Goal: Transaction & Acquisition: Purchase product/service

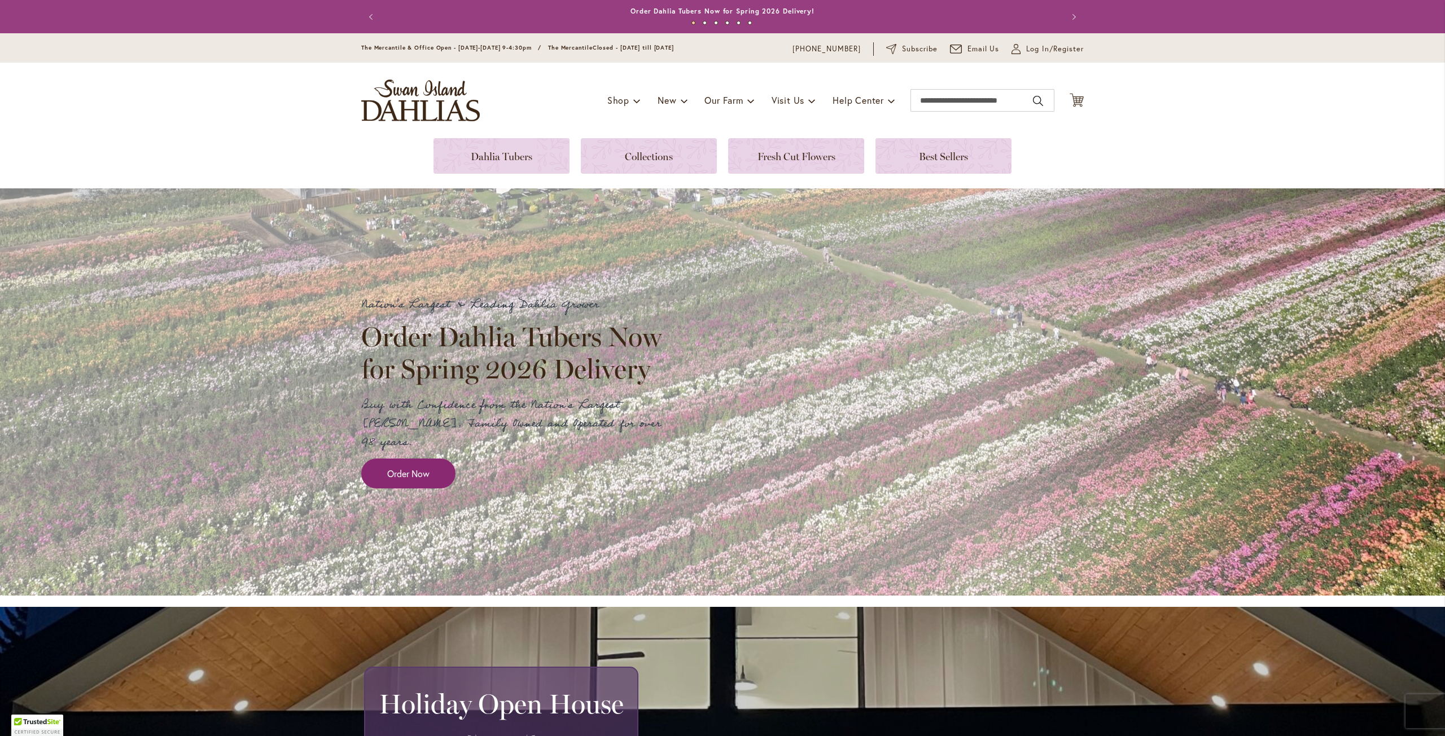
click at [393, 467] on span "Order Now" at bounding box center [408, 473] width 42 height 13
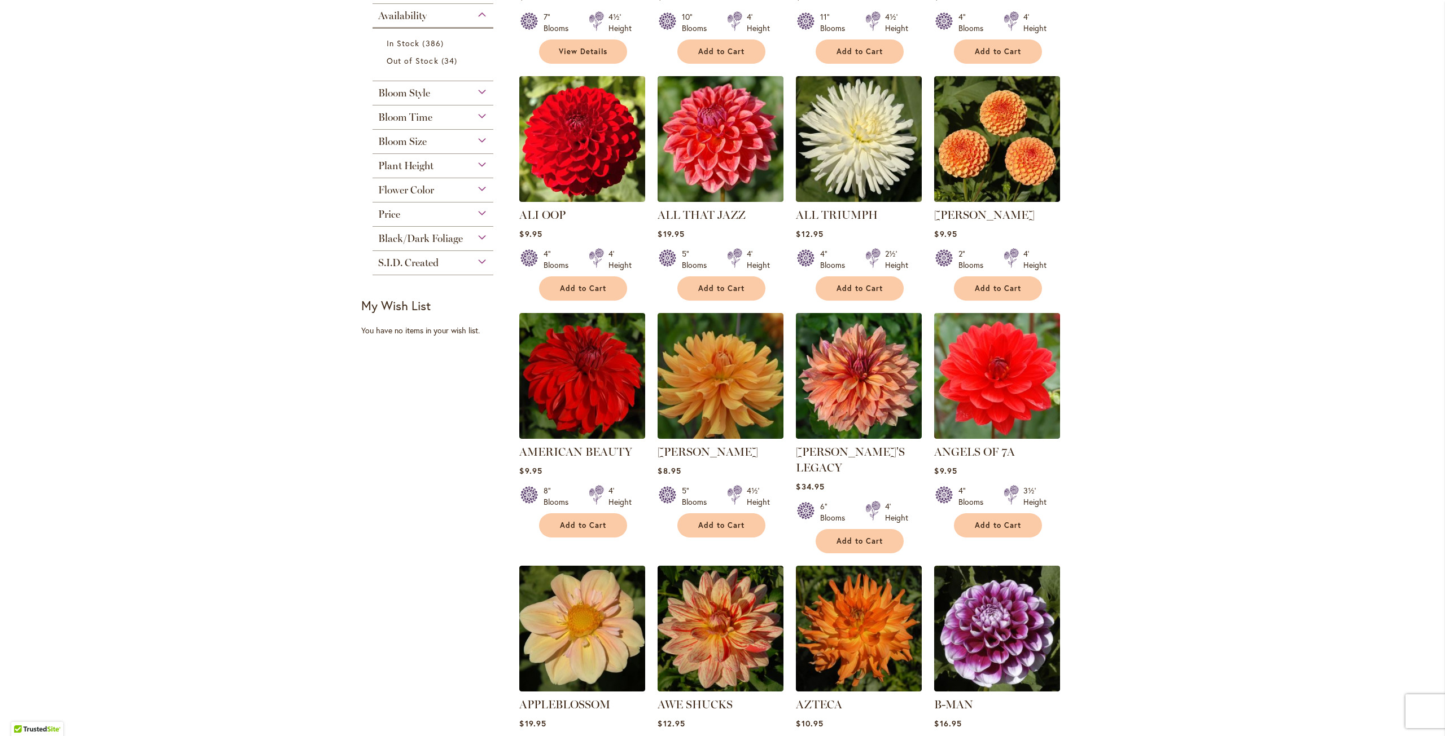
scroll to position [282, 0]
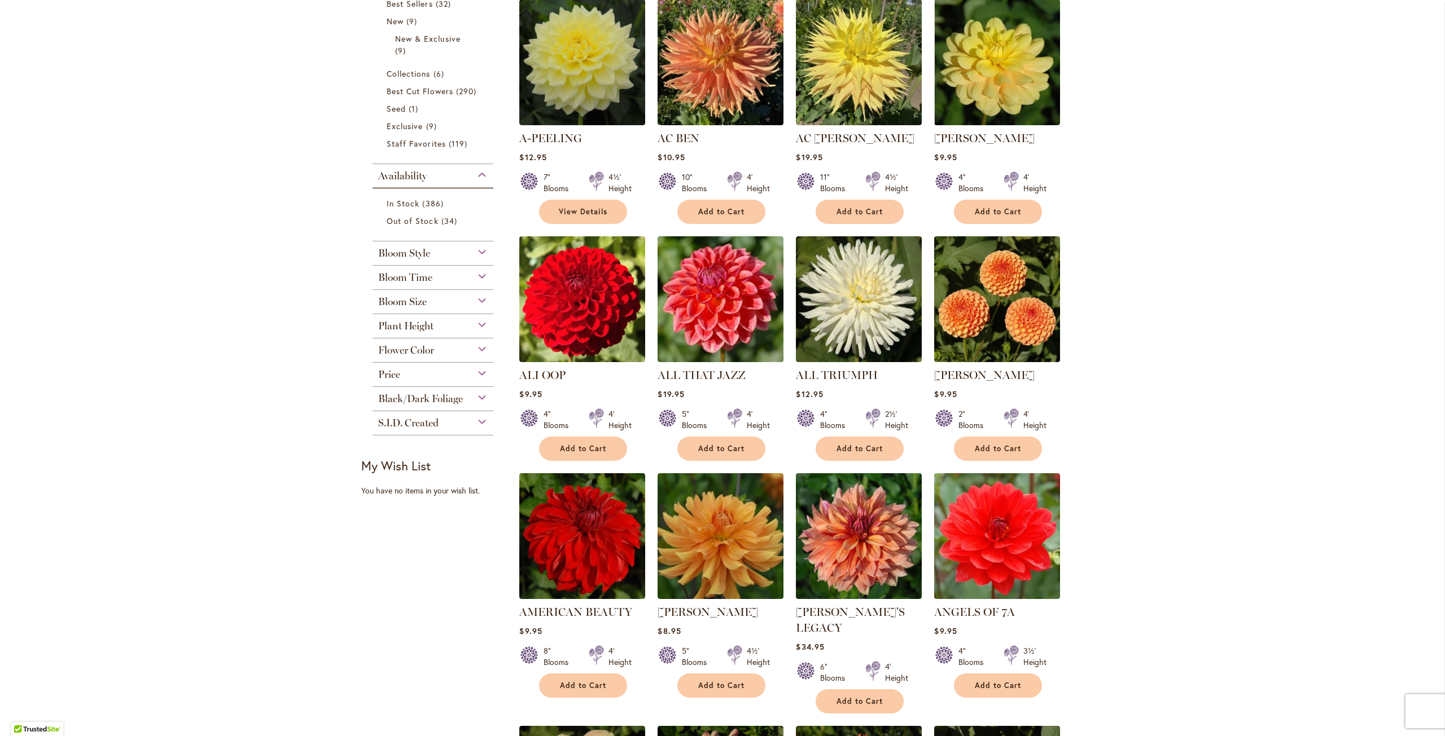
click at [422, 257] on span "Bloom Style" at bounding box center [404, 253] width 52 height 12
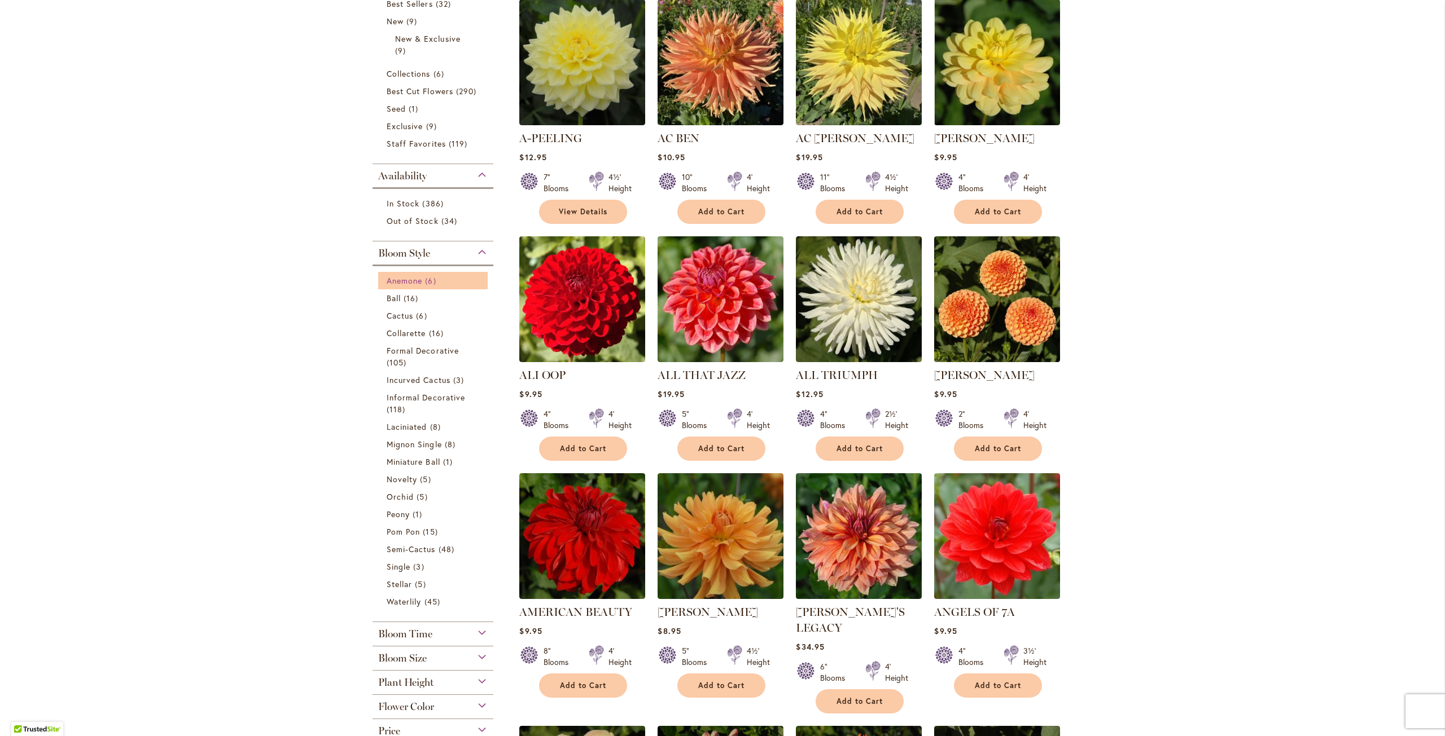
click at [409, 279] on span "Anemone" at bounding box center [405, 280] width 36 height 11
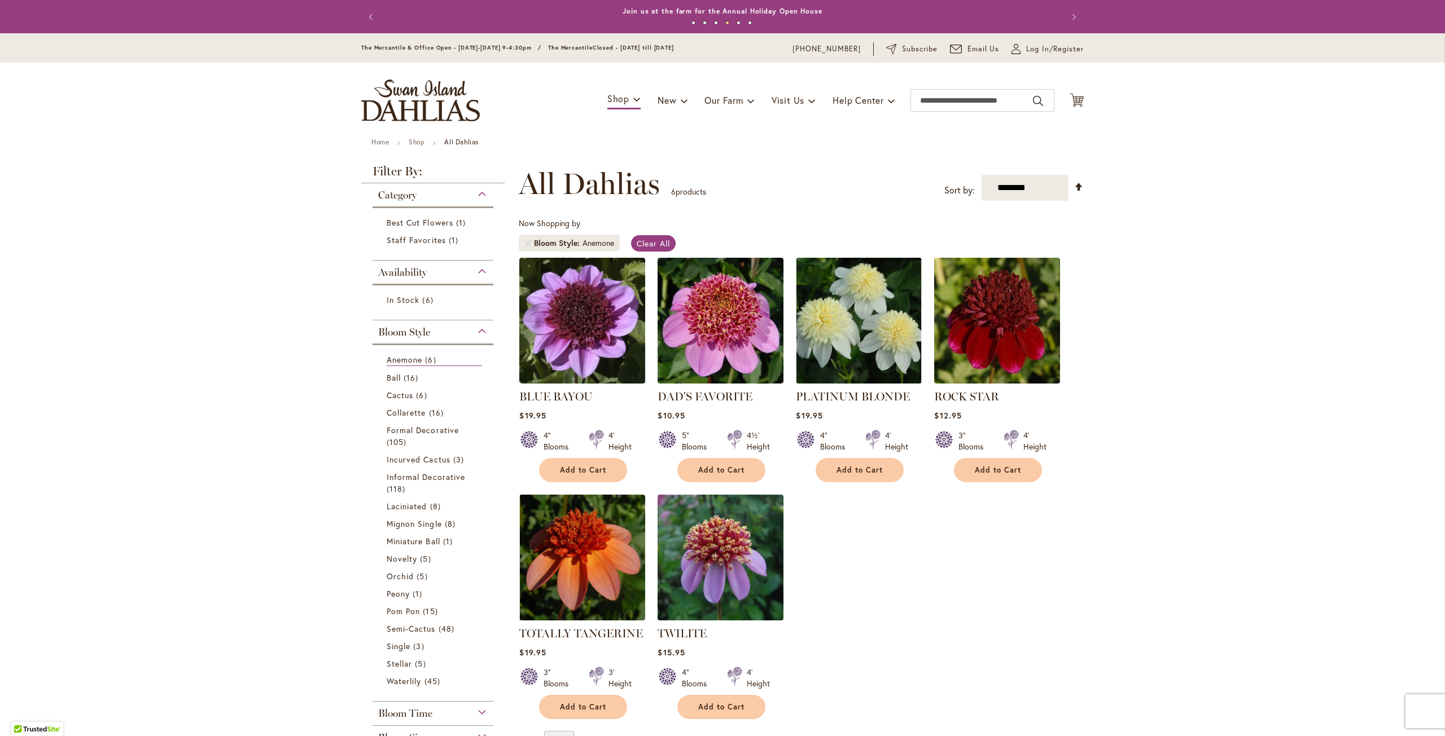
click at [724, 560] on img at bounding box center [721, 558] width 132 height 132
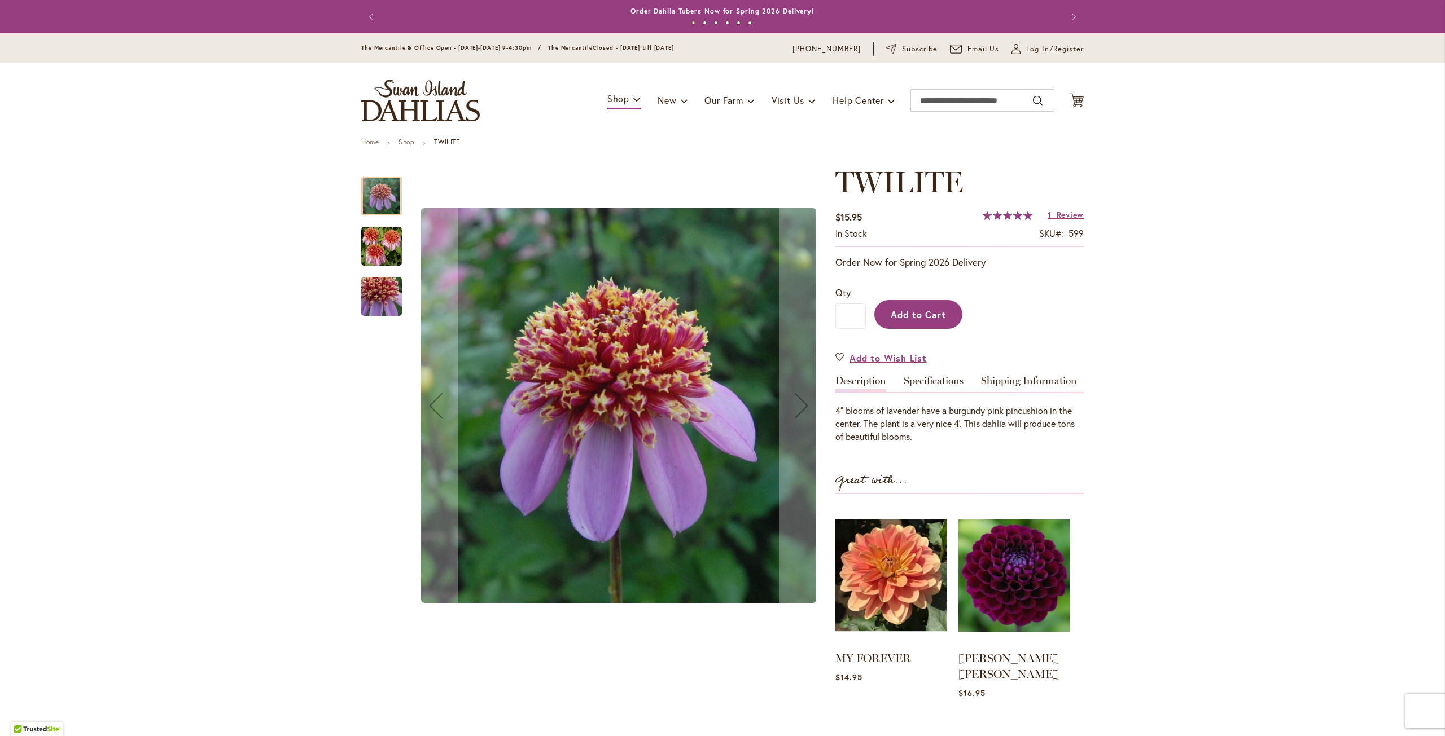
click at [906, 313] on span "Add to Cart" at bounding box center [919, 315] width 56 height 12
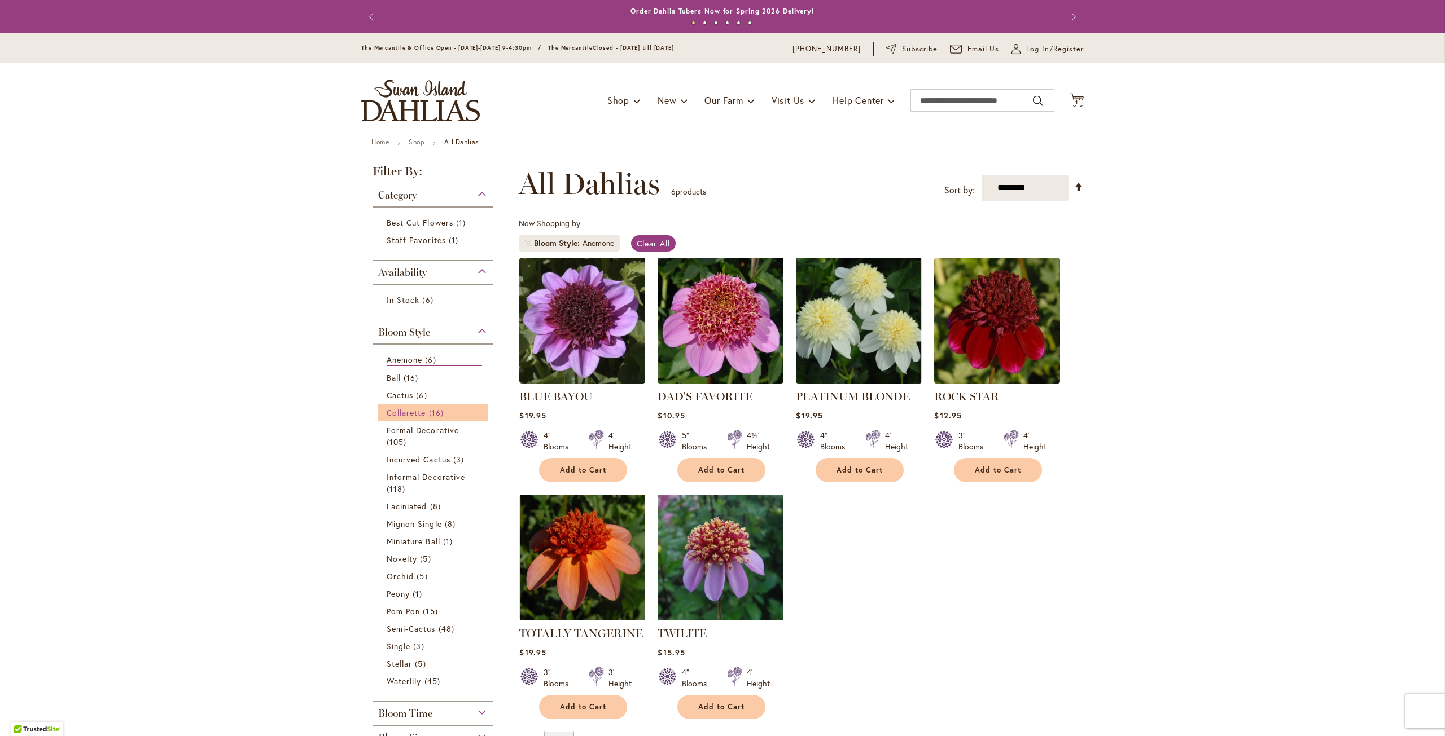
click at [423, 411] on link "Collarette 16 items" at bounding box center [434, 413] width 95 height 12
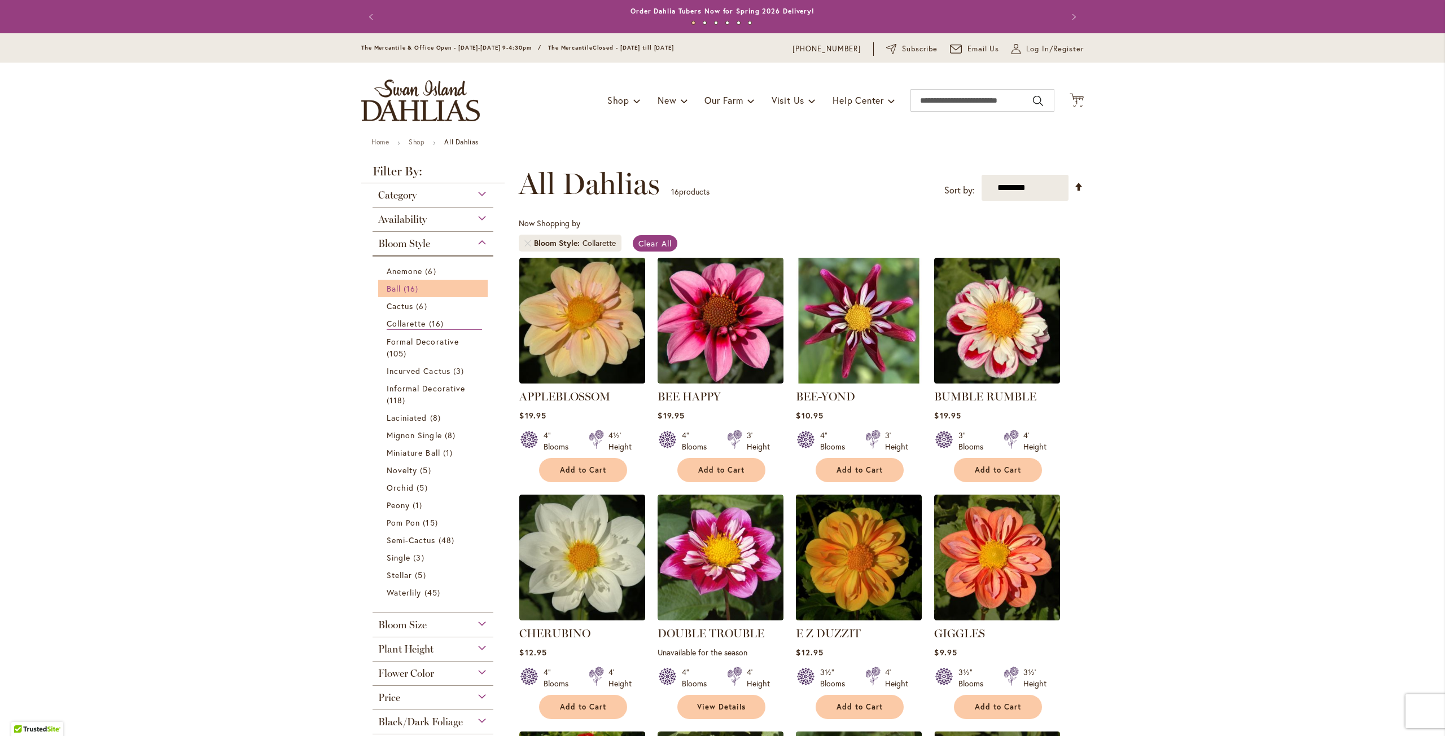
click at [394, 290] on span "Ball" at bounding box center [394, 288] width 14 height 11
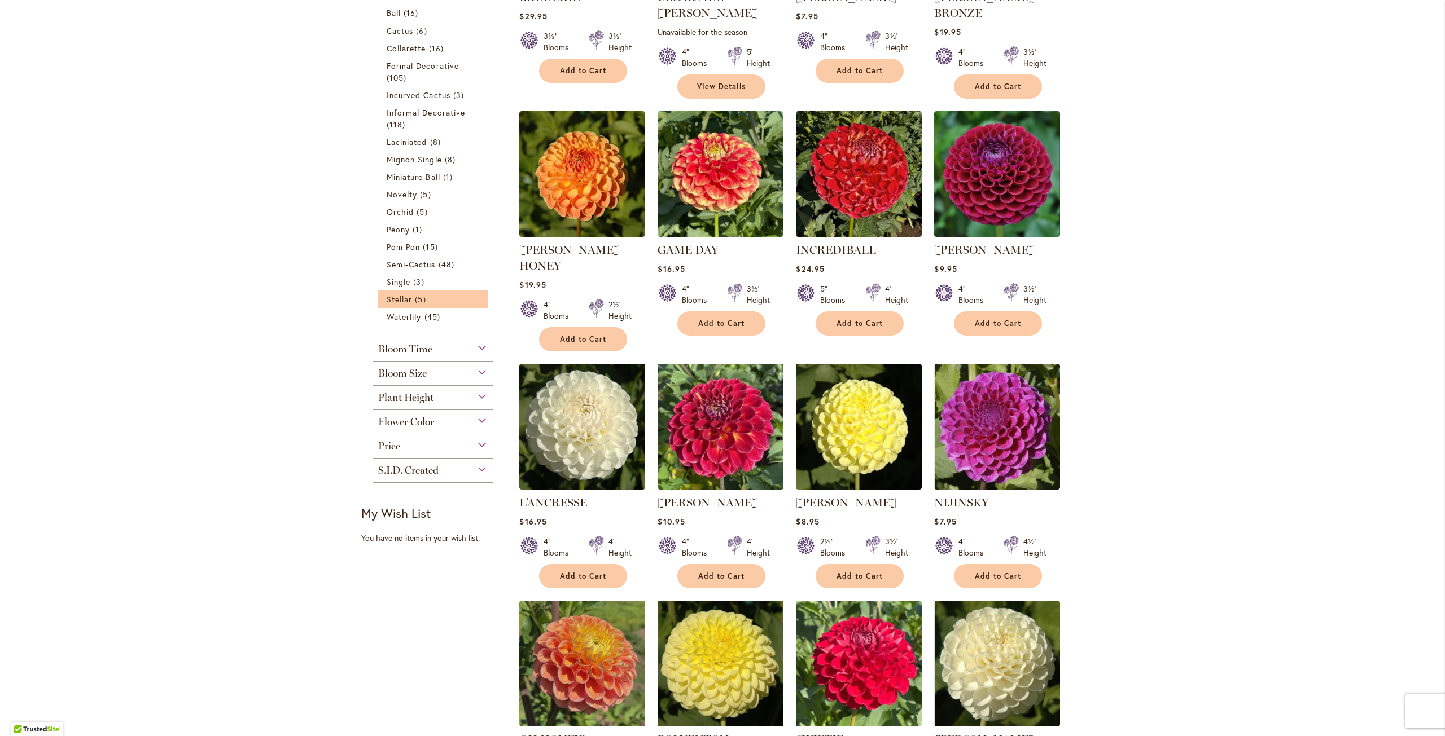
scroll to position [395, 0]
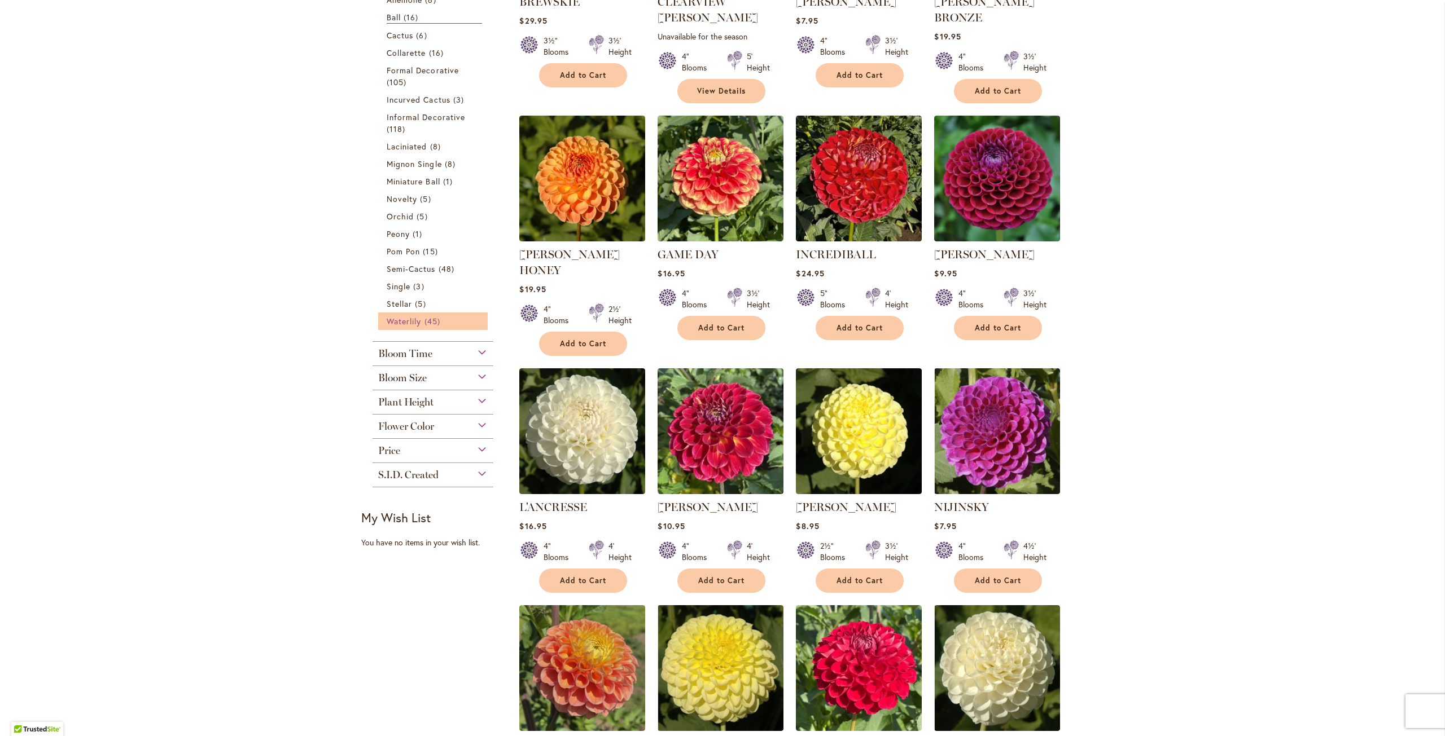
click at [392, 321] on span "Waterlily" at bounding box center [404, 321] width 34 height 11
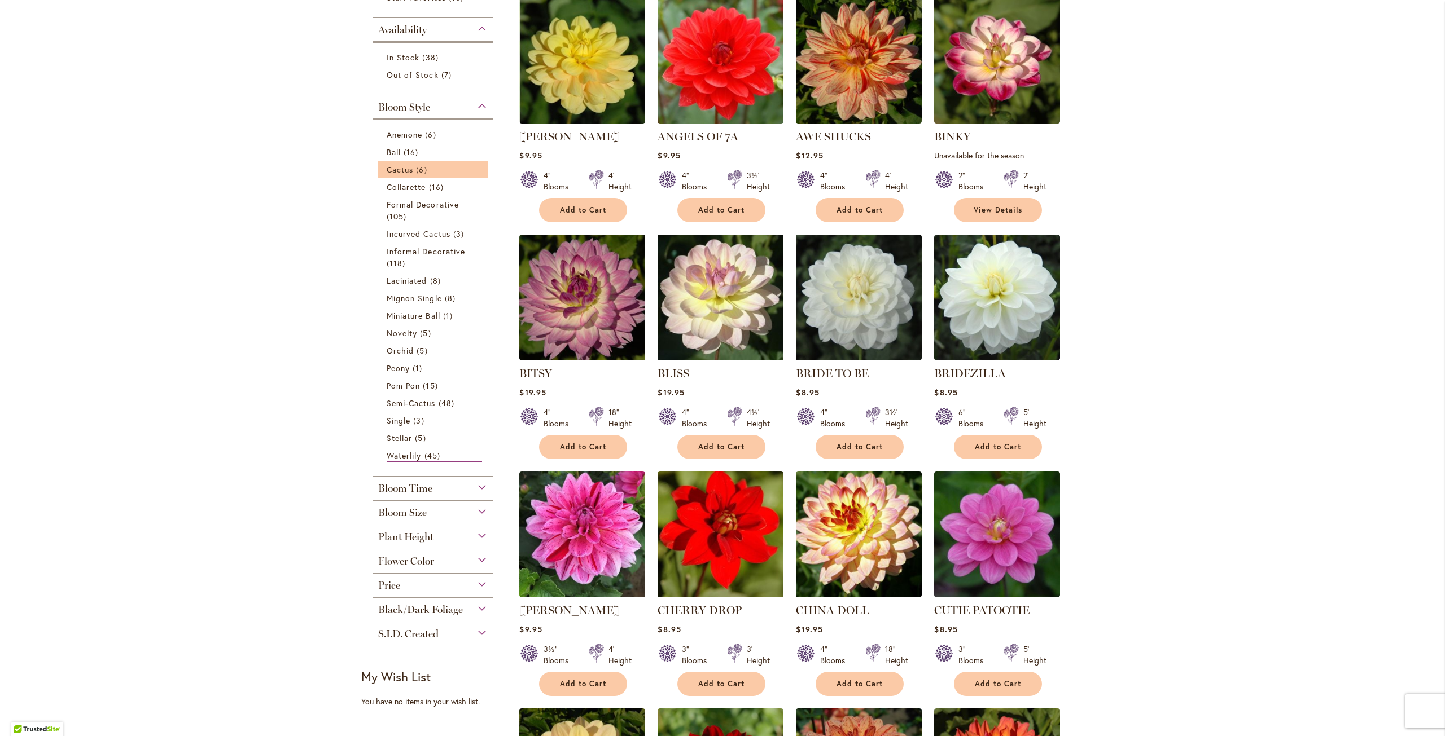
scroll to position [282, 0]
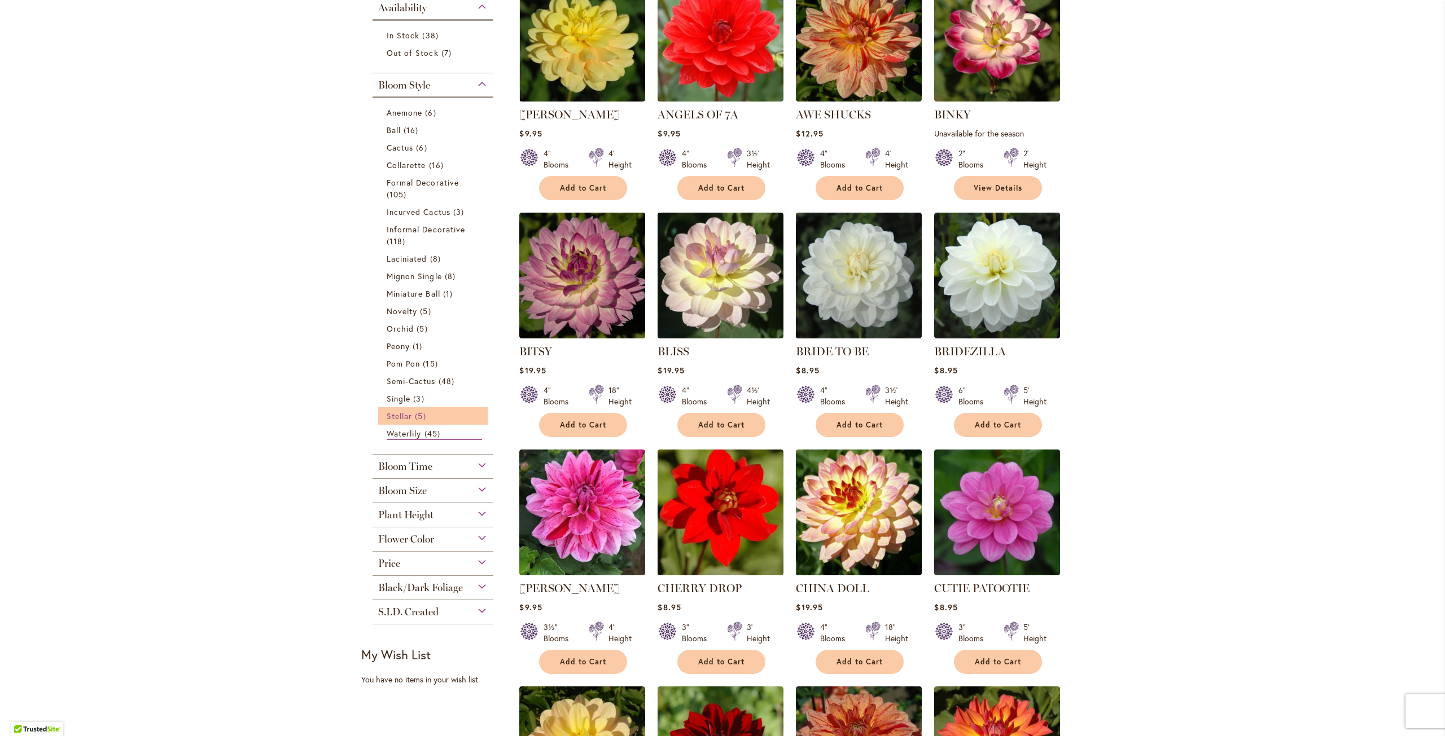
click at [392, 416] on span "Stellar" at bounding box center [399, 416] width 25 height 11
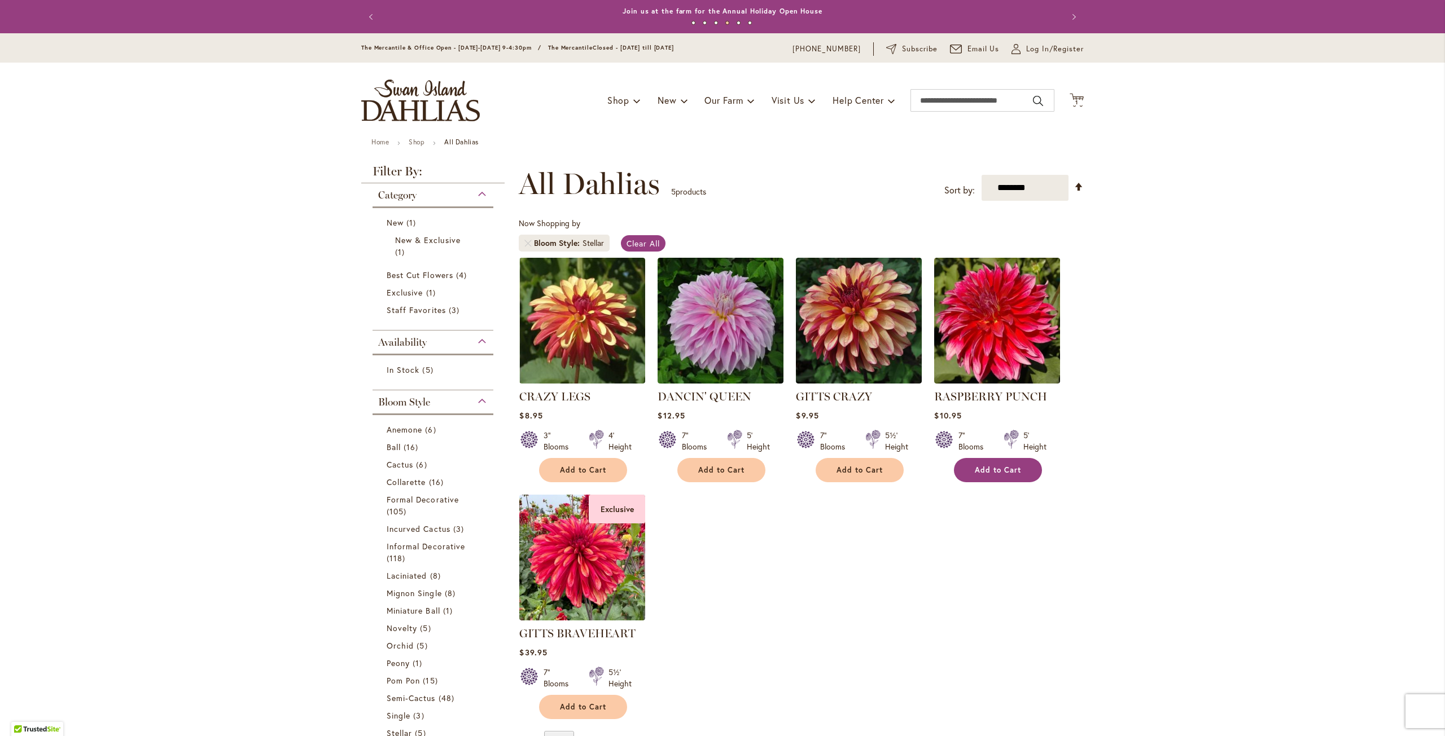
click at [1009, 476] on button "Add to Cart" at bounding box center [998, 470] width 88 height 24
click at [387, 592] on span "Mignon Single" at bounding box center [414, 593] width 55 height 11
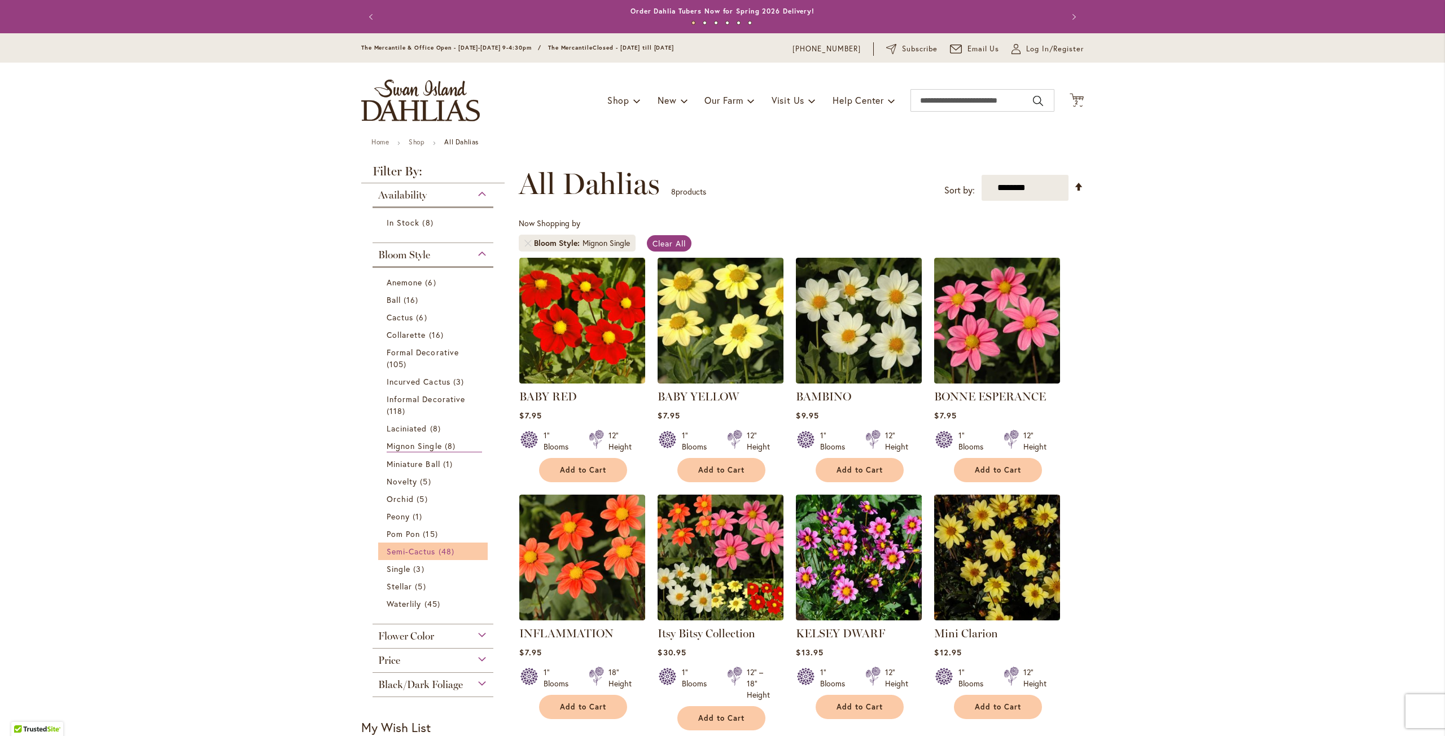
click at [397, 553] on span "Semi-Cactus" at bounding box center [411, 551] width 49 height 11
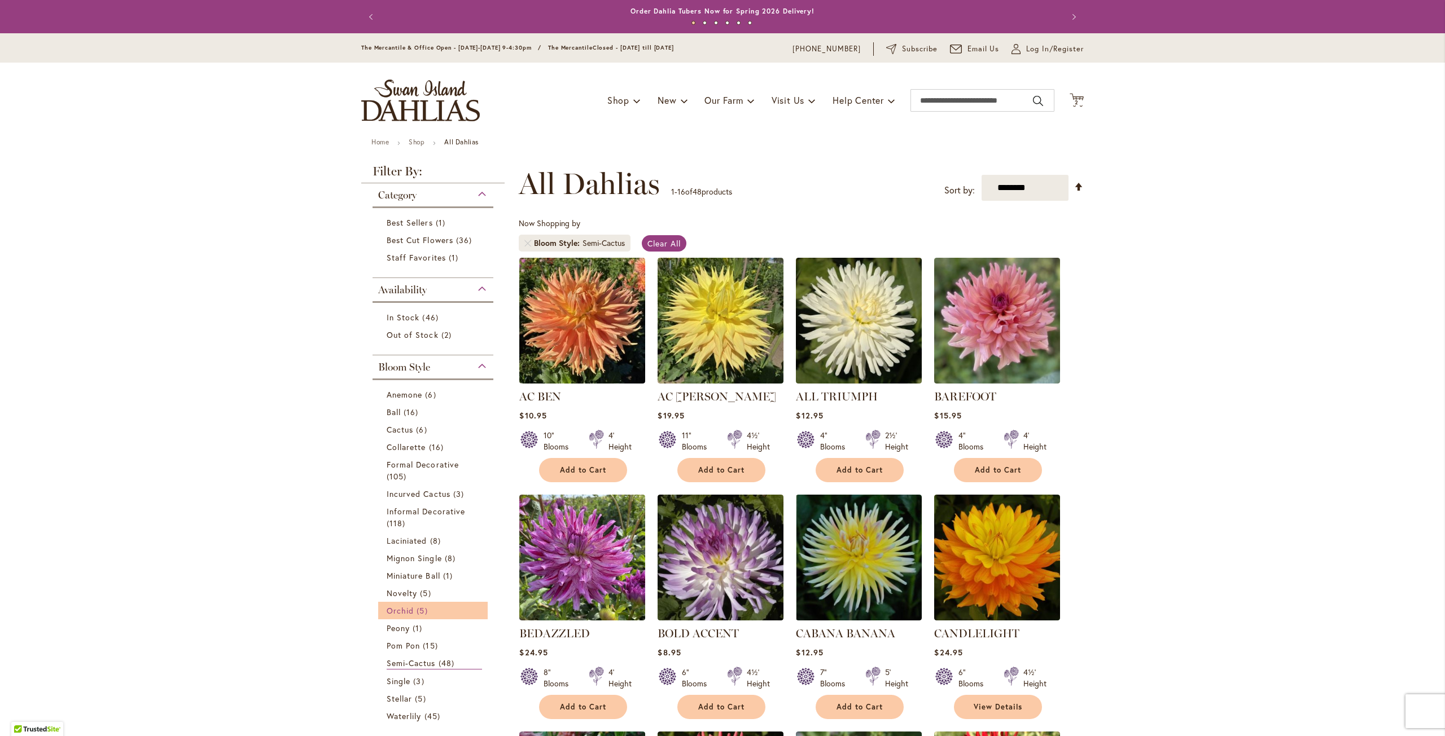
click at [396, 608] on span "Orchid" at bounding box center [400, 611] width 27 height 11
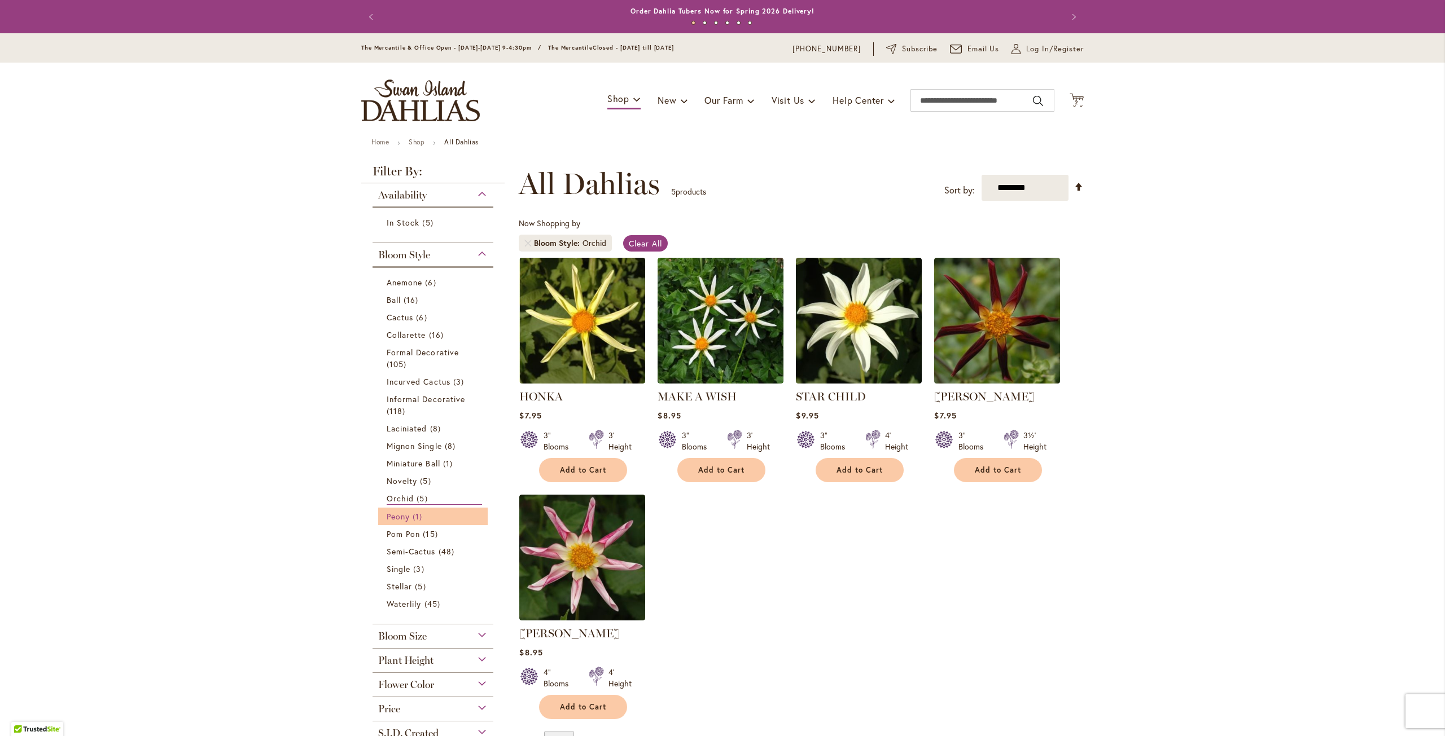
click at [401, 515] on span "Peony" at bounding box center [398, 516] width 23 height 11
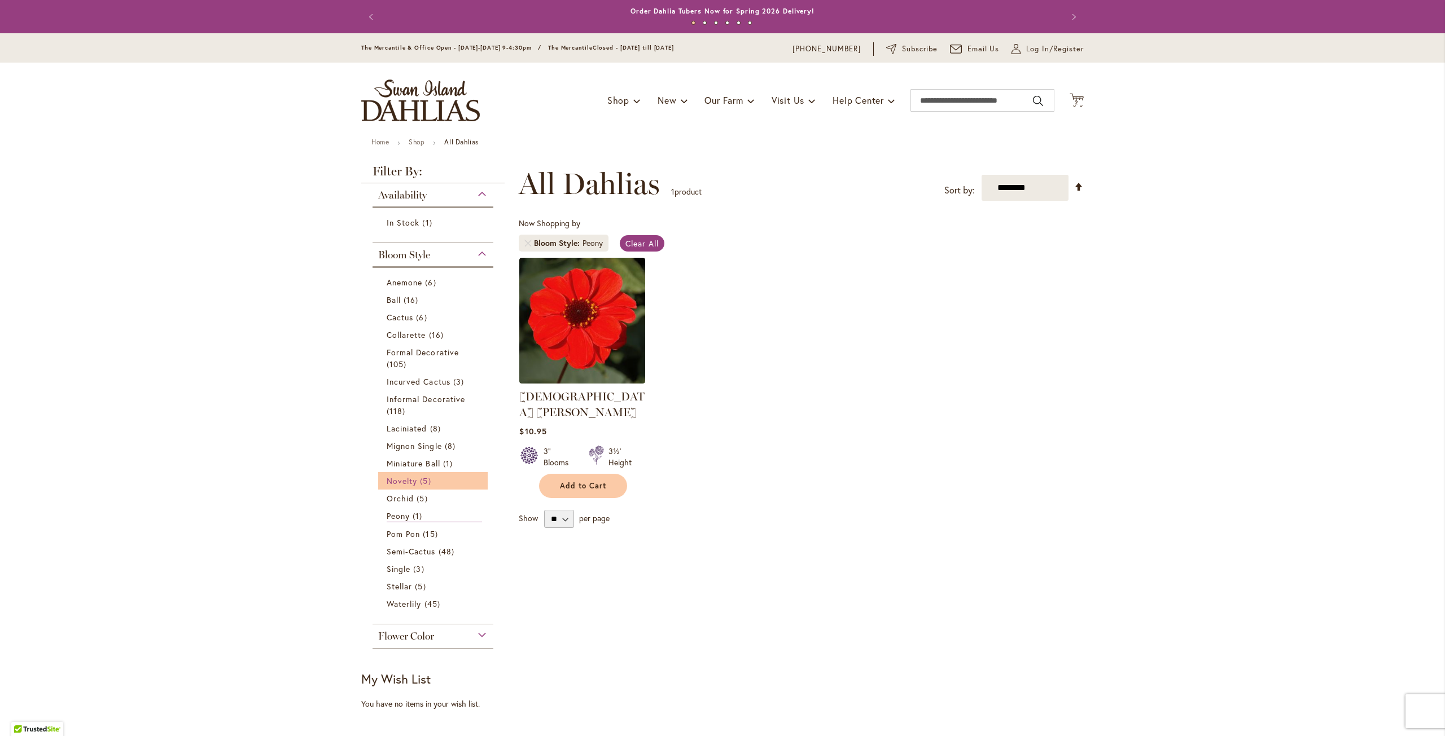
click at [398, 484] on span "Novelty" at bounding box center [402, 481] width 30 height 11
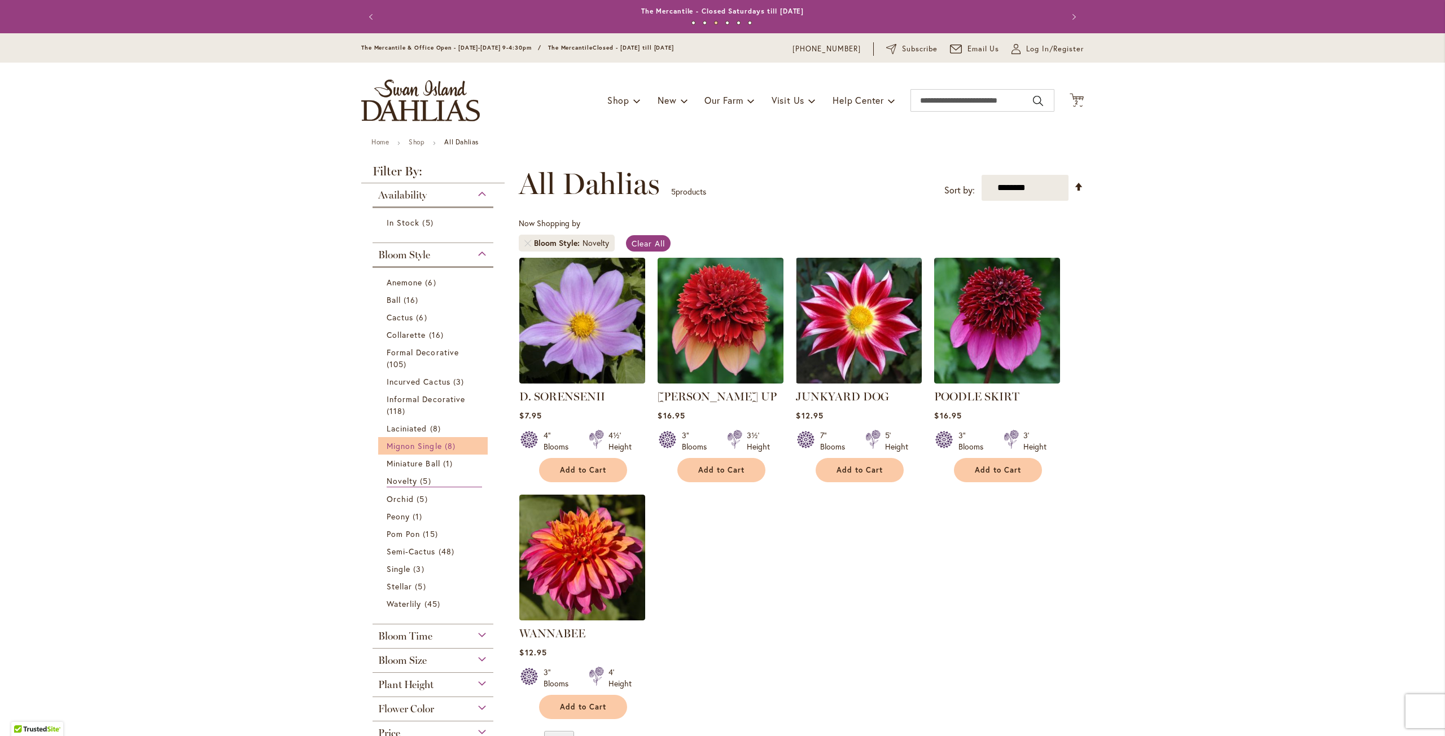
click at [405, 448] on span "Mignon Single" at bounding box center [414, 446] width 55 height 11
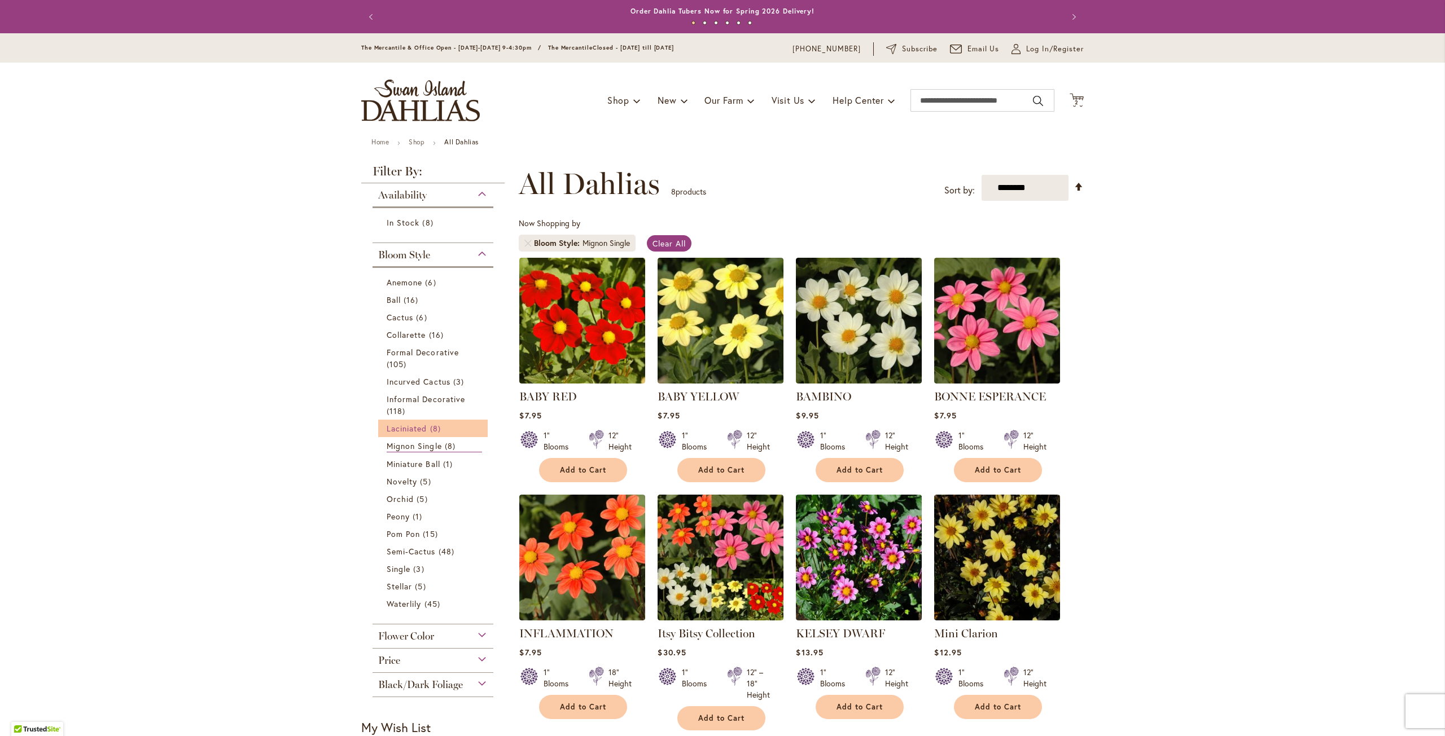
click at [398, 426] on span "Laciniated" at bounding box center [407, 428] width 41 height 11
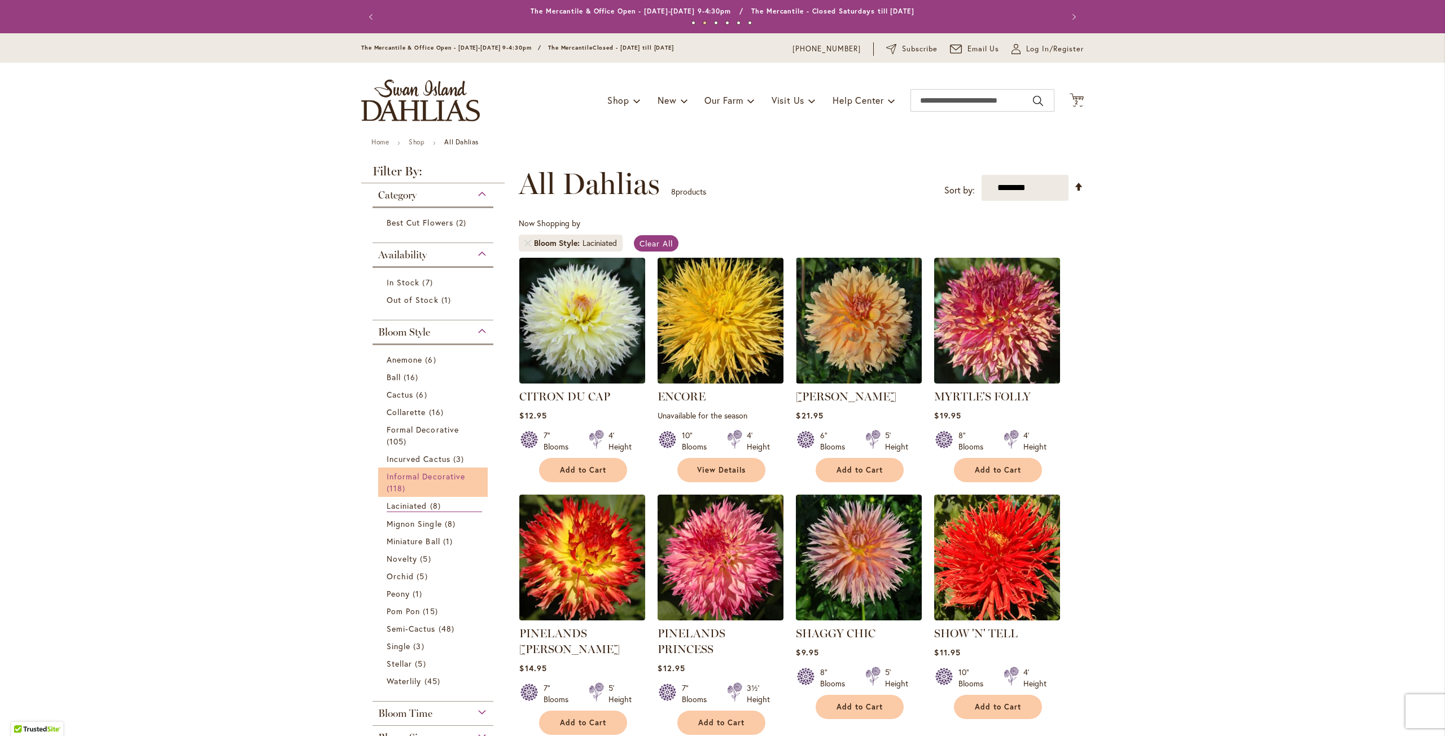
click at [402, 484] on span "118 items" at bounding box center [397, 489] width 21 height 12
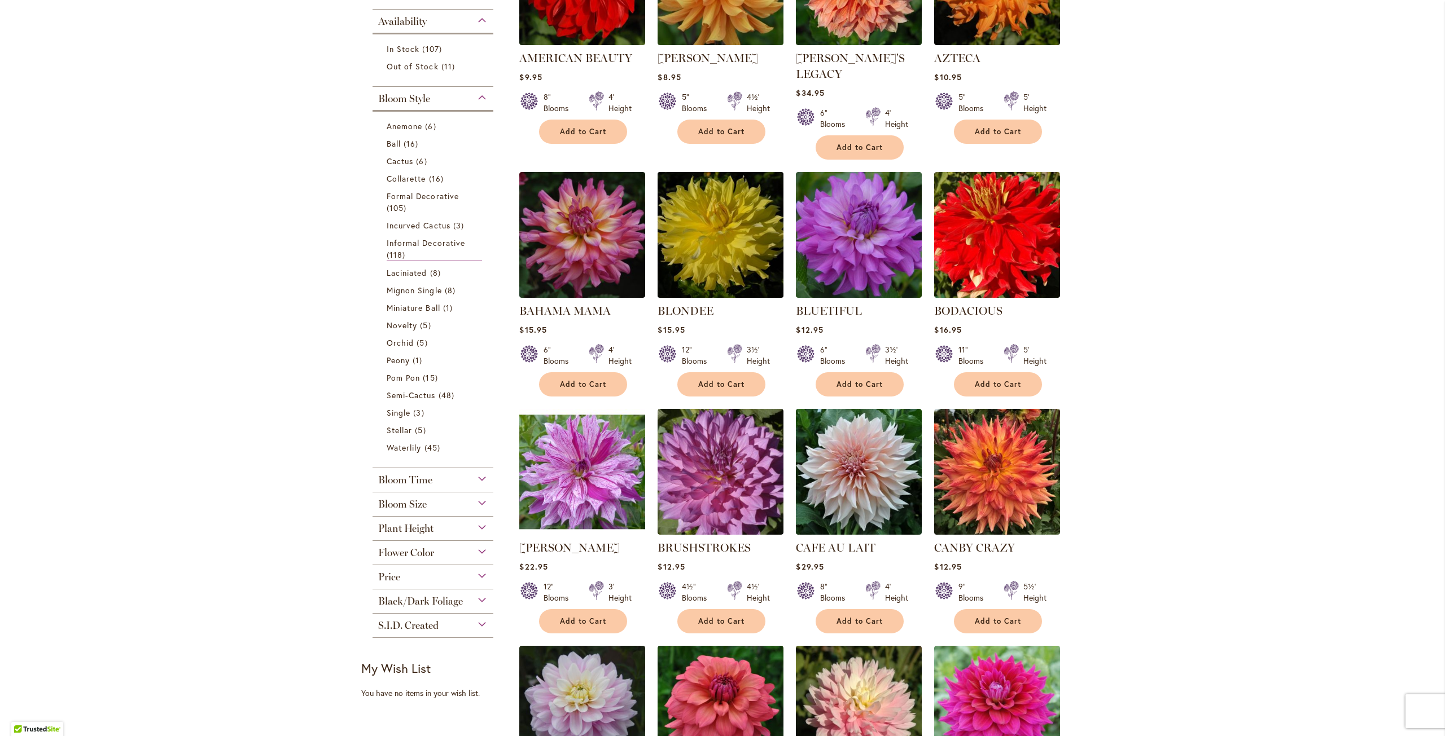
scroll to position [621, 0]
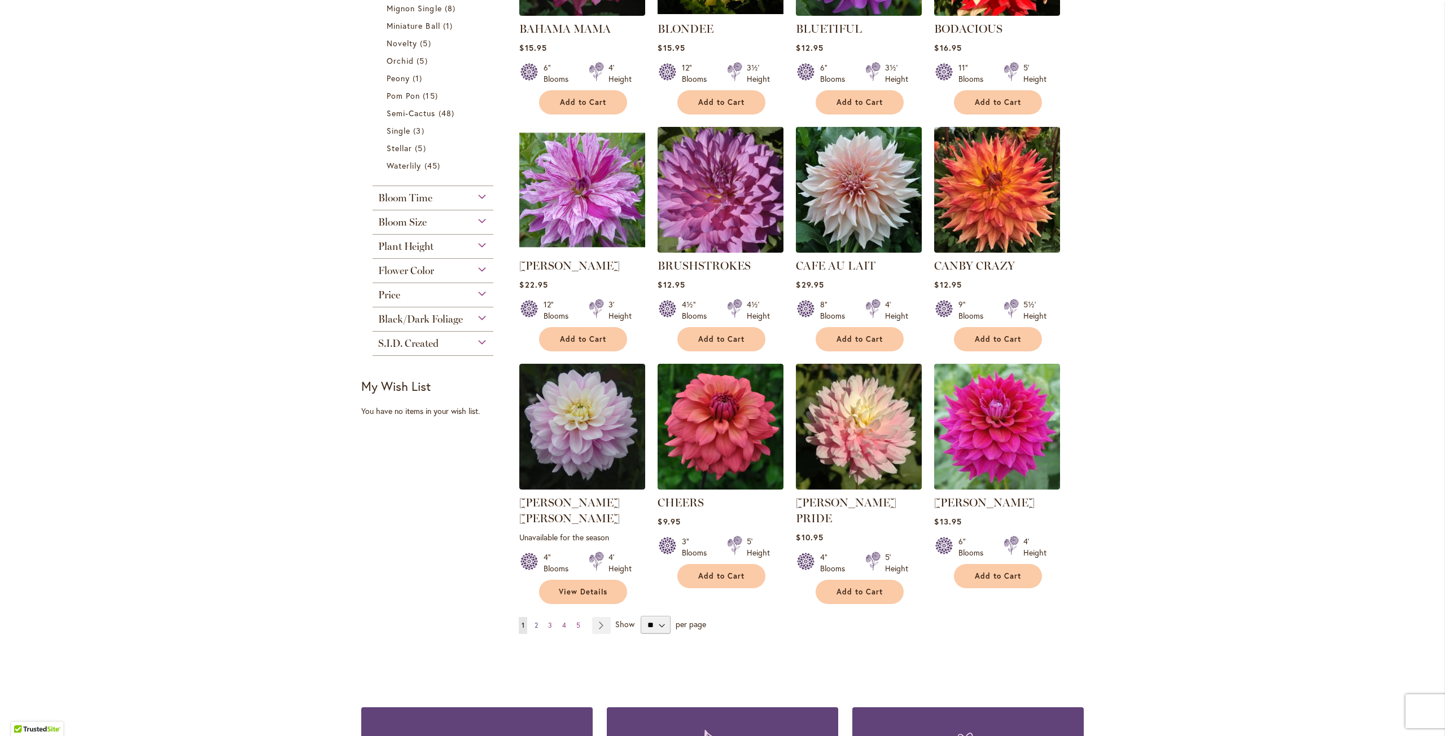
click at [534, 621] on span "2" at bounding box center [535, 625] width 3 height 8
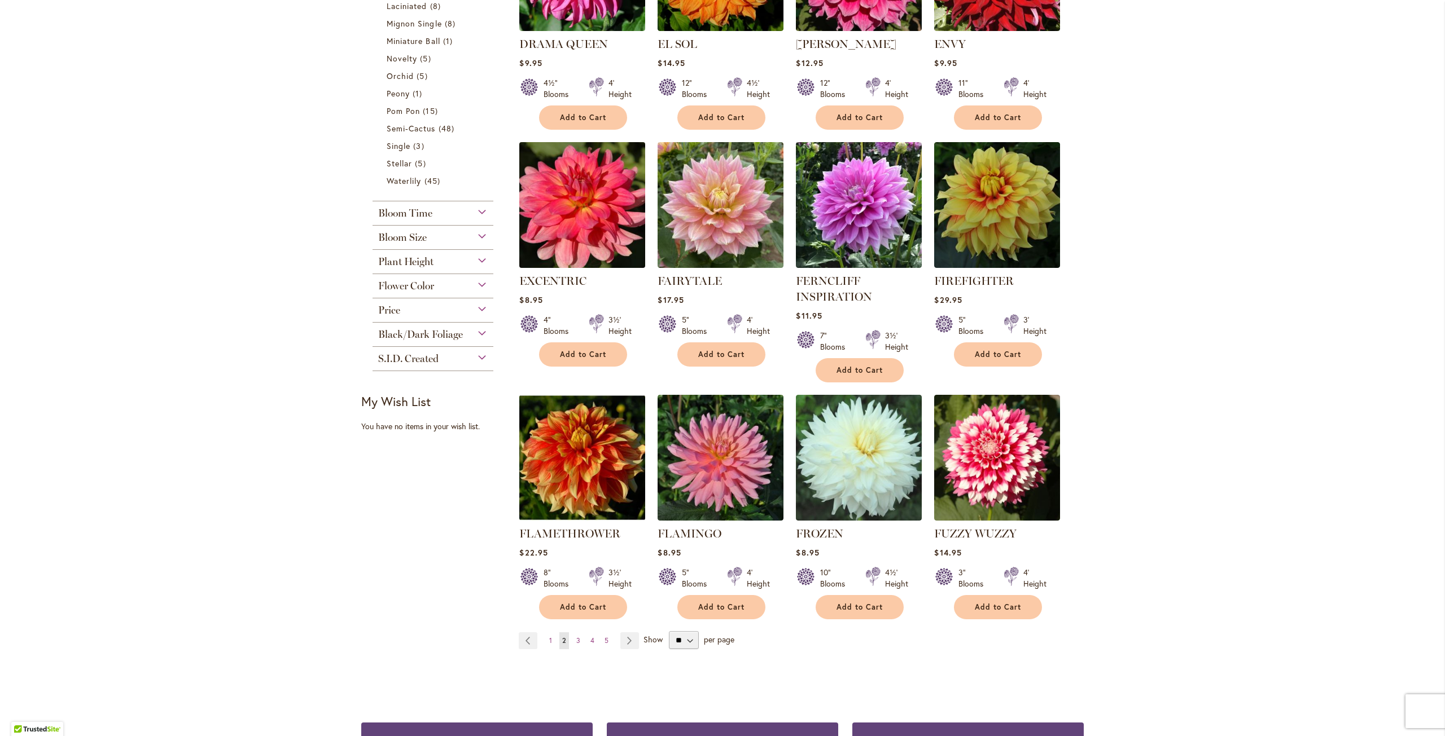
scroll to position [734, 0]
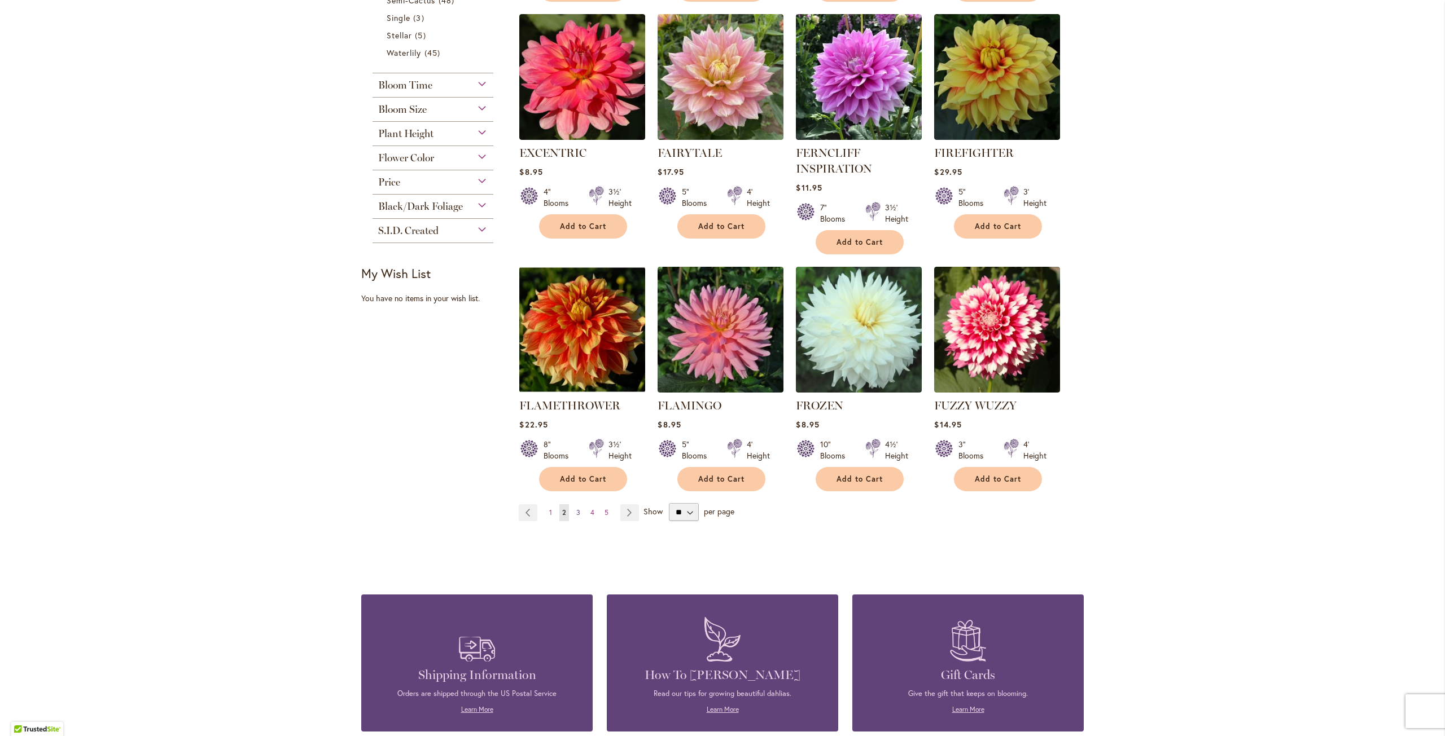
click at [576, 512] on span "3" at bounding box center [578, 512] width 4 height 8
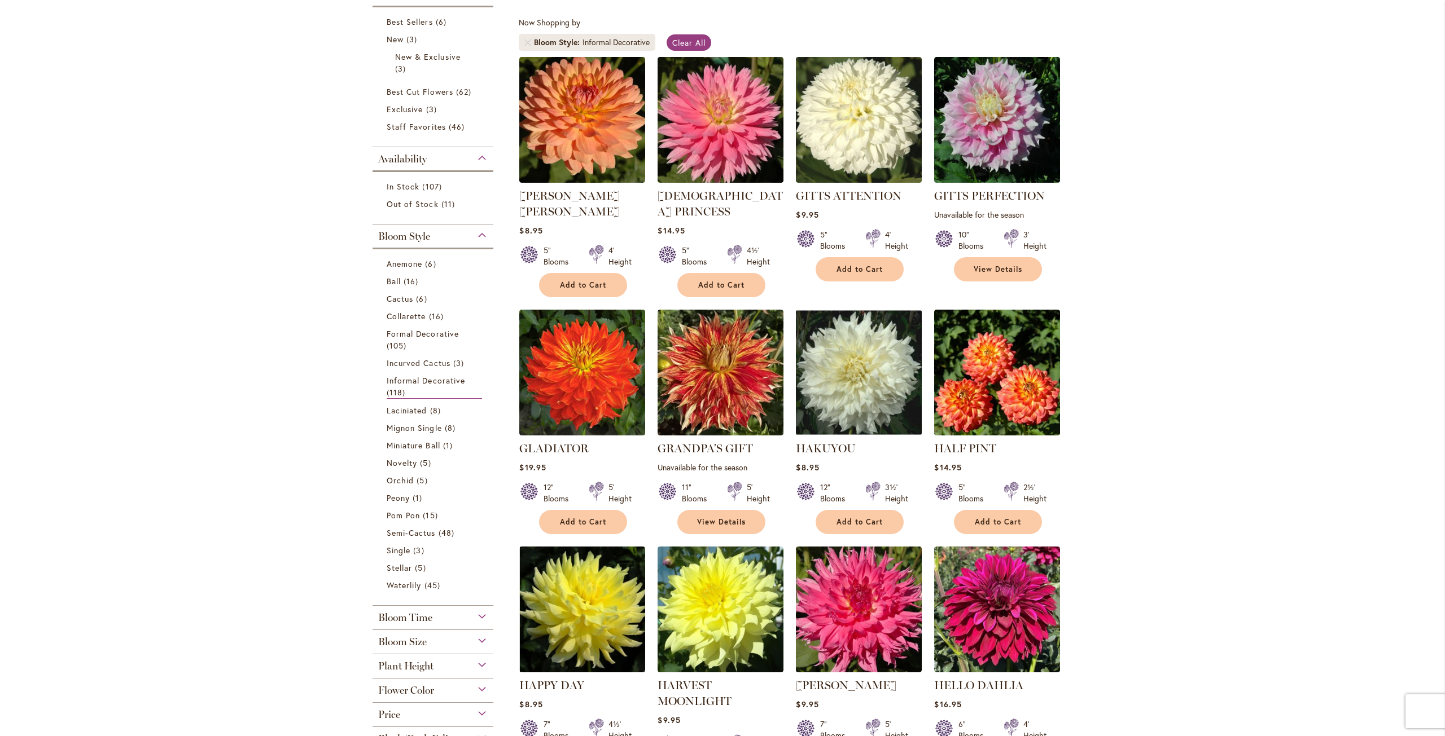
scroll to position [226, 0]
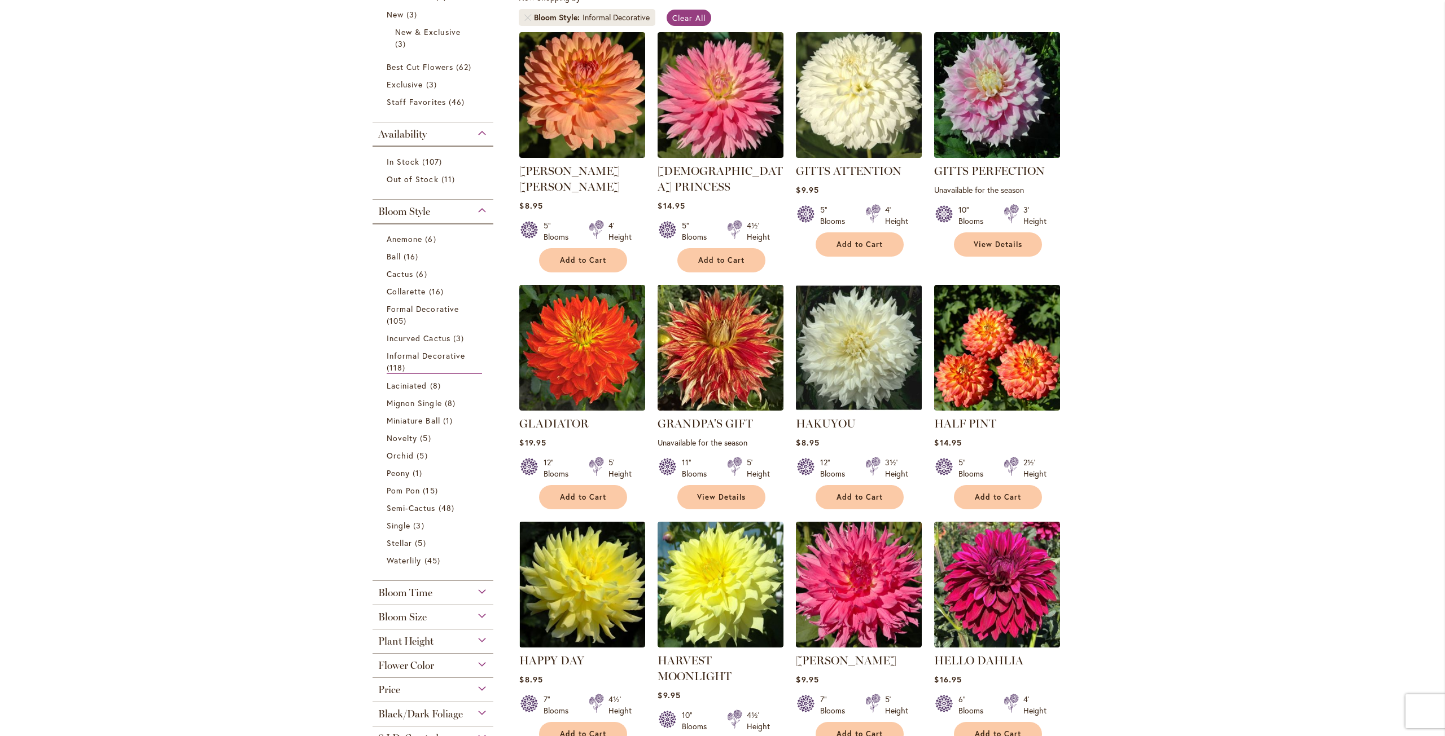
click at [473, 610] on div "Bloom Size" at bounding box center [432, 615] width 121 height 18
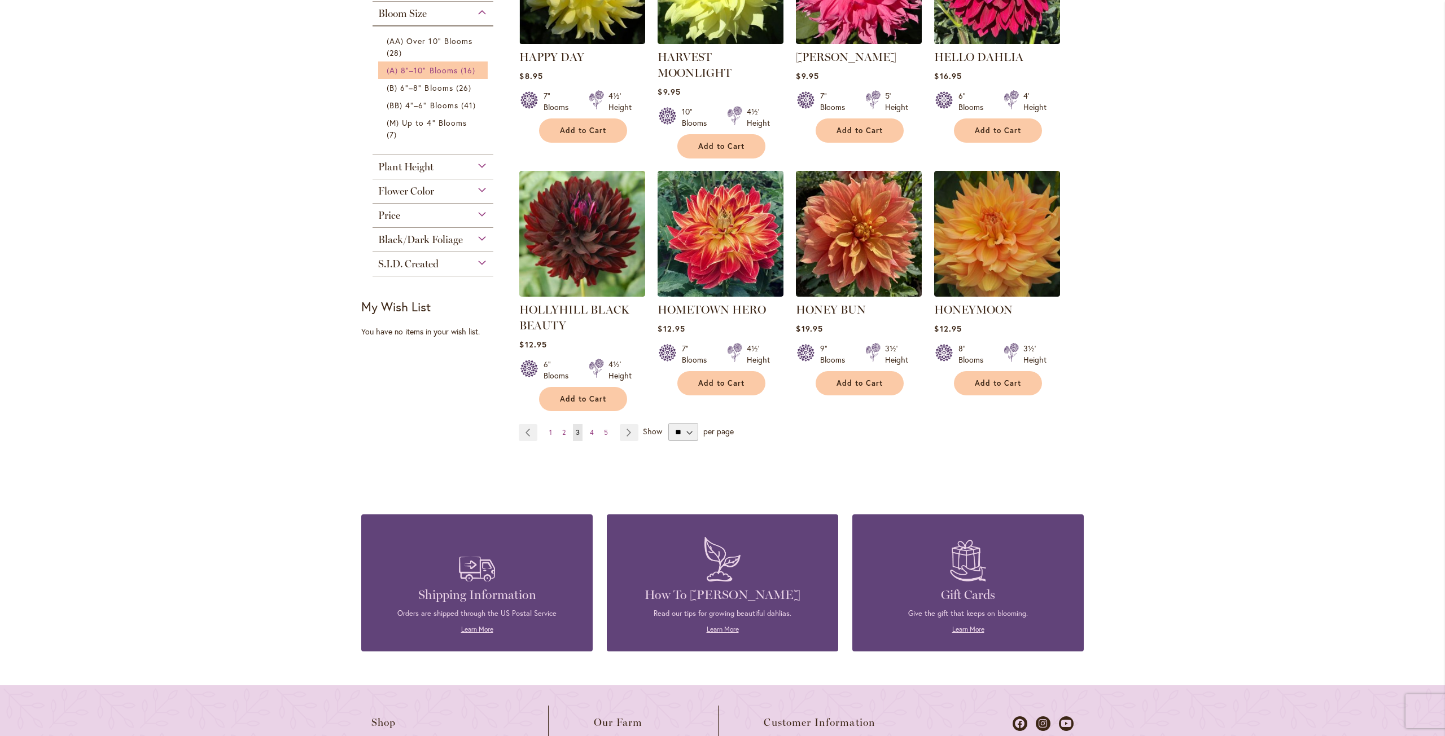
click at [405, 71] on span "(A) 8"–10" Blooms" at bounding box center [422, 70] width 71 height 11
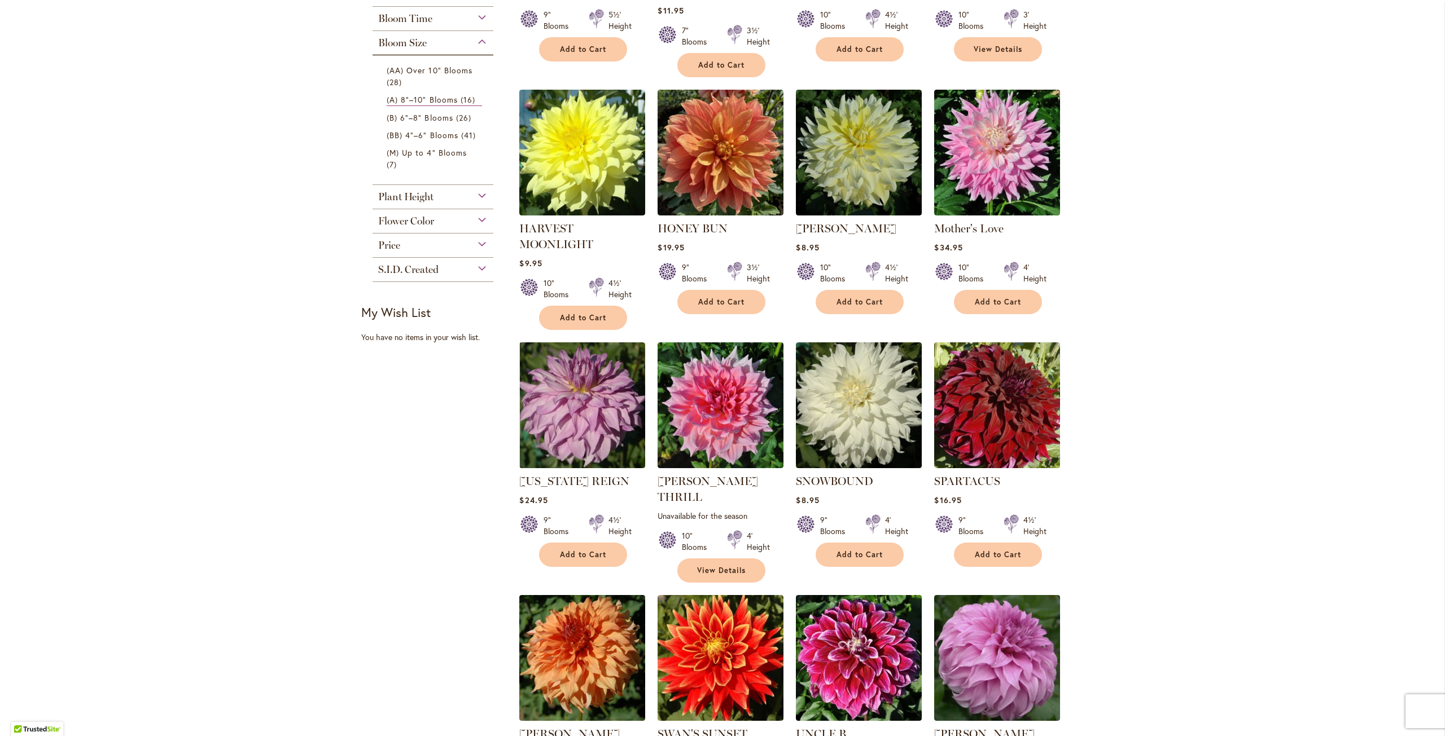
scroll to position [395, 0]
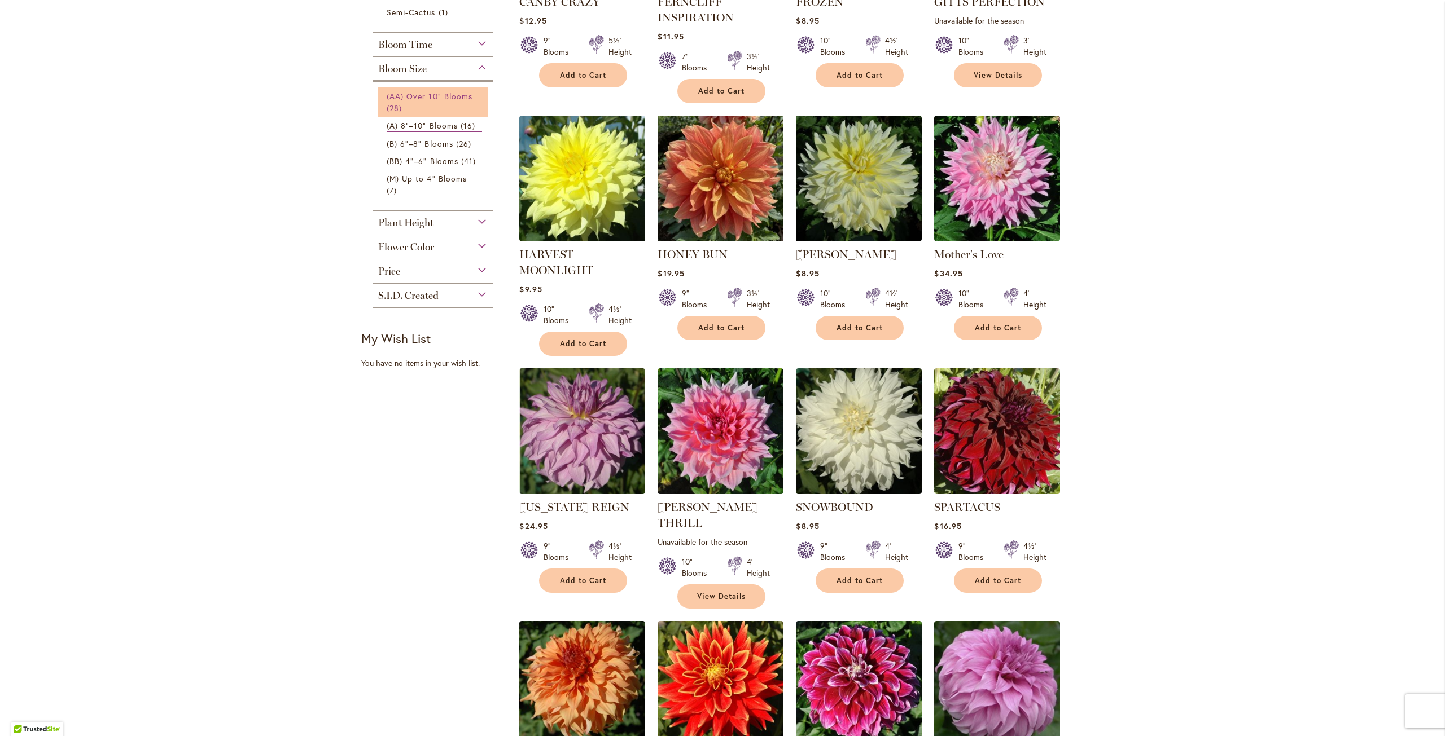
click at [453, 92] on span "(AA) Over 10" Blooms" at bounding box center [430, 96] width 86 height 11
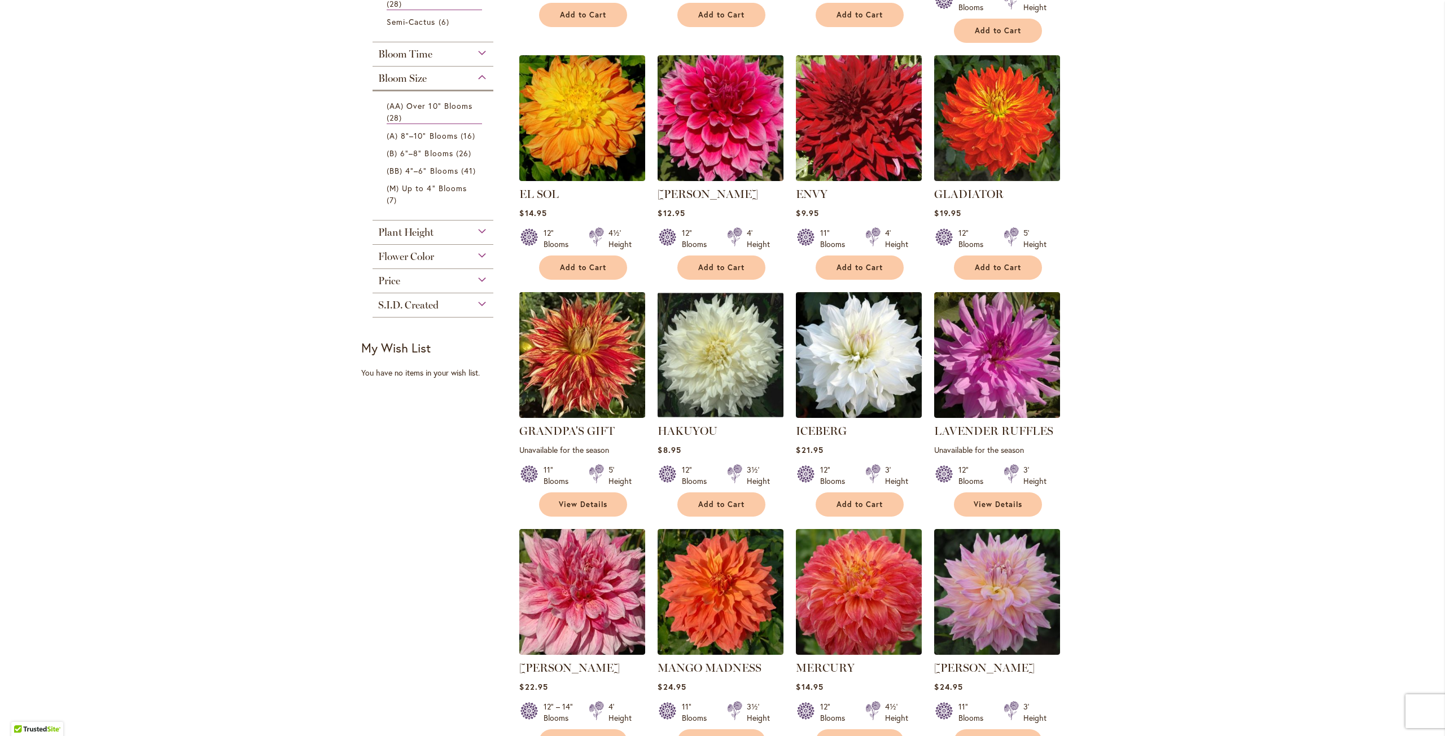
scroll to position [564, 0]
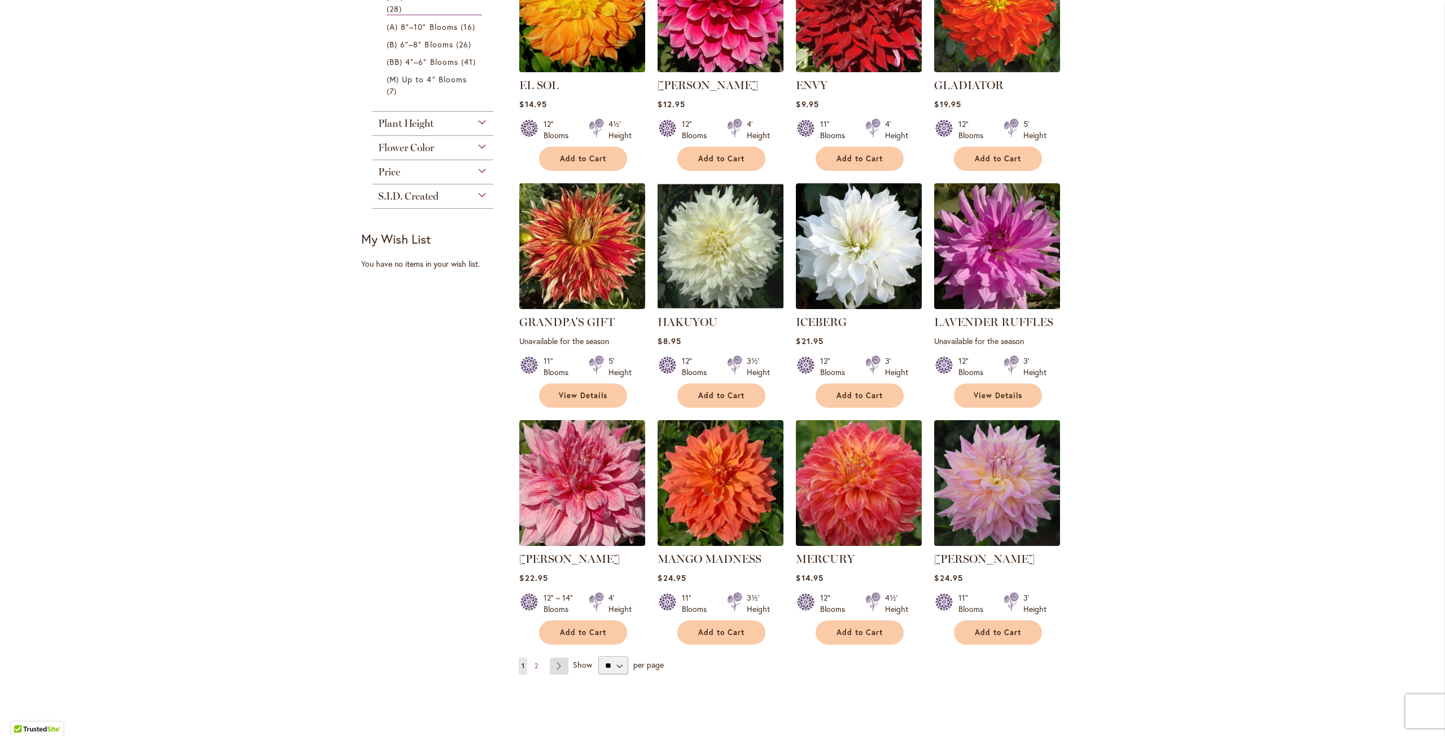
click at [556, 665] on link "Page Next" at bounding box center [559, 666] width 19 height 17
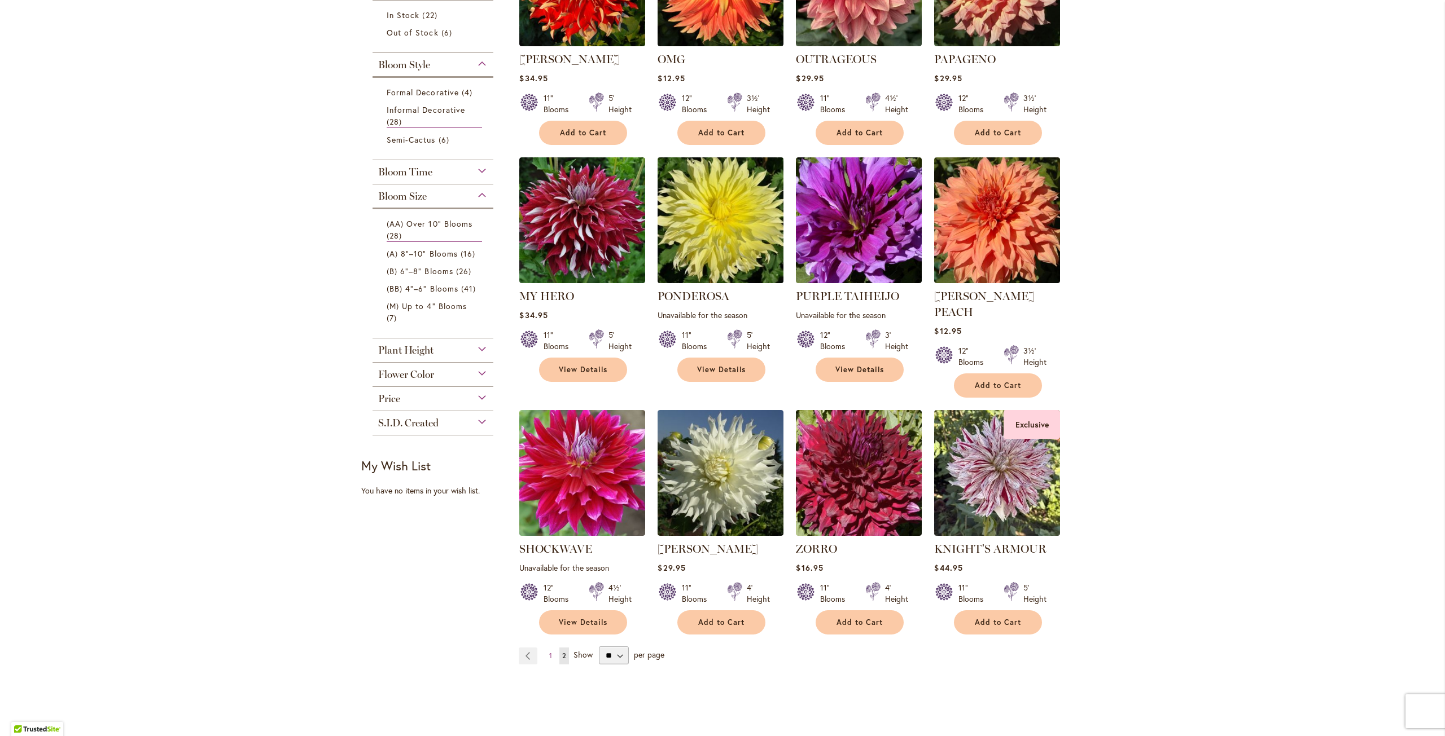
scroll to position [339, 0]
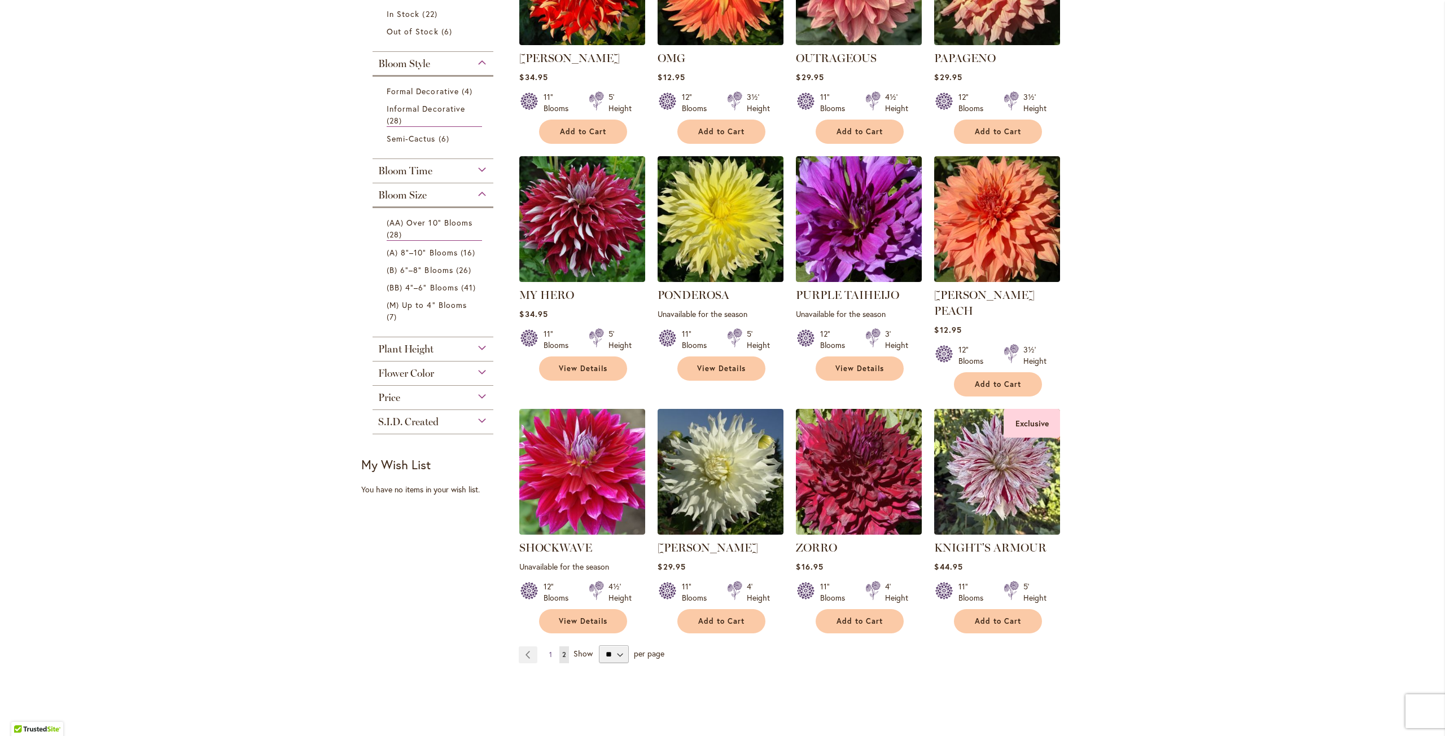
click at [549, 651] on span "1" at bounding box center [550, 655] width 3 height 8
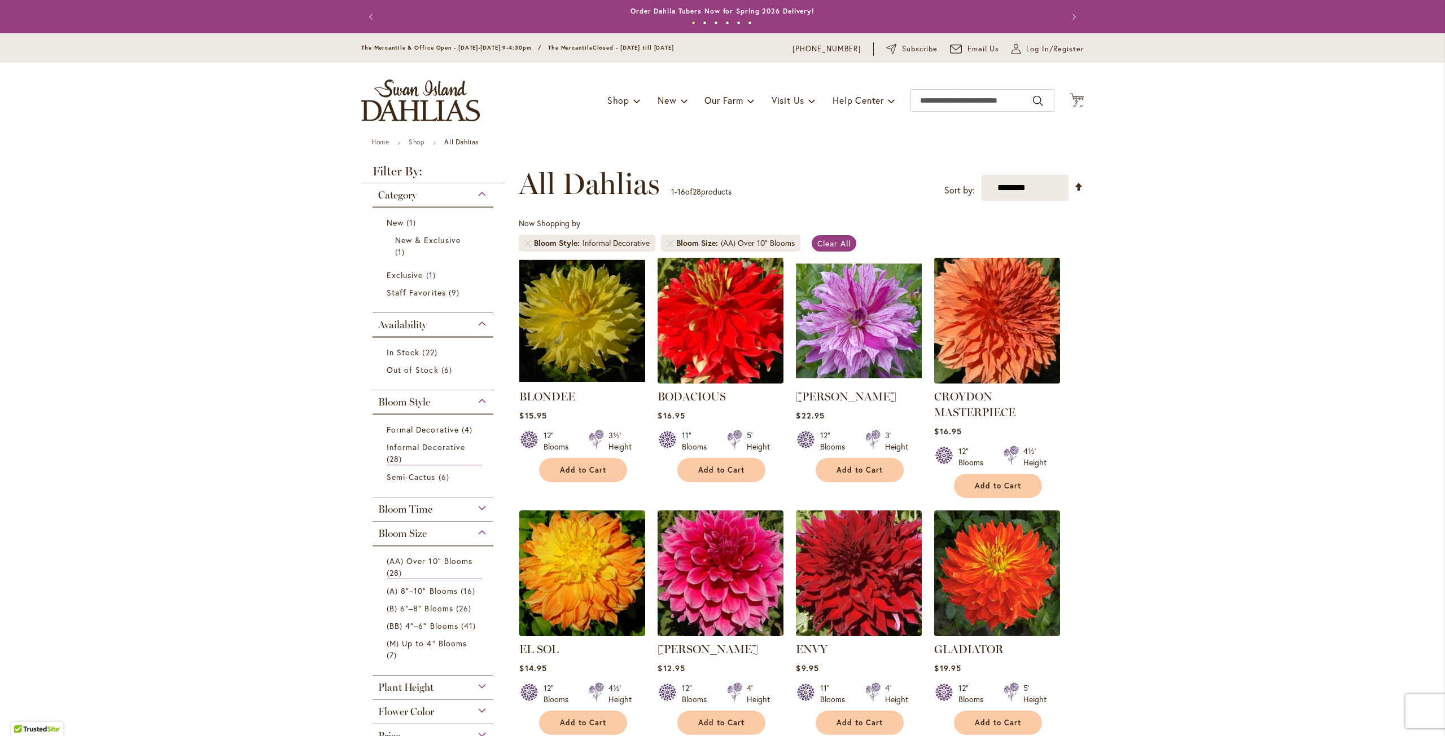
click at [957, 336] on img at bounding box center [997, 321] width 132 height 132
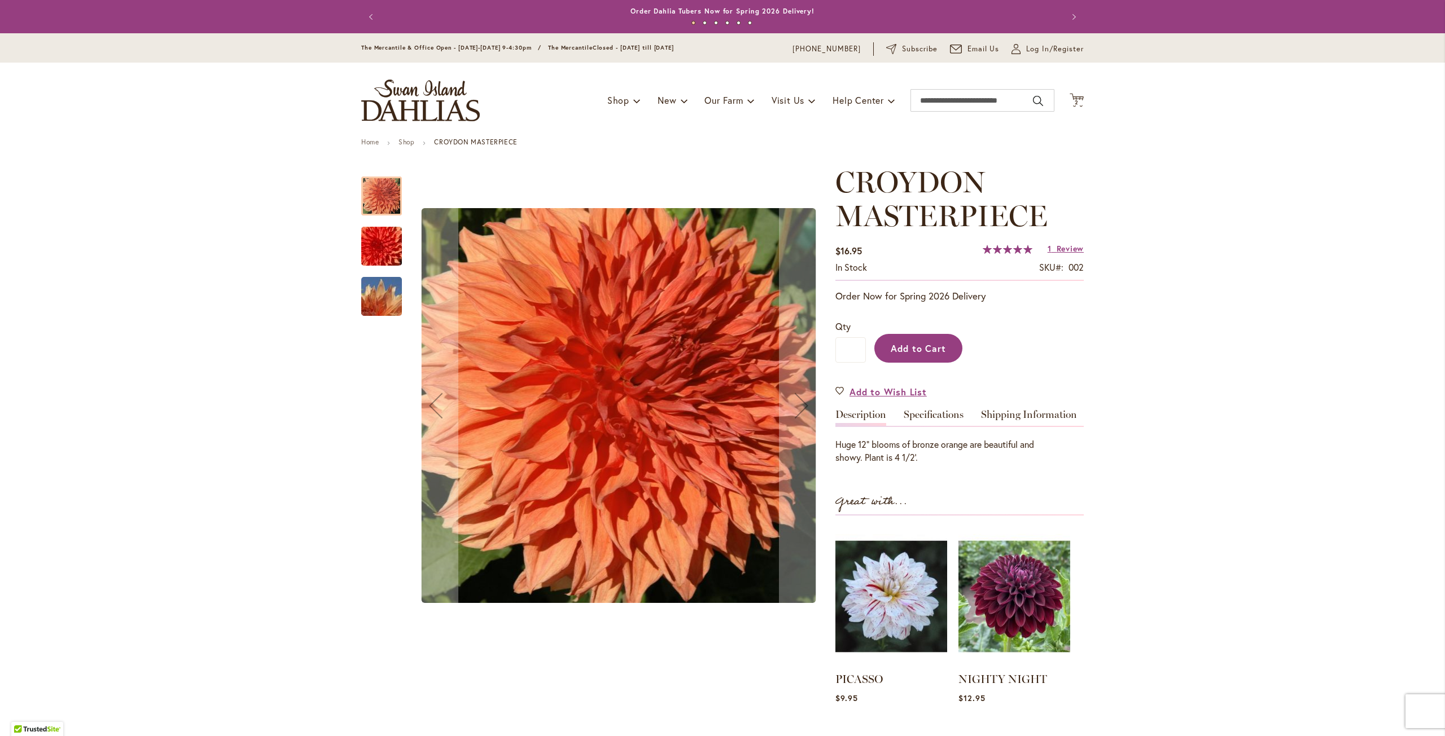
click at [919, 350] on span "Add to Cart" at bounding box center [919, 349] width 56 height 12
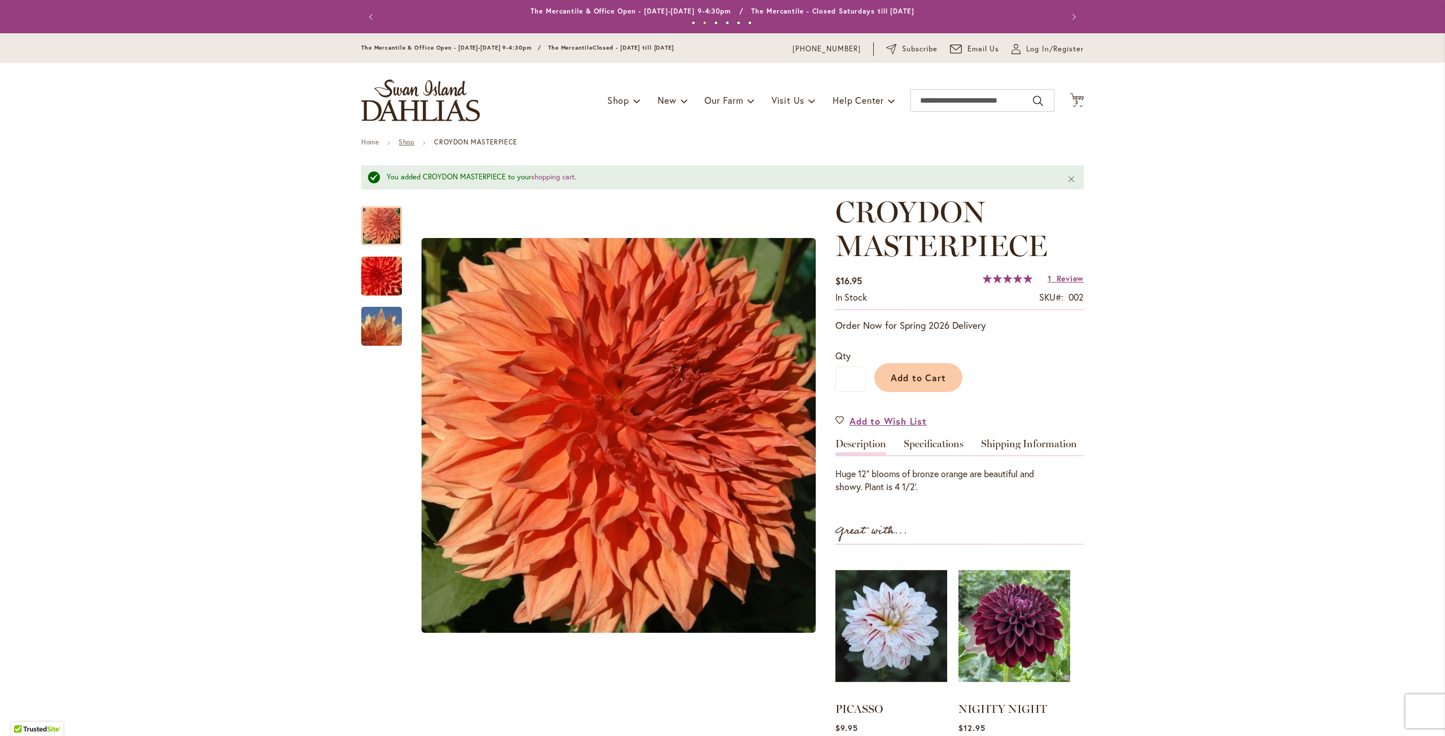
click at [401, 140] on link "Shop" at bounding box center [406, 142] width 16 height 8
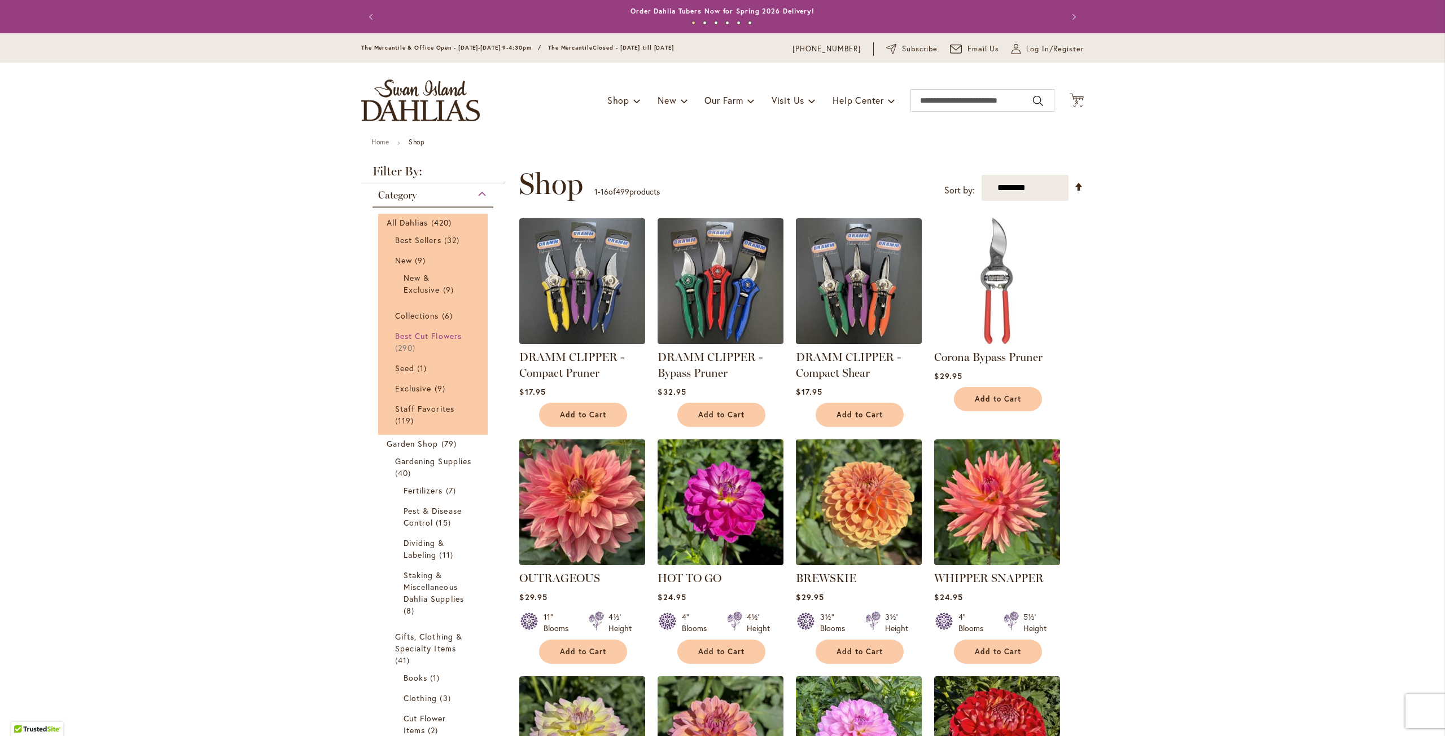
click at [421, 332] on span "Best Cut Flowers" at bounding box center [428, 336] width 67 height 11
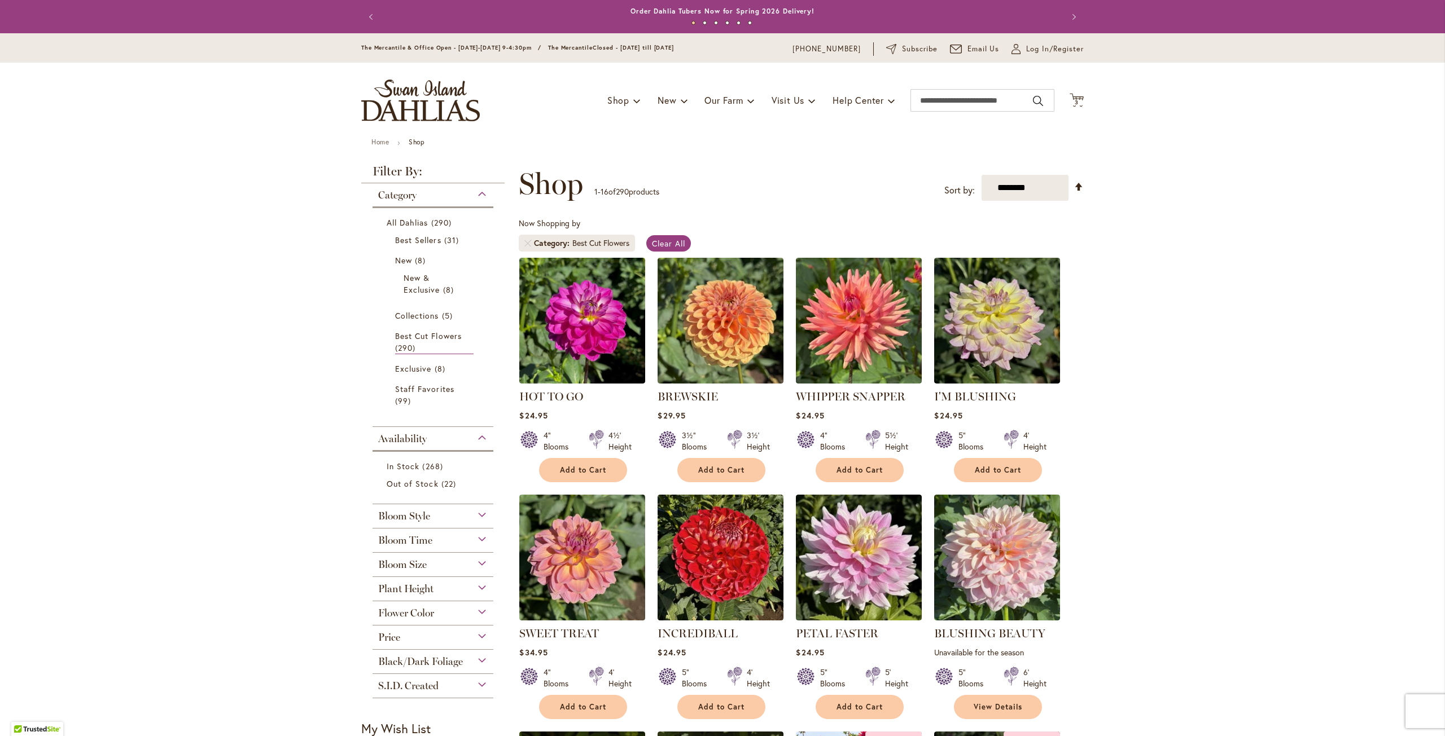
click at [437, 610] on div "Flower Color" at bounding box center [432, 611] width 121 height 18
click at [412, 639] on div "Orange/Peach" at bounding box center [414, 640] width 18 height 12
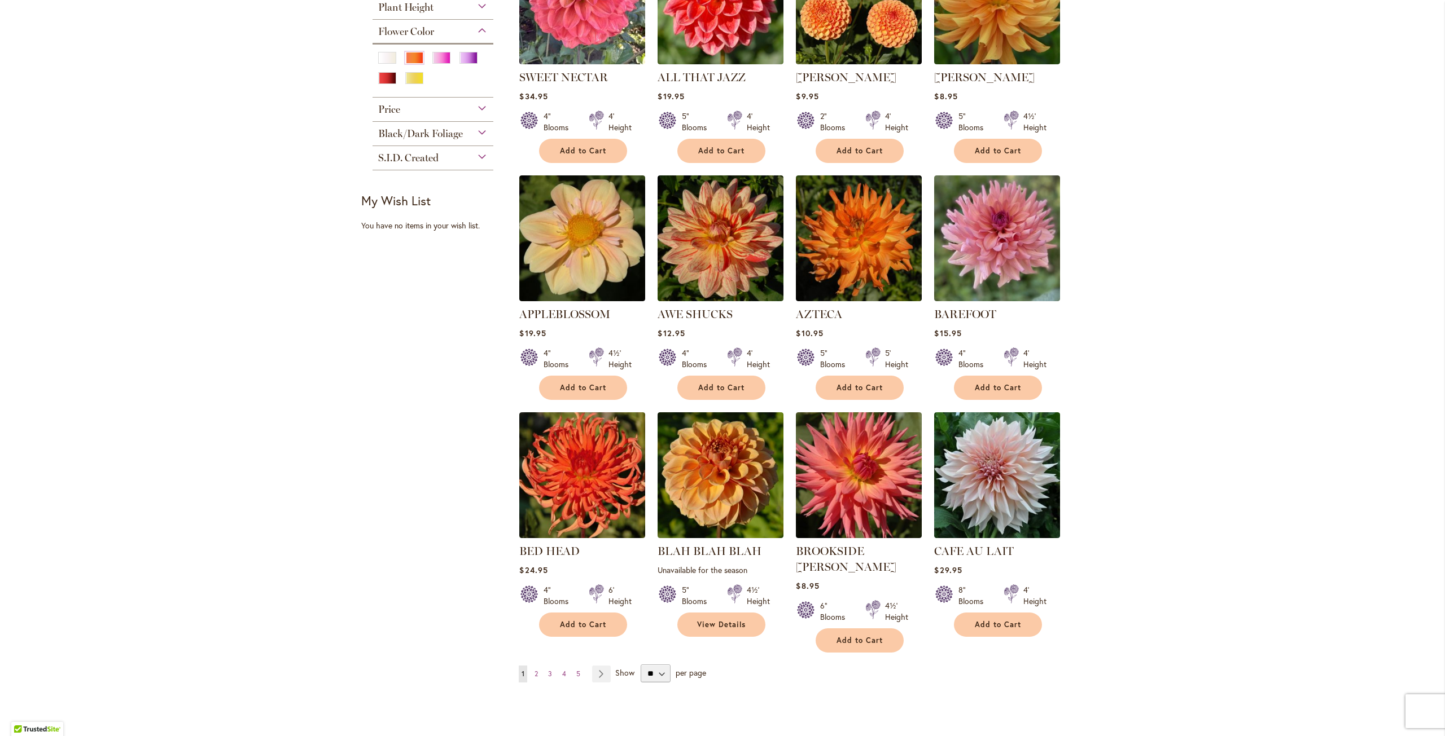
scroll to position [564, 0]
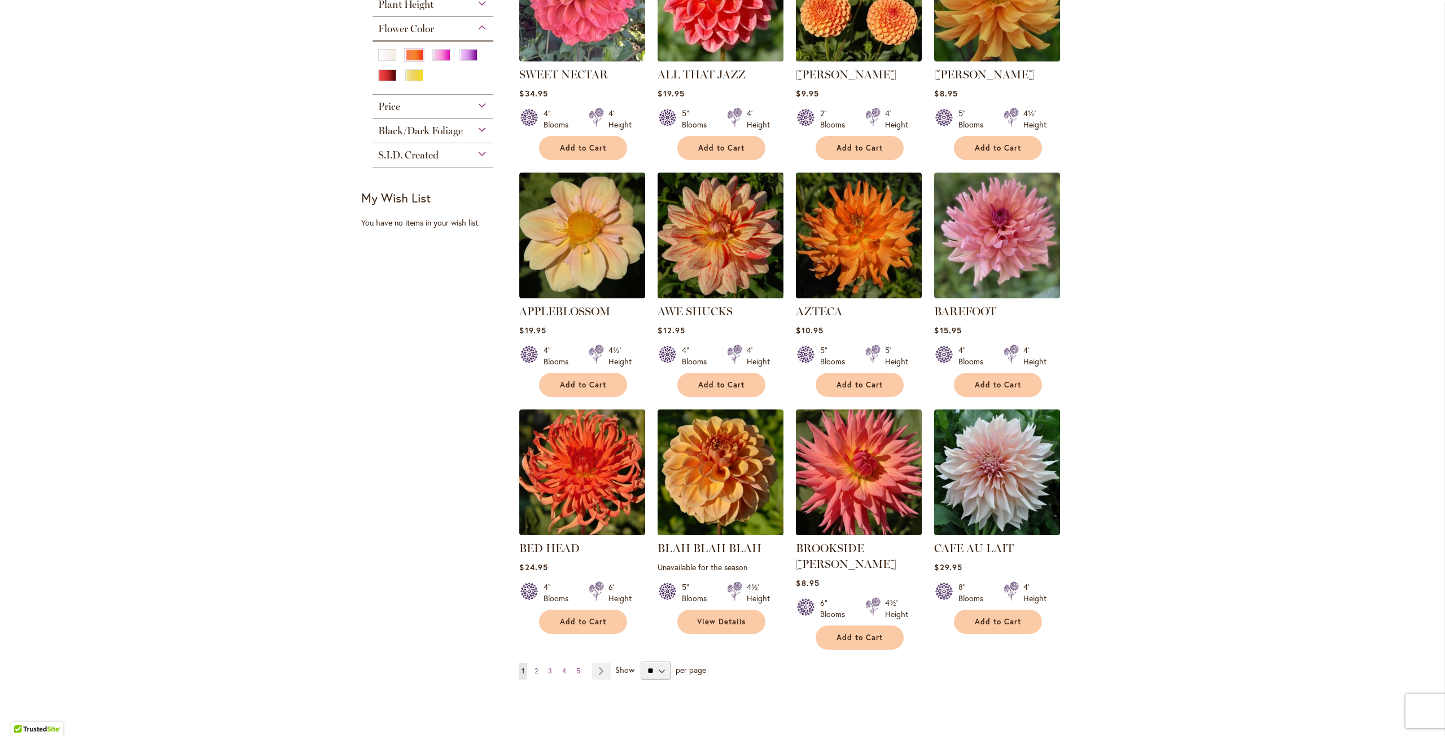
click at [534, 667] on span "2" at bounding box center [535, 671] width 3 height 8
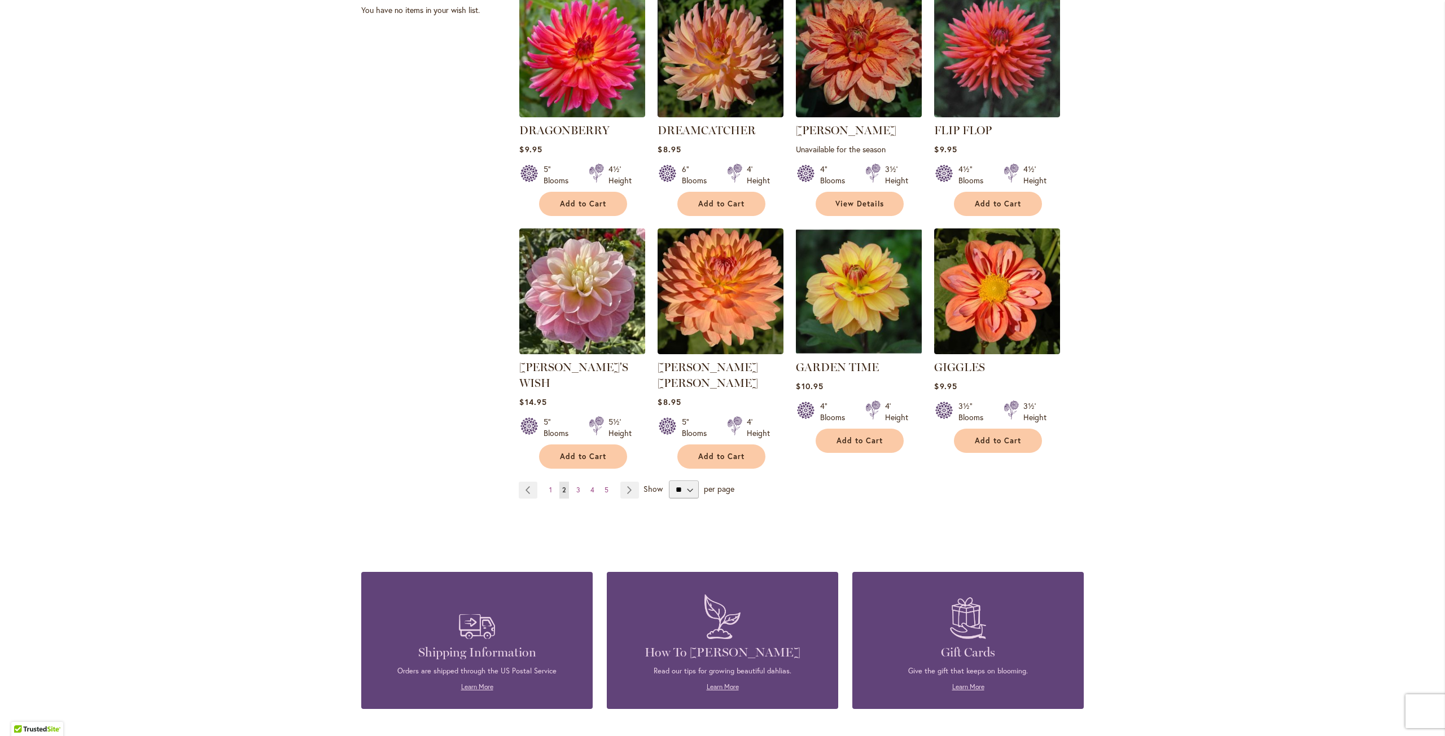
scroll to position [790, 0]
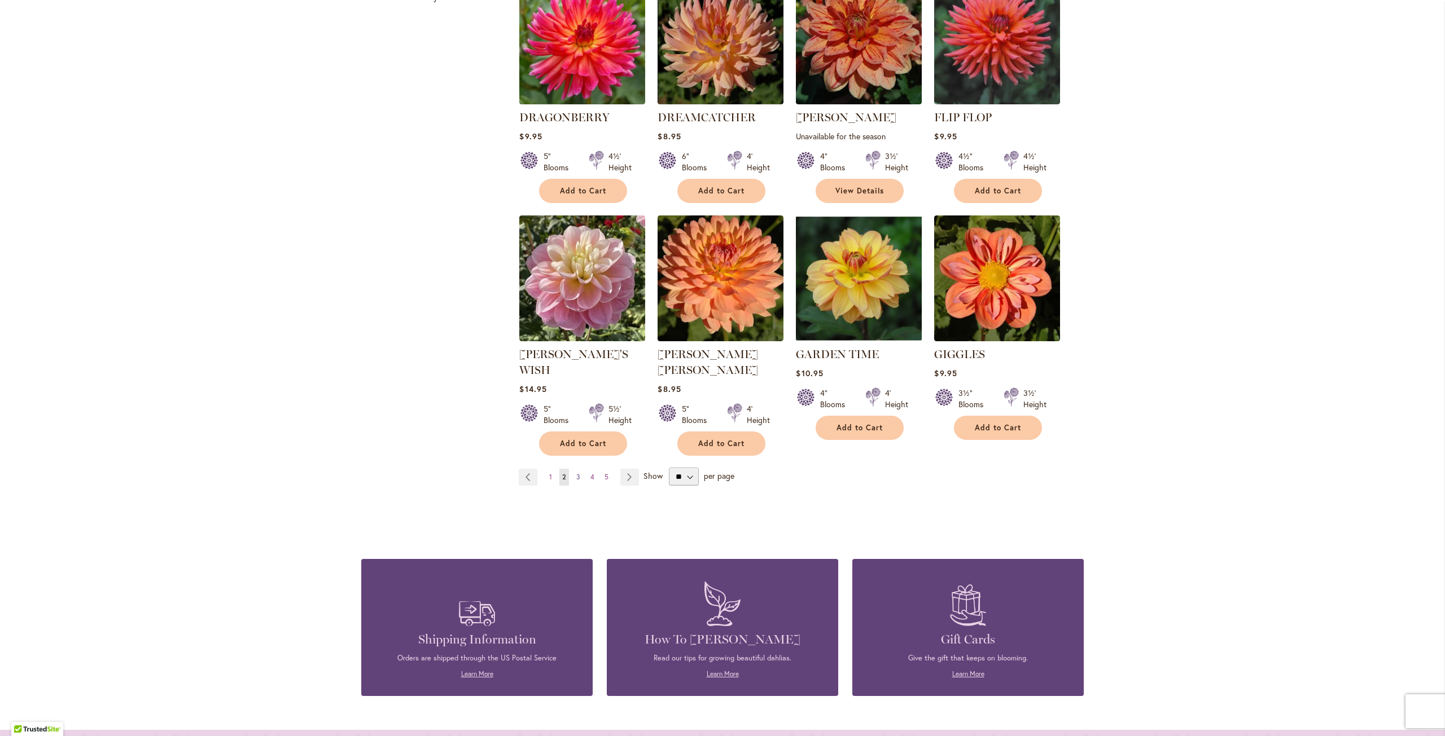
click at [576, 473] on span "3" at bounding box center [578, 477] width 4 height 8
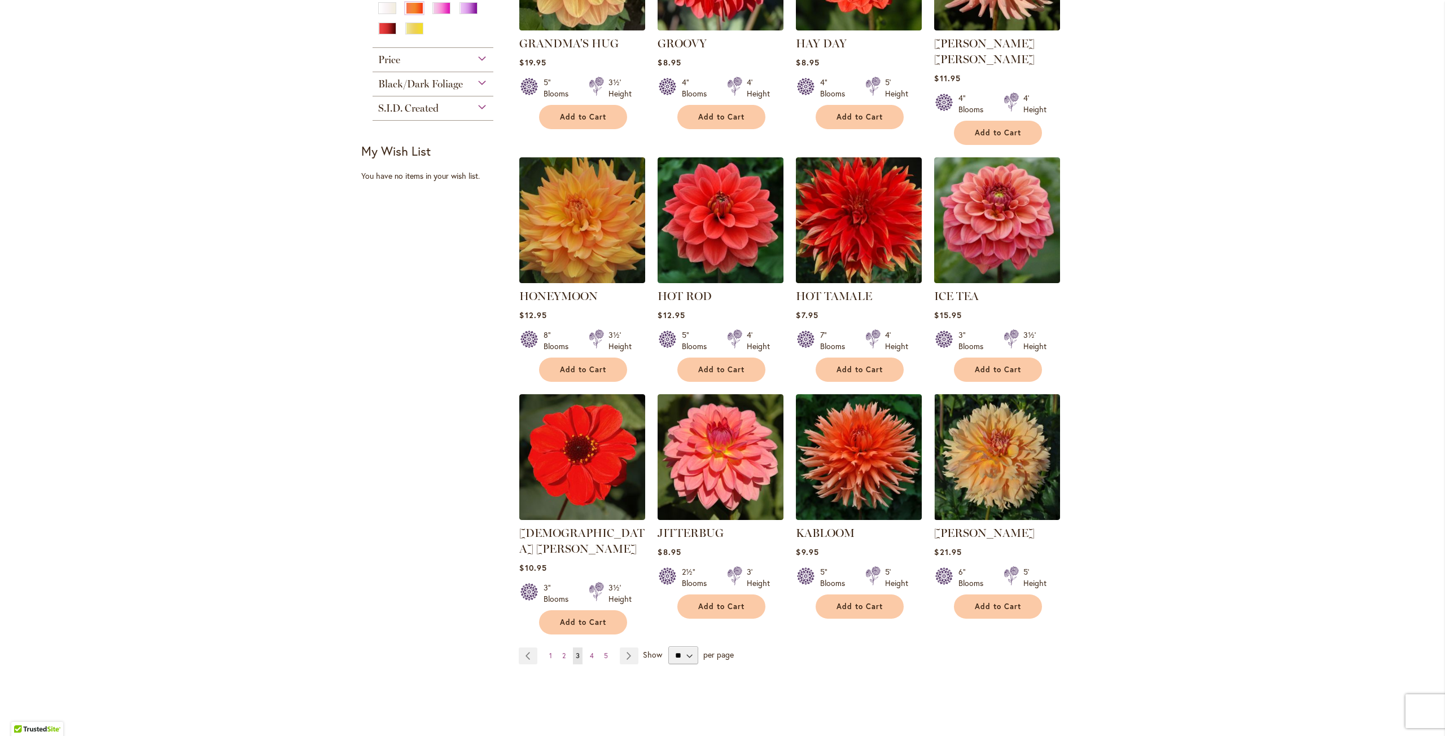
scroll to position [677, 0]
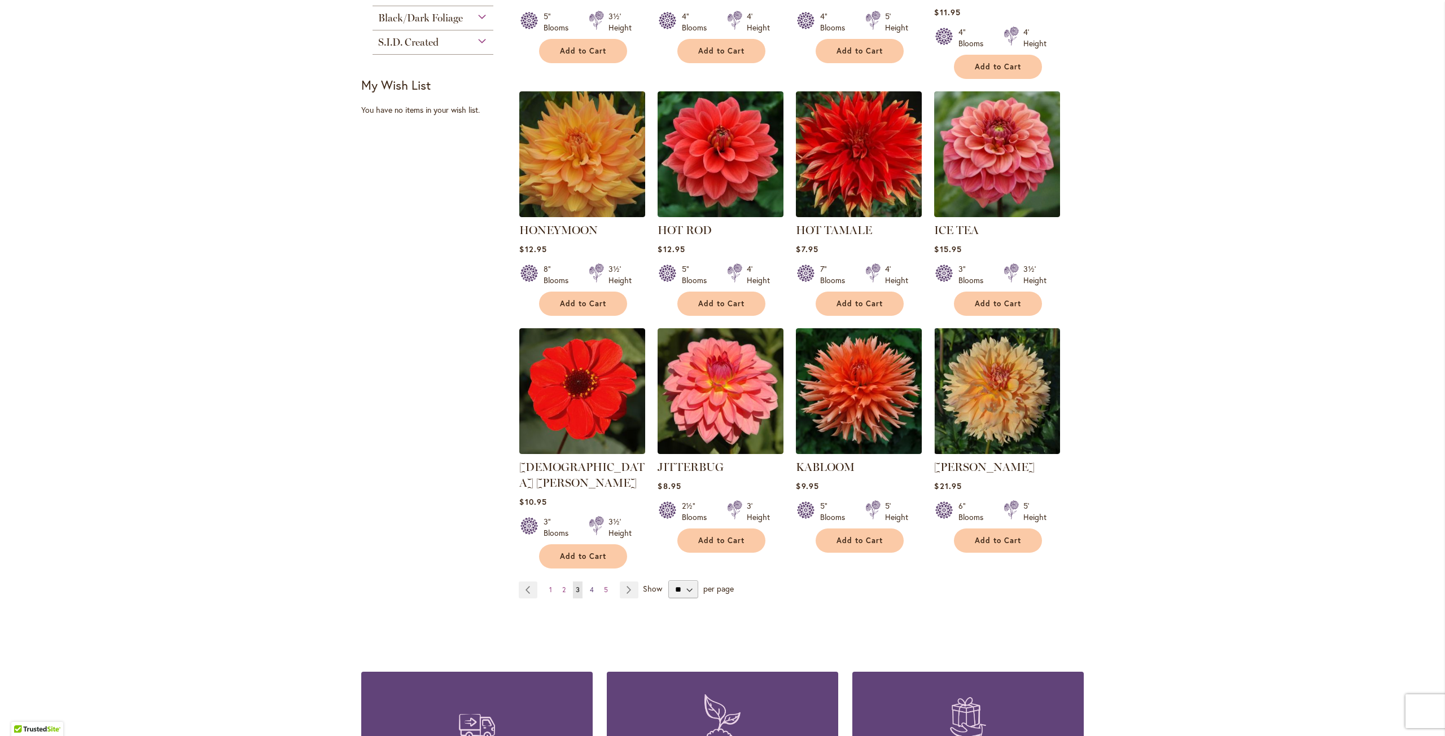
click at [590, 582] on link "Page 4" at bounding box center [592, 590] width 10 height 17
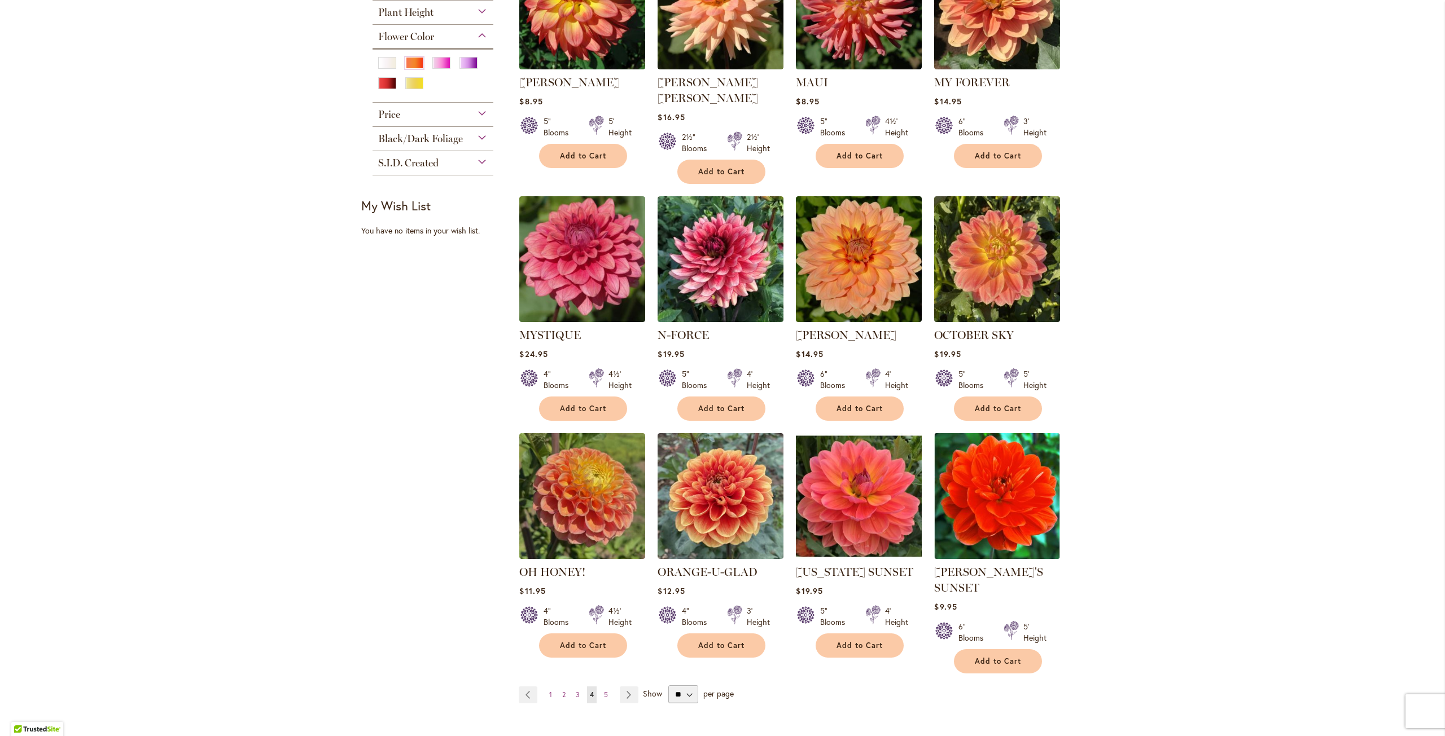
scroll to position [621, 0]
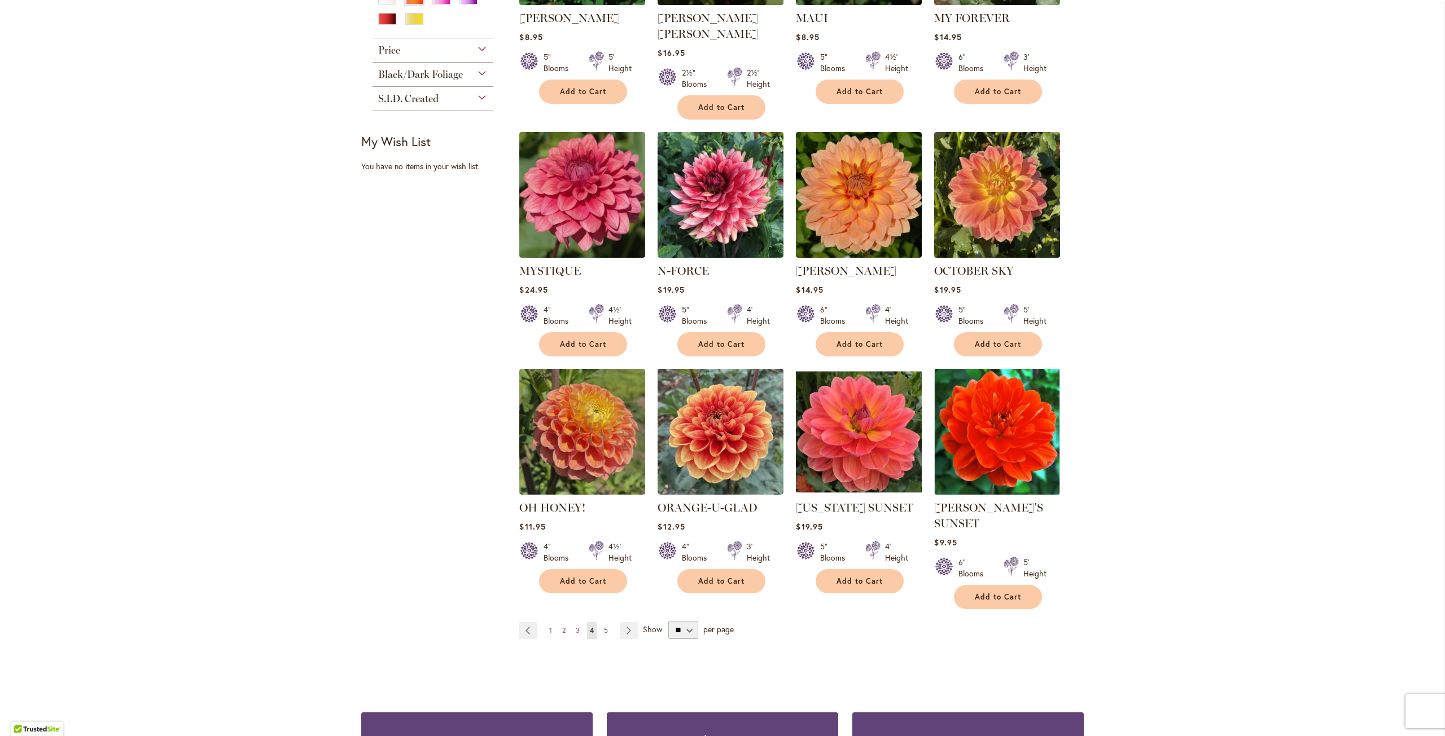
click at [604, 626] on span "5" at bounding box center [606, 630] width 4 height 8
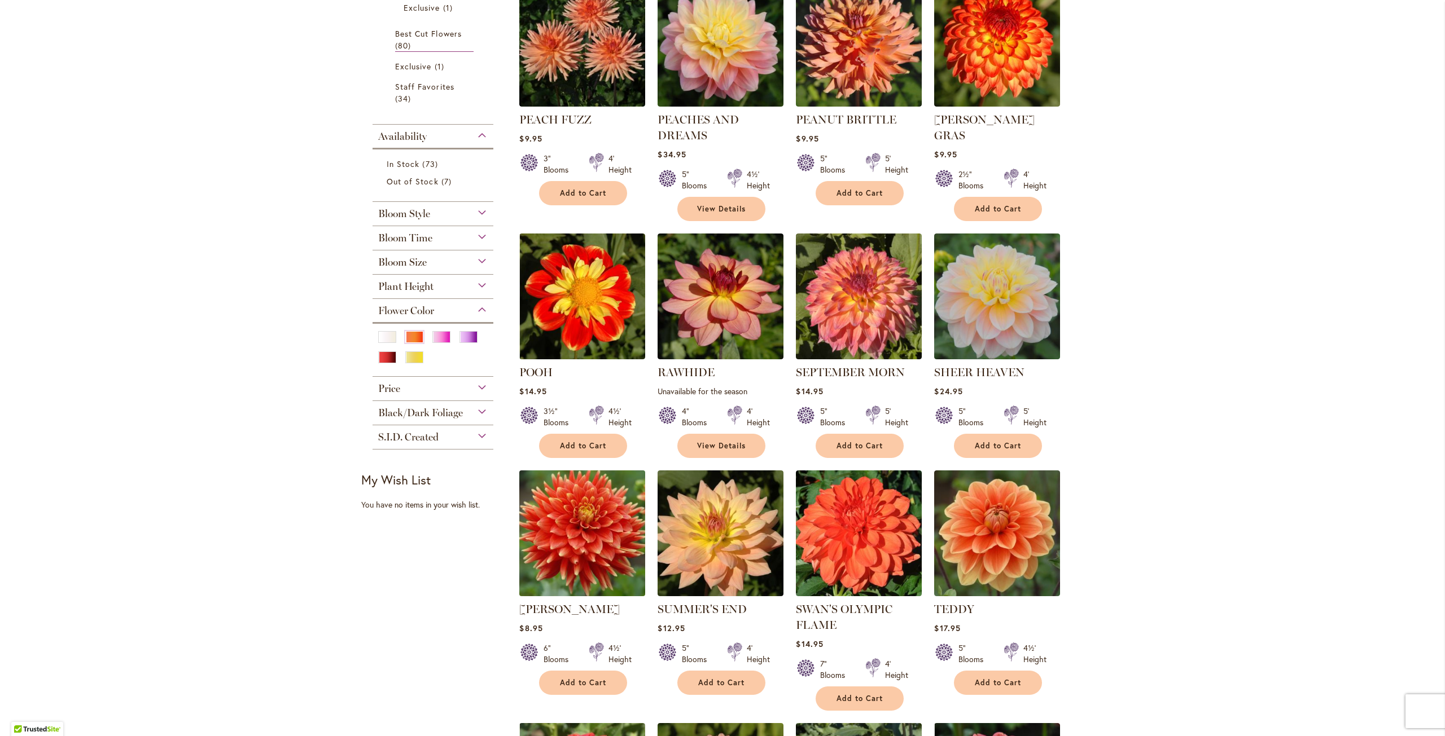
scroll to position [621, 0]
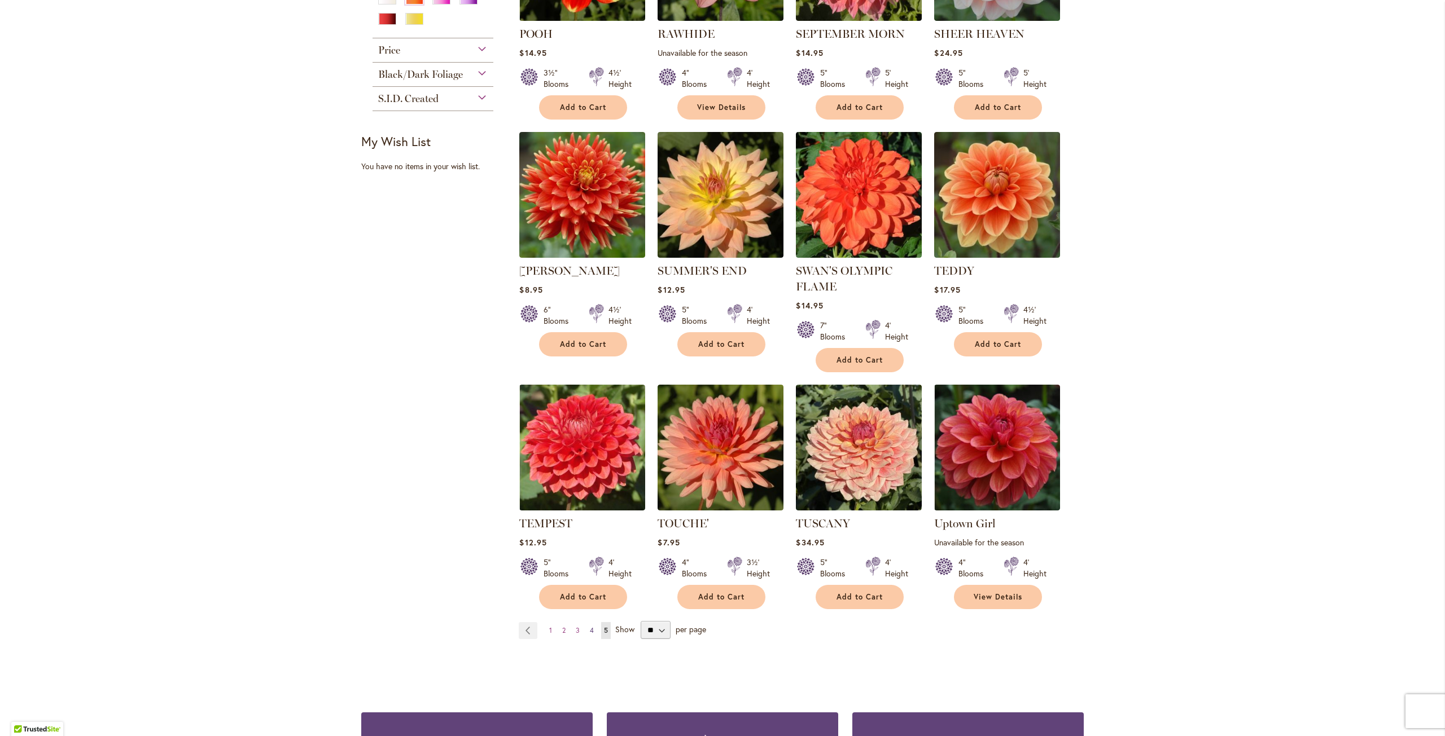
click at [590, 627] on span "4" at bounding box center [592, 630] width 4 height 8
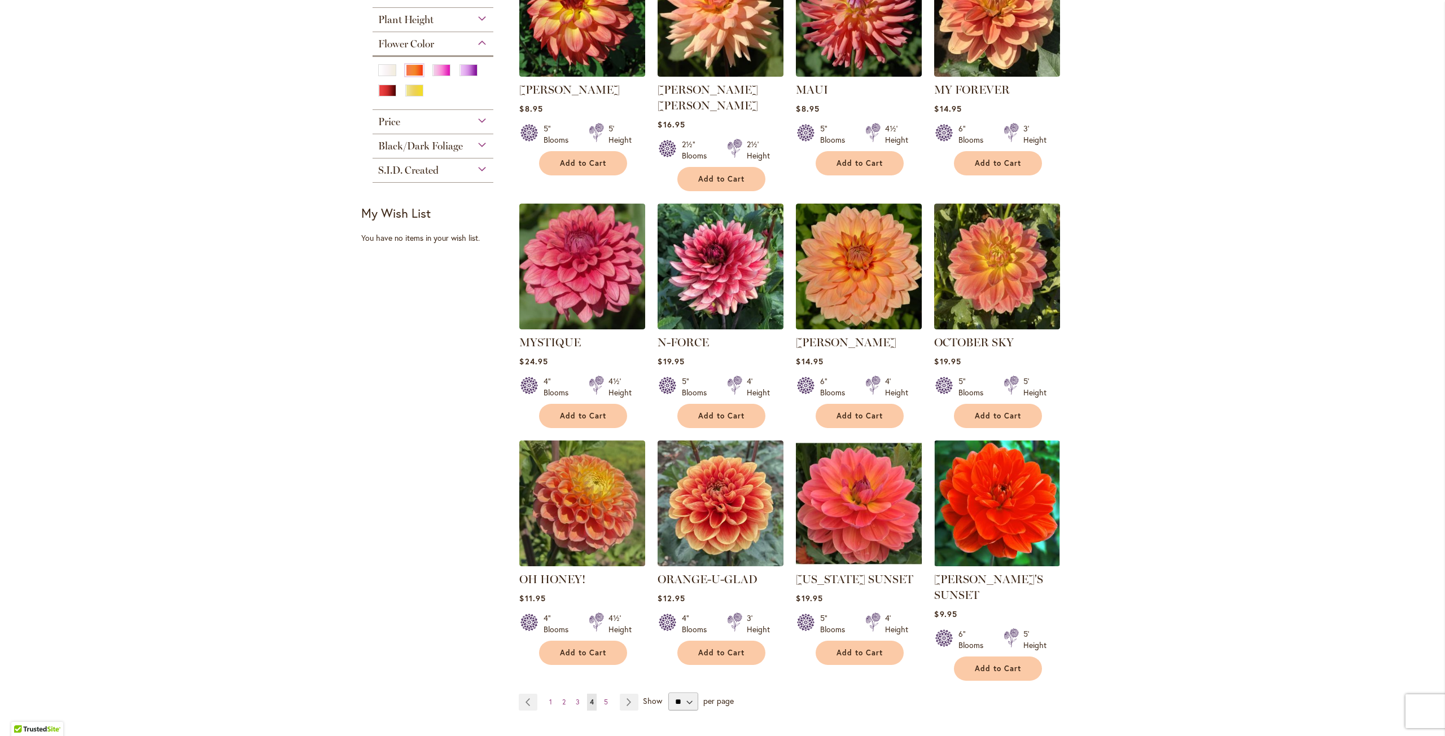
scroll to position [564, 0]
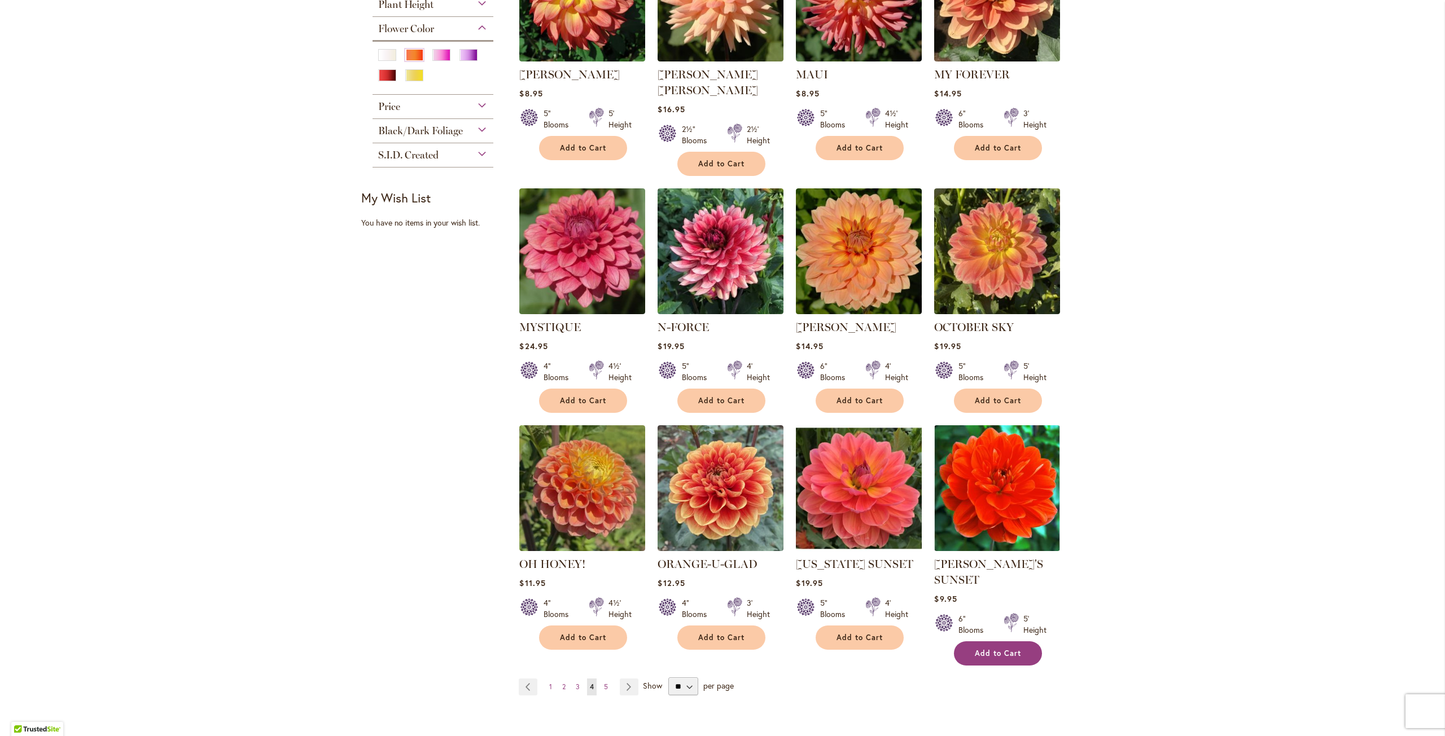
click at [982, 649] on span "Add to Cart" at bounding box center [998, 654] width 46 height 10
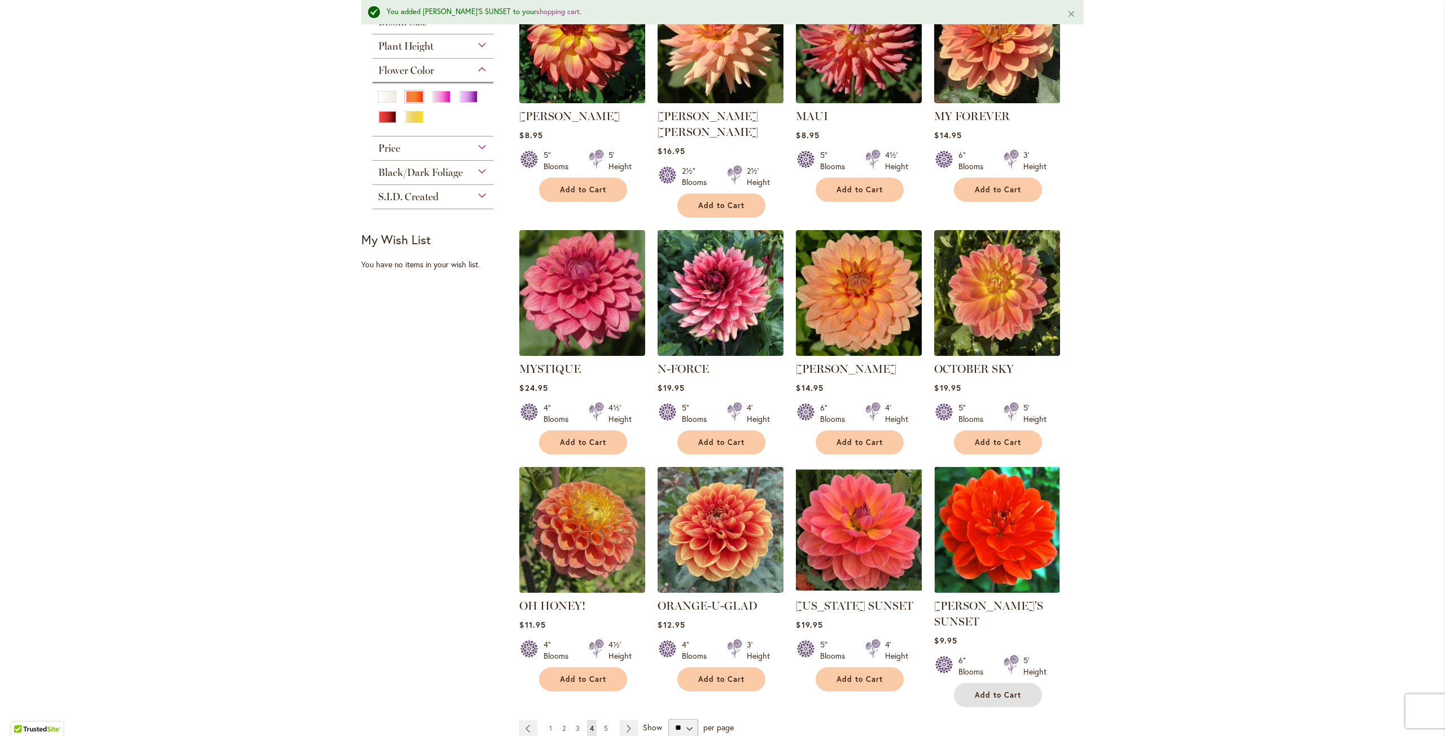
scroll to position [537, 0]
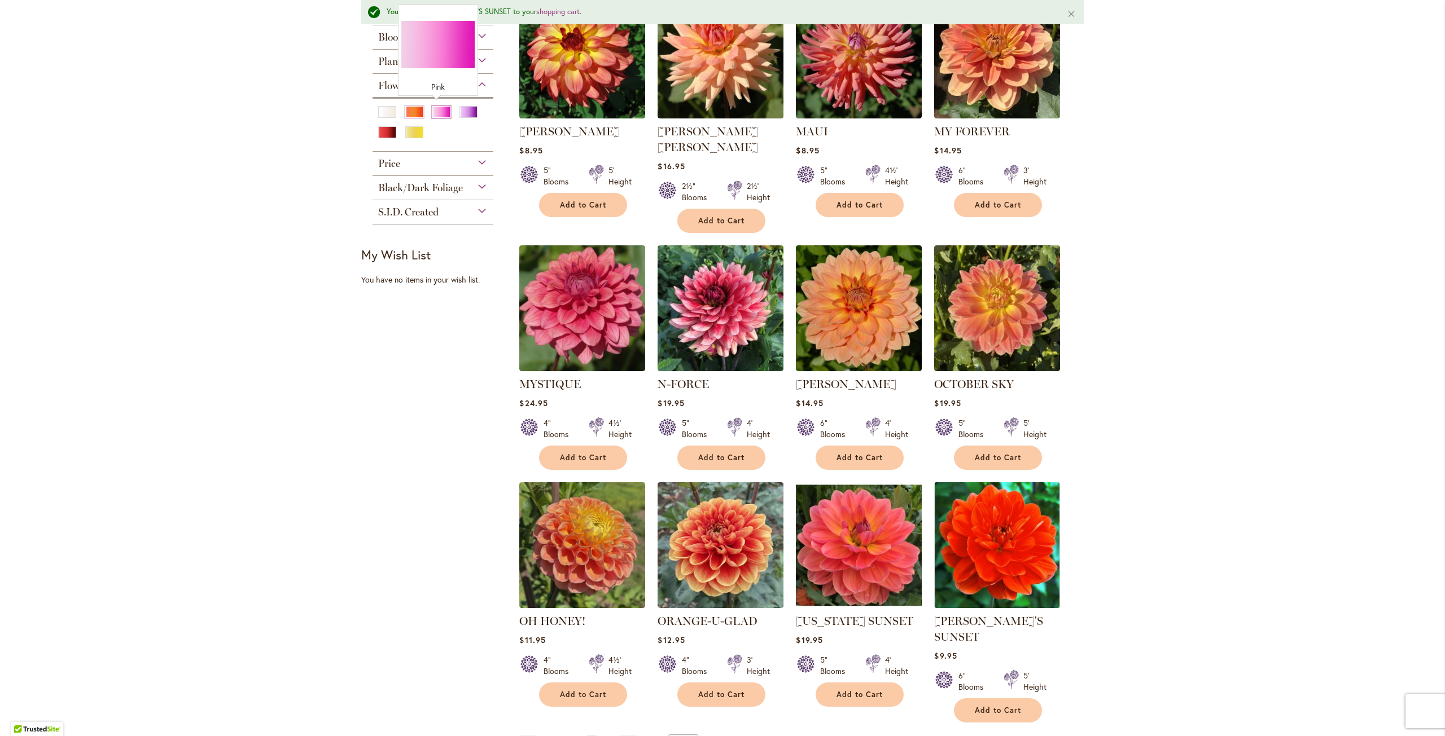
click at [437, 108] on div "Pink" at bounding box center [441, 112] width 18 height 12
click at [461, 108] on div "Purple" at bounding box center [468, 112] width 18 height 12
click at [463, 109] on div "Purple" at bounding box center [468, 112] width 18 height 12
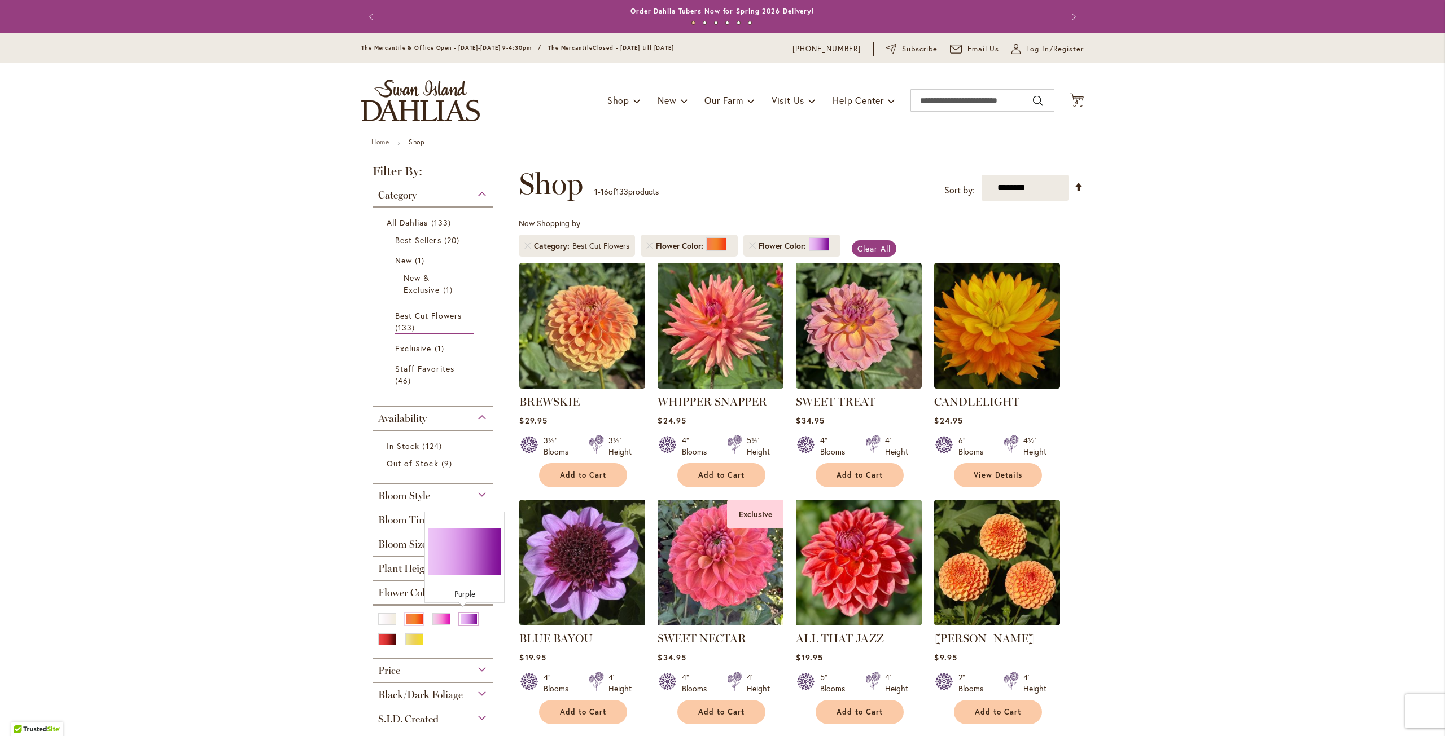
click at [463, 617] on div "Purple" at bounding box center [468, 619] width 18 height 12
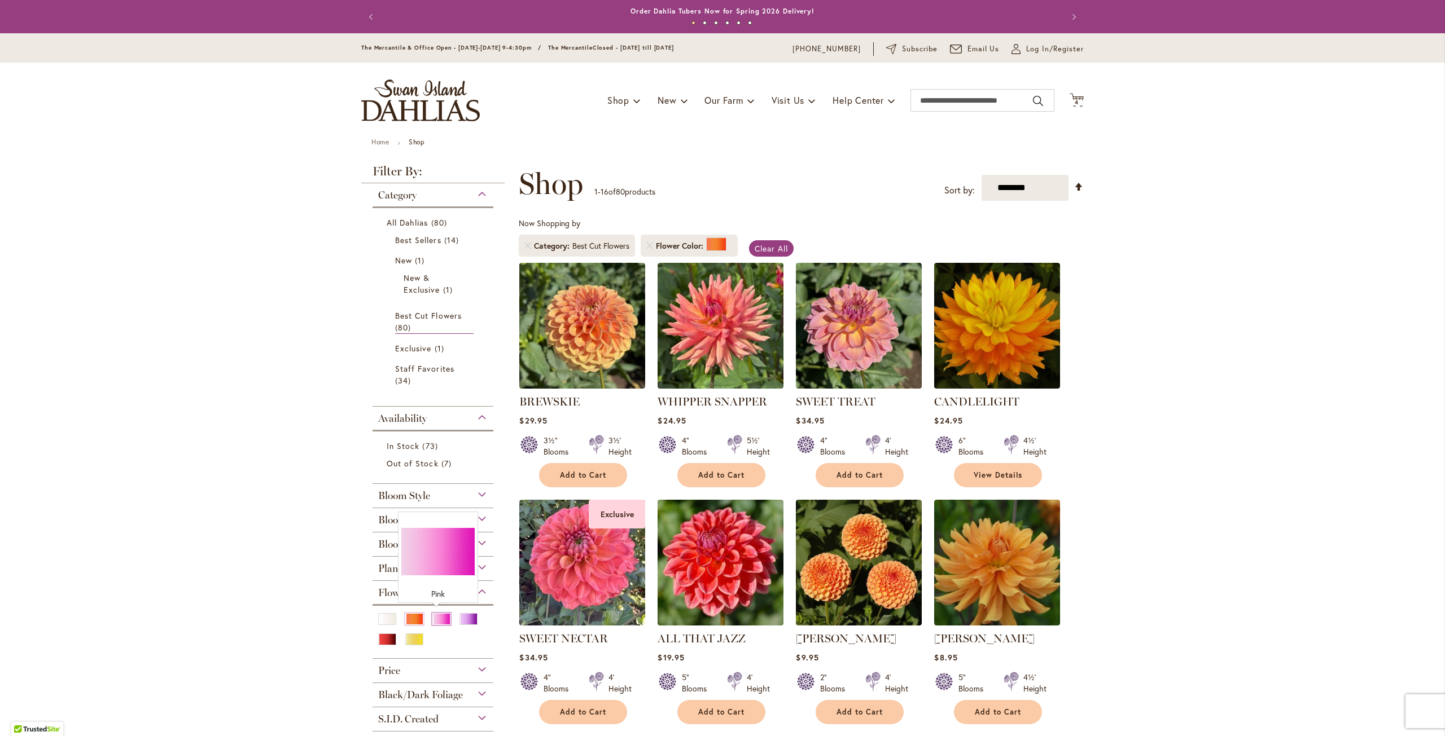
click at [432, 618] on div "Pink" at bounding box center [441, 619] width 18 height 12
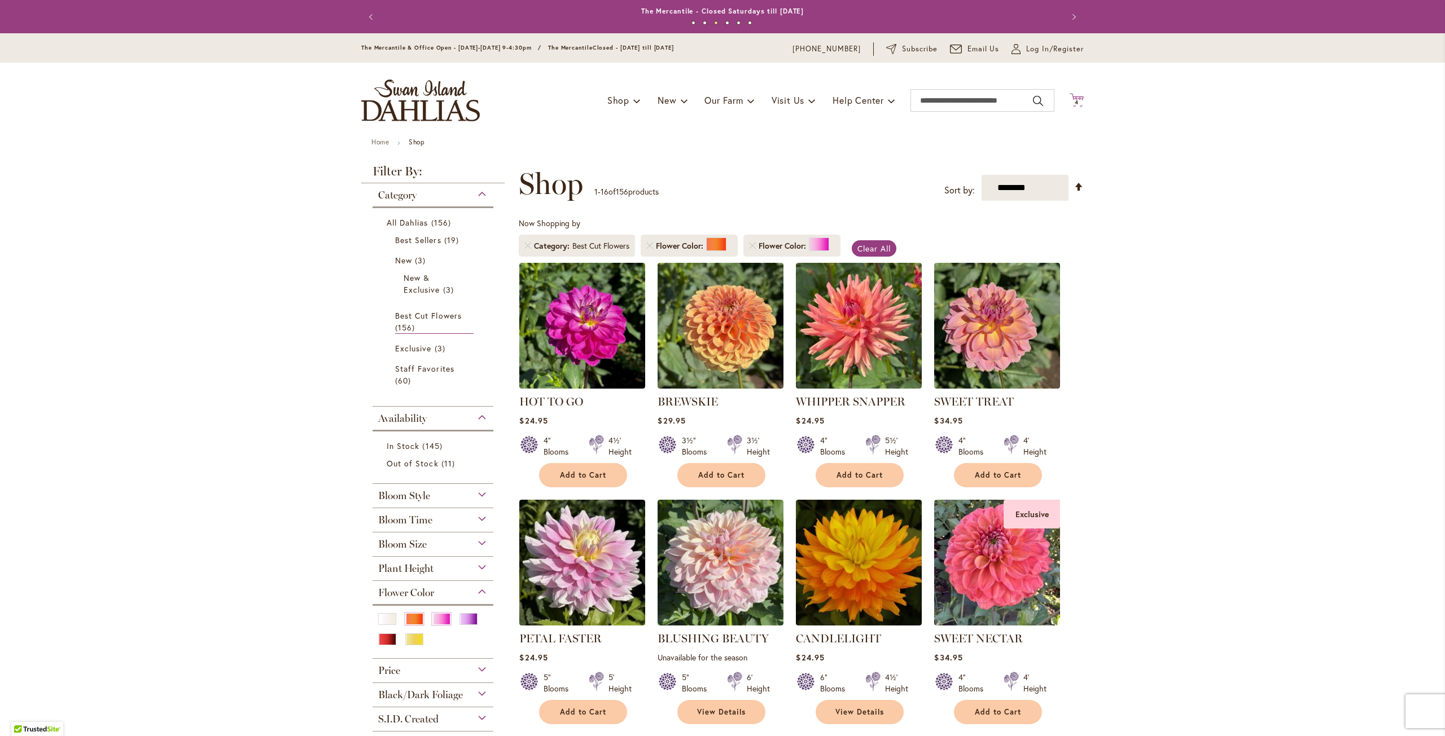
click at [1076, 95] on icon "Cart .cls-1 { fill: #231f20; }" at bounding box center [1076, 100] width 14 height 14
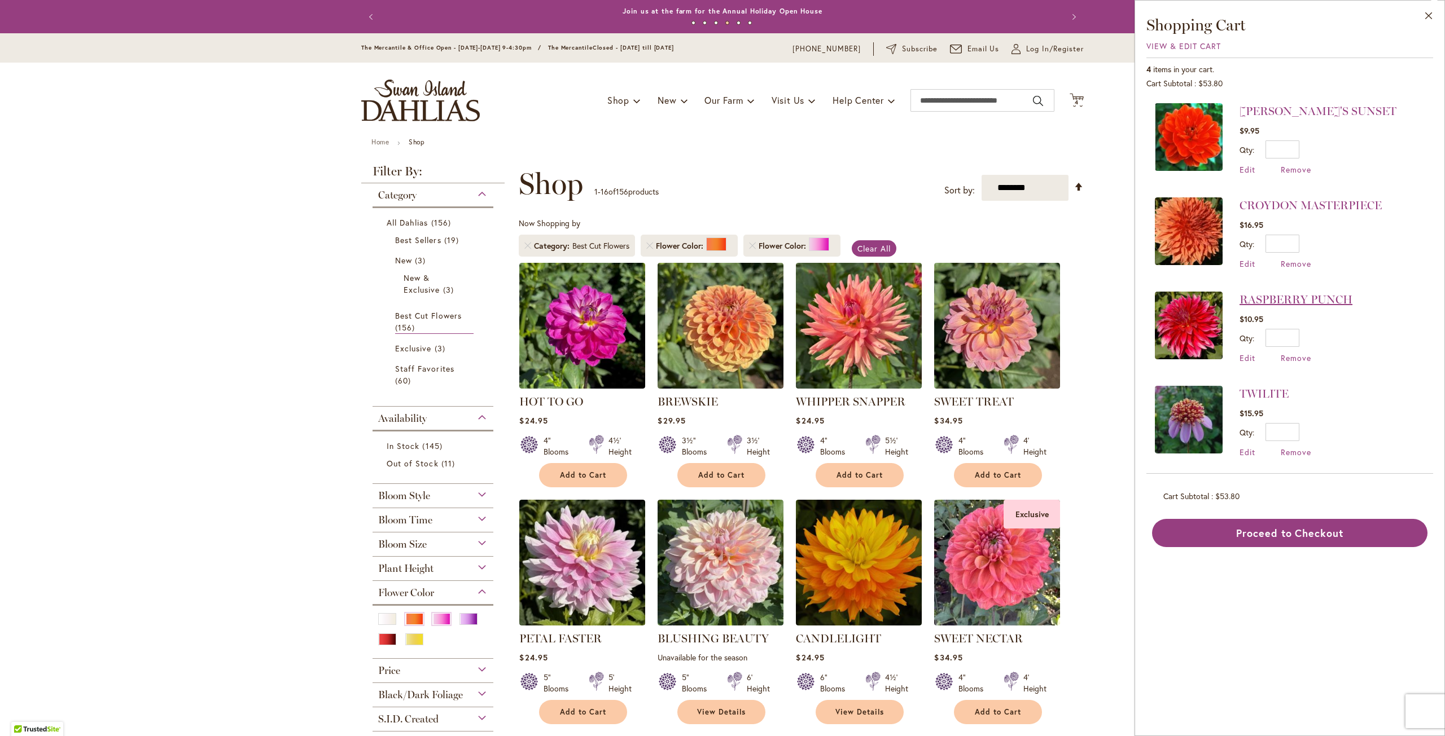
click at [1252, 300] on link "RASPBERRY PUNCH" at bounding box center [1295, 300] width 113 height 14
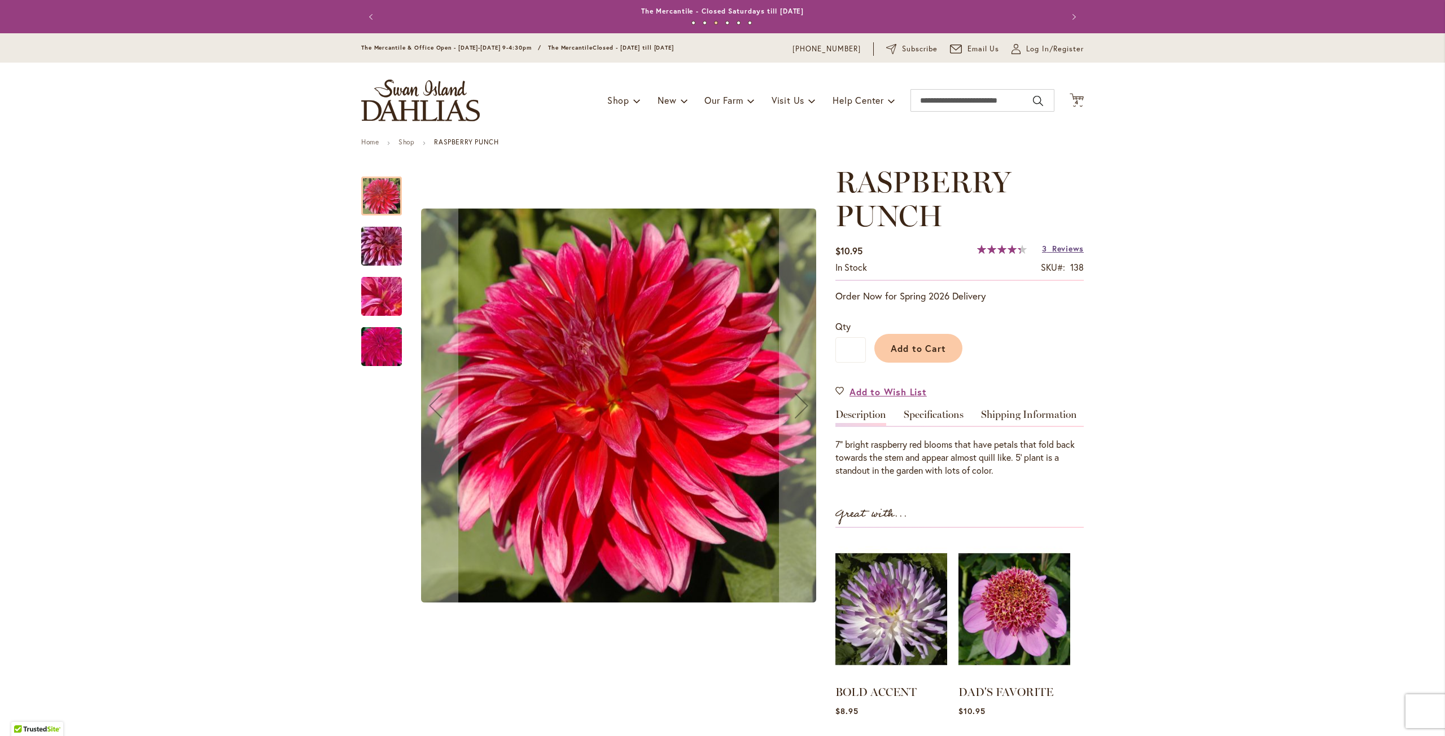
click at [1065, 250] on span "Reviews" at bounding box center [1068, 248] width 32 height 11
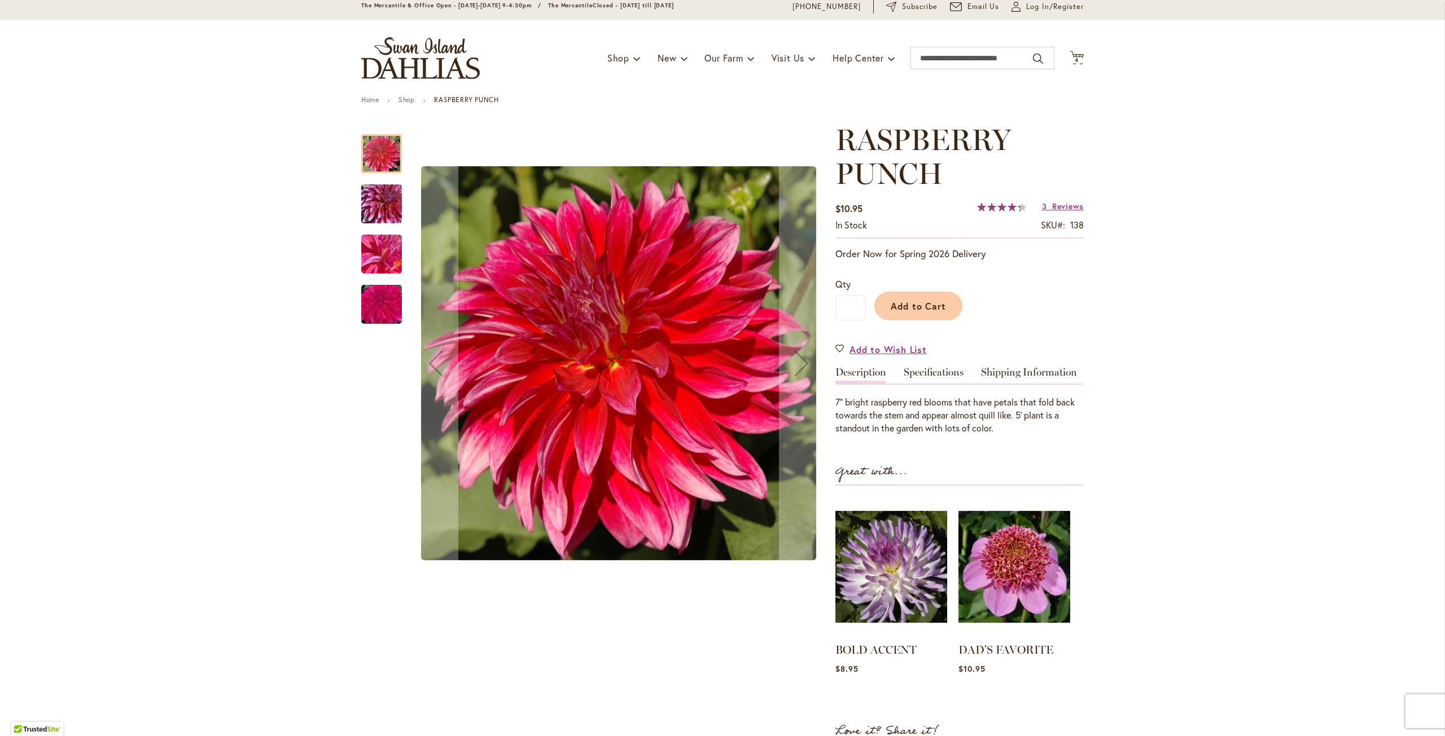
scroll to position [33, 0]
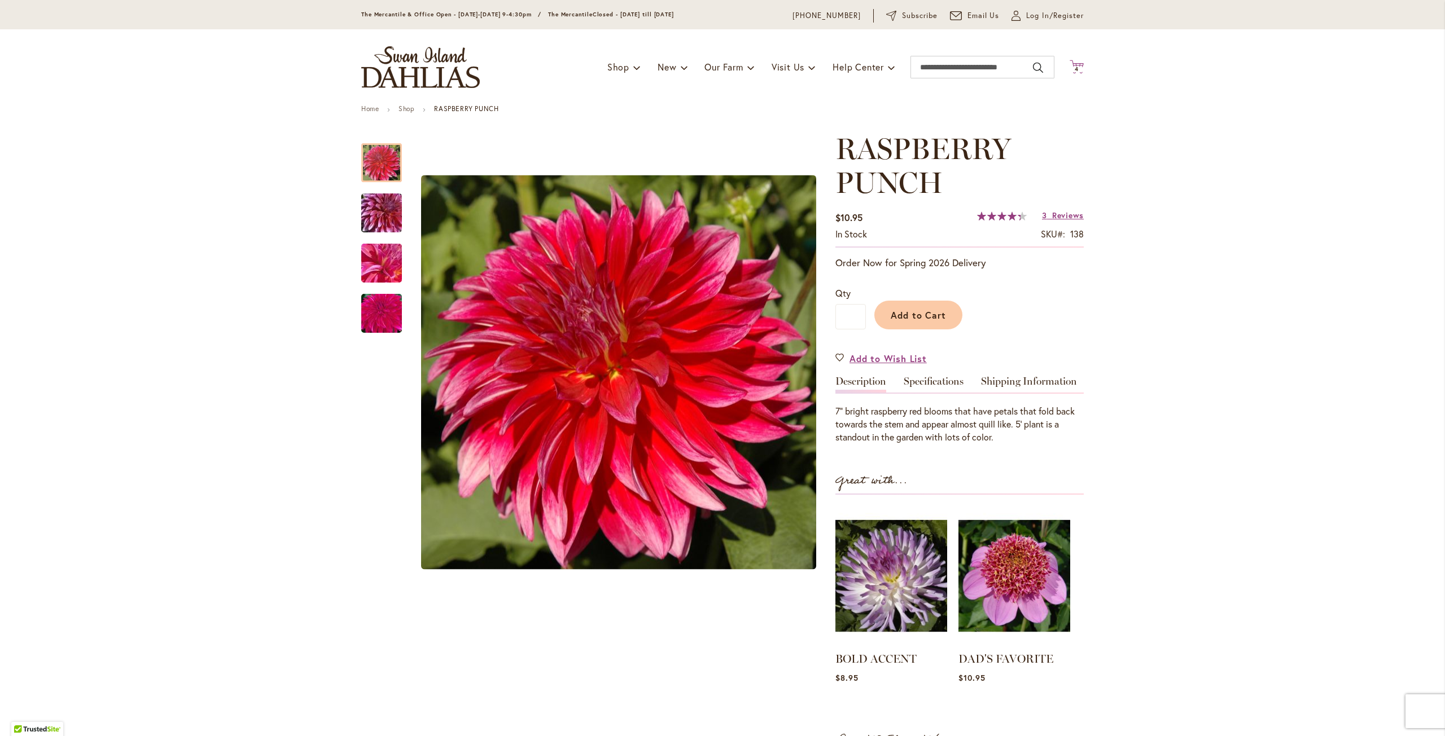
click at [1075, 67] on span "4" at bounding box center [1077, 68] width 4 height 7
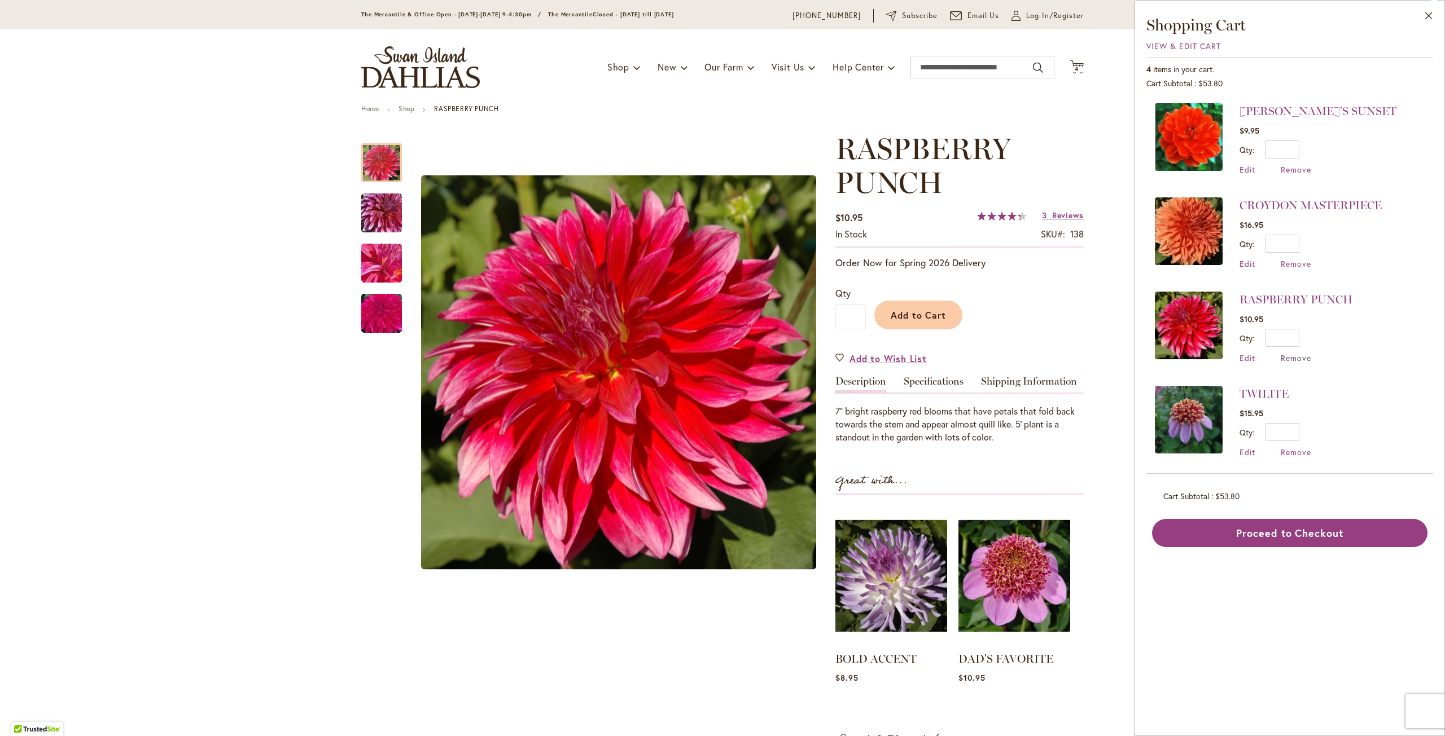
click at [1292, 357] on span "Remove" at bounding box center [1296, 358] width 30 height 11
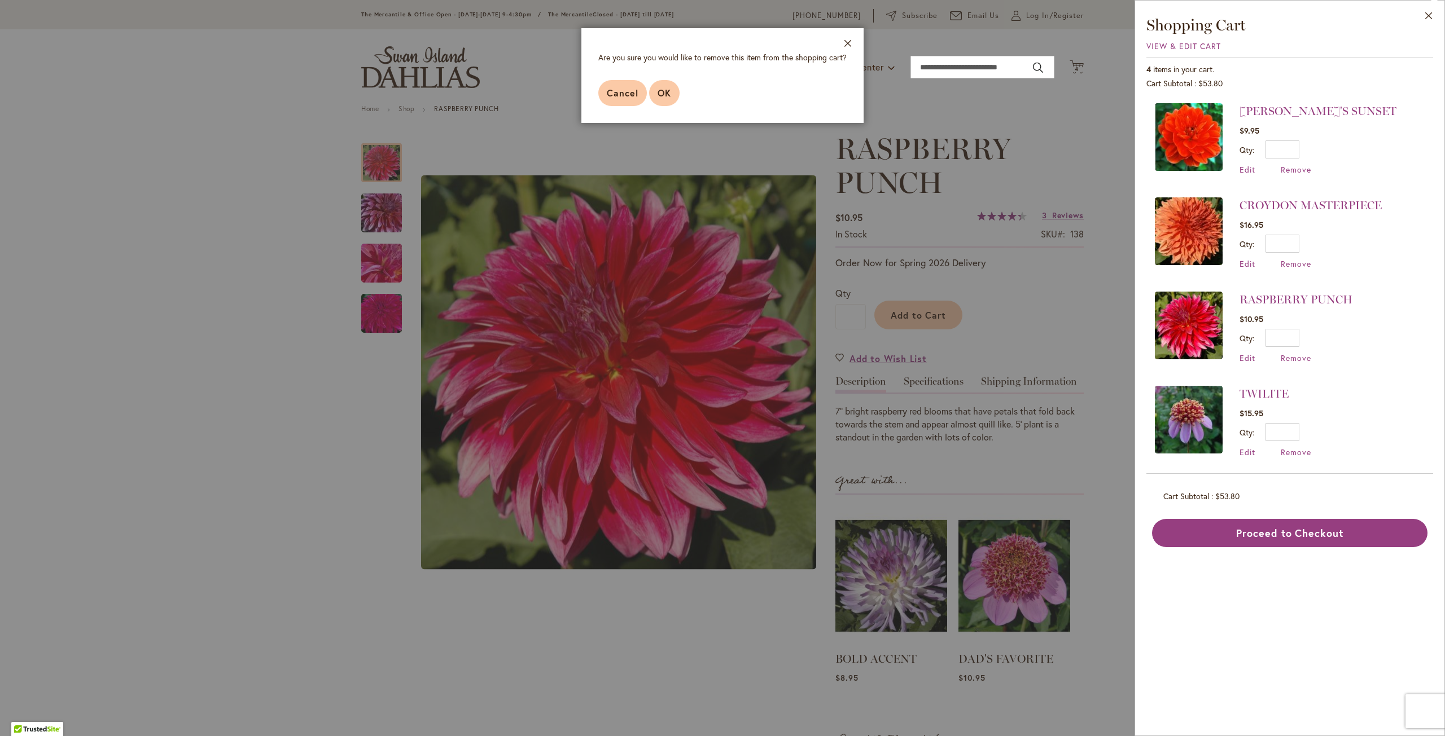
click at [668, 89] on span "OK" at bounding box center [664, 93] width 14 height 12
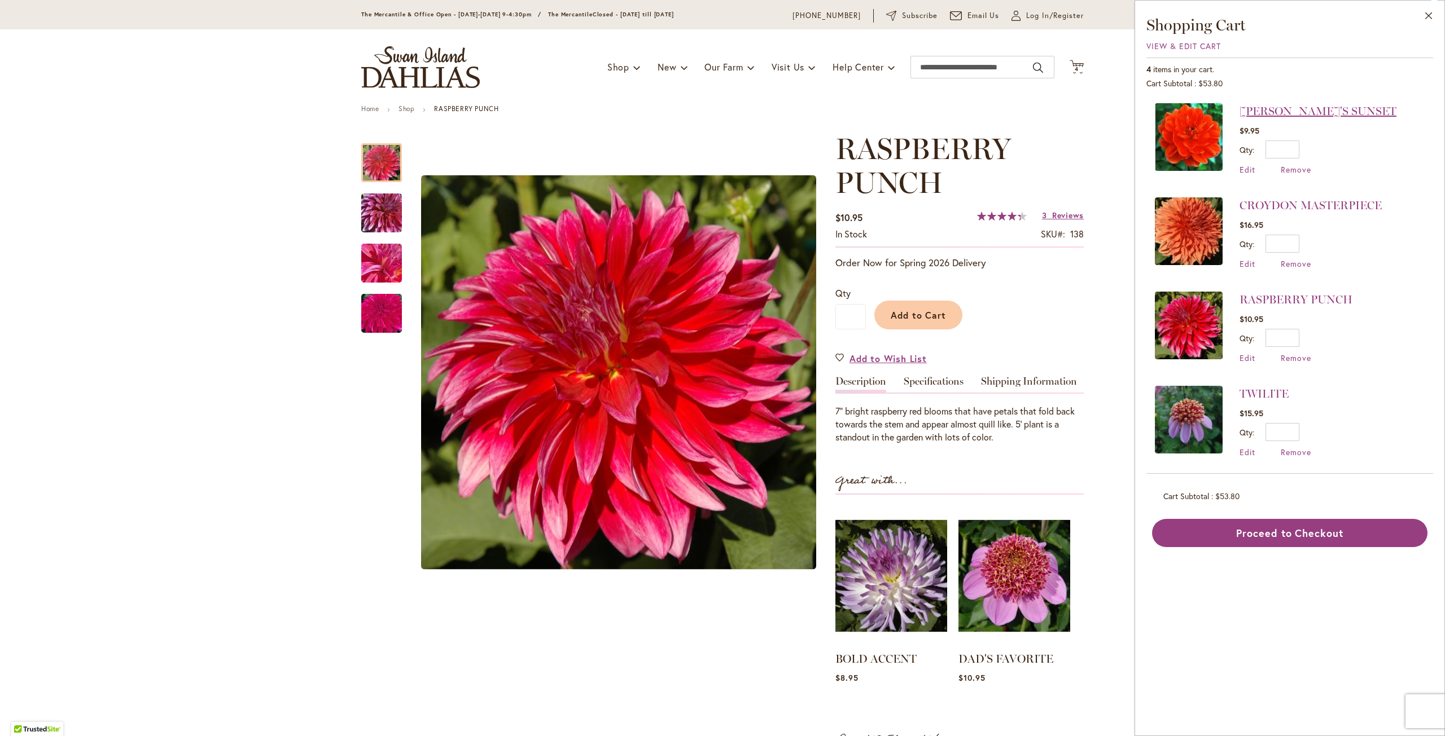
click at [1281, 113] on link "[PERSON_NAME]'S SUNSET" at bounding box center [1317, 111] width 157 height 14
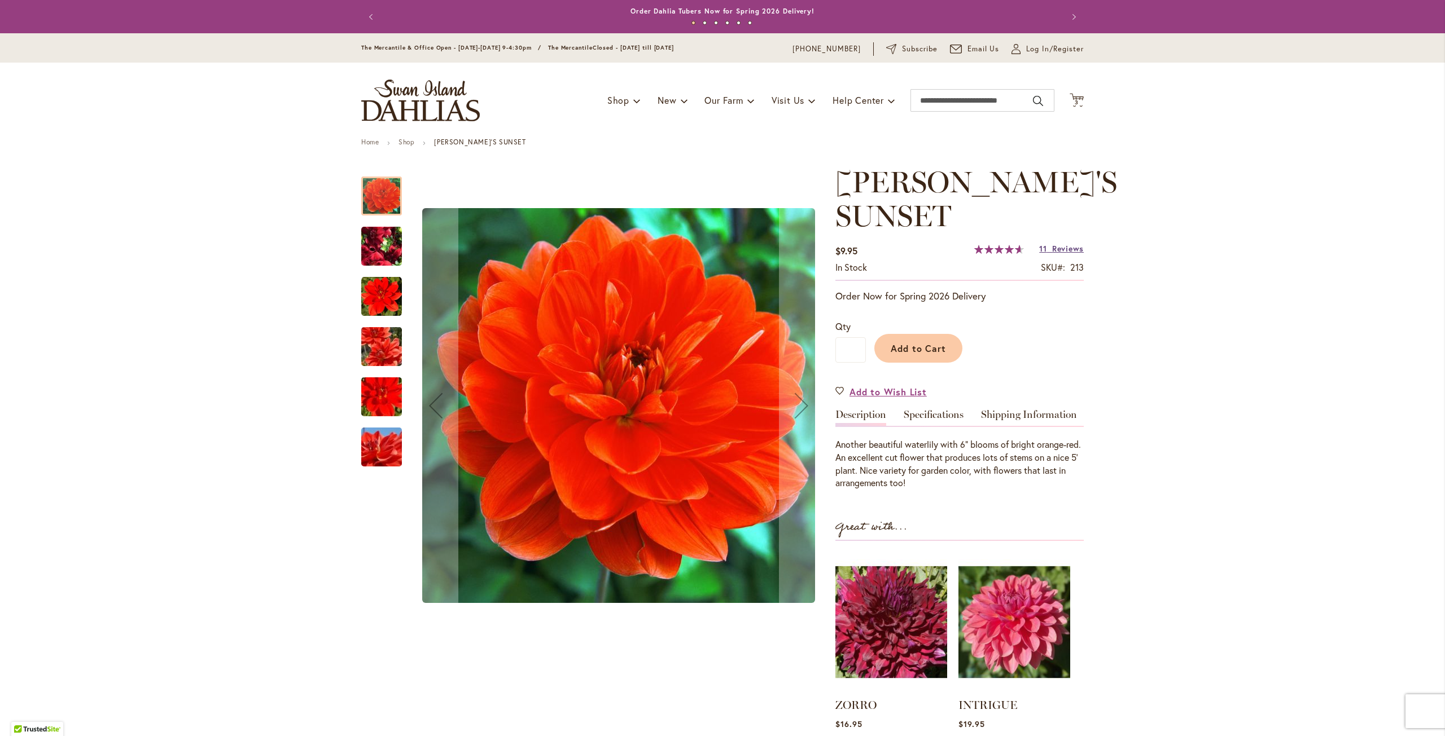
click at [1052, 251] on span "Reviews" at bounding box center [1068, 248] width 32 height 11
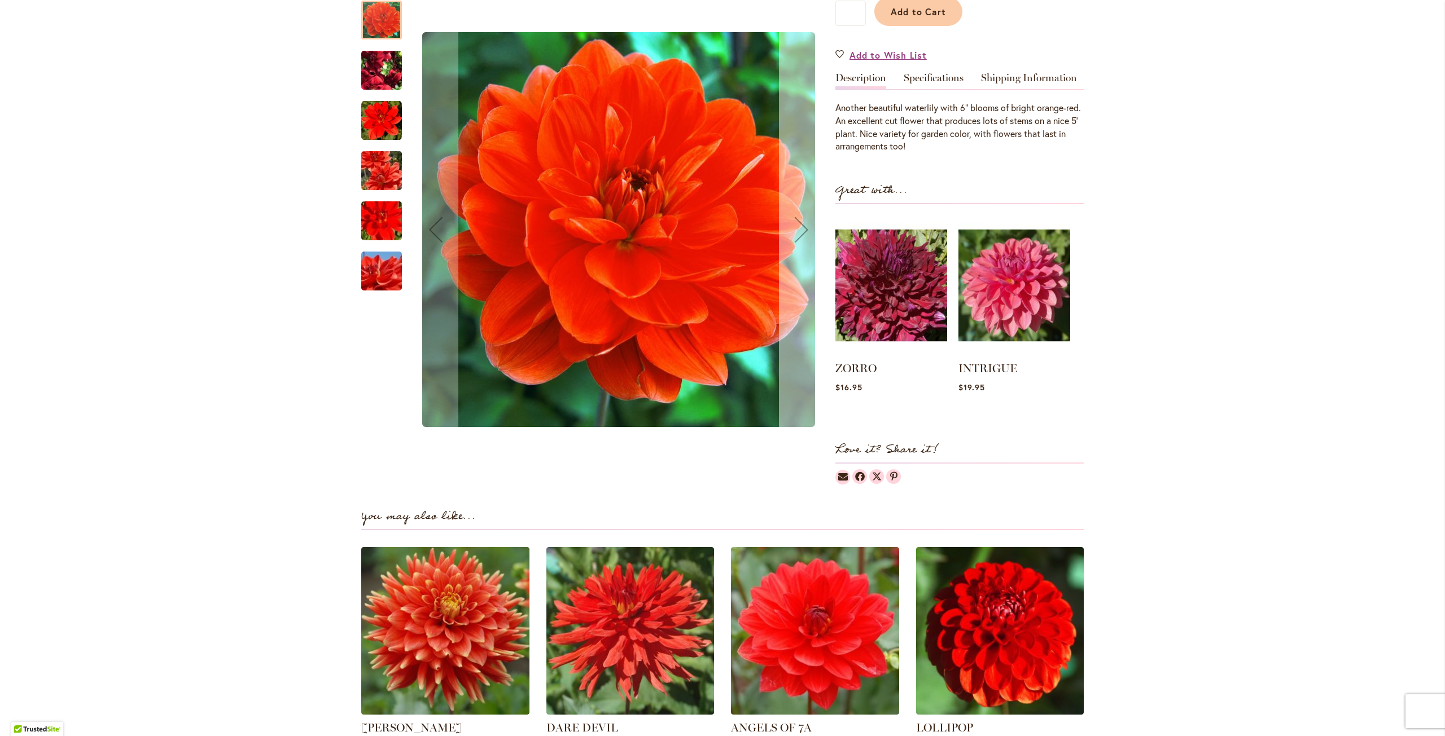
scroll to position [55, 0]
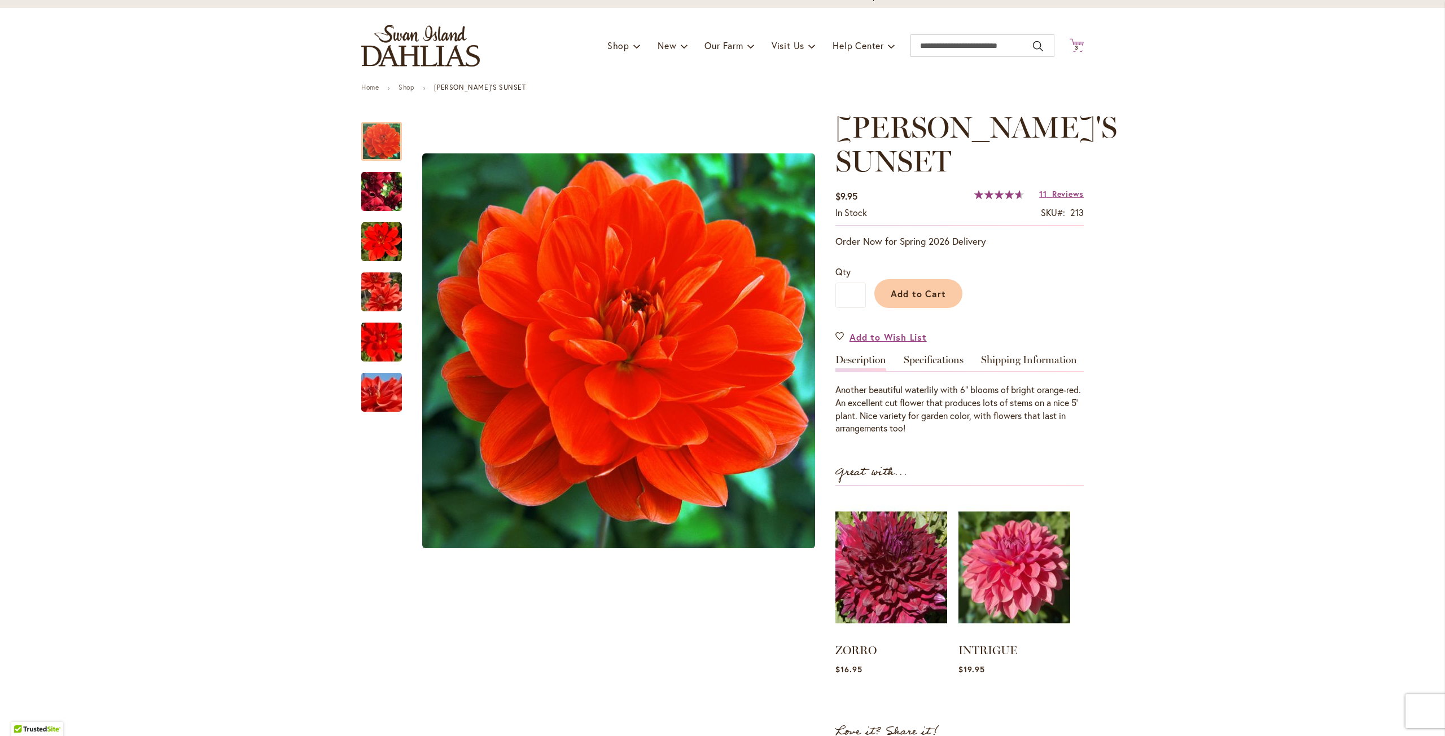
click at [1075, 40] on icon "Cart .cls-1 { fill: #231f20; }" at bounding box center [1076, 45] width 14 height 14
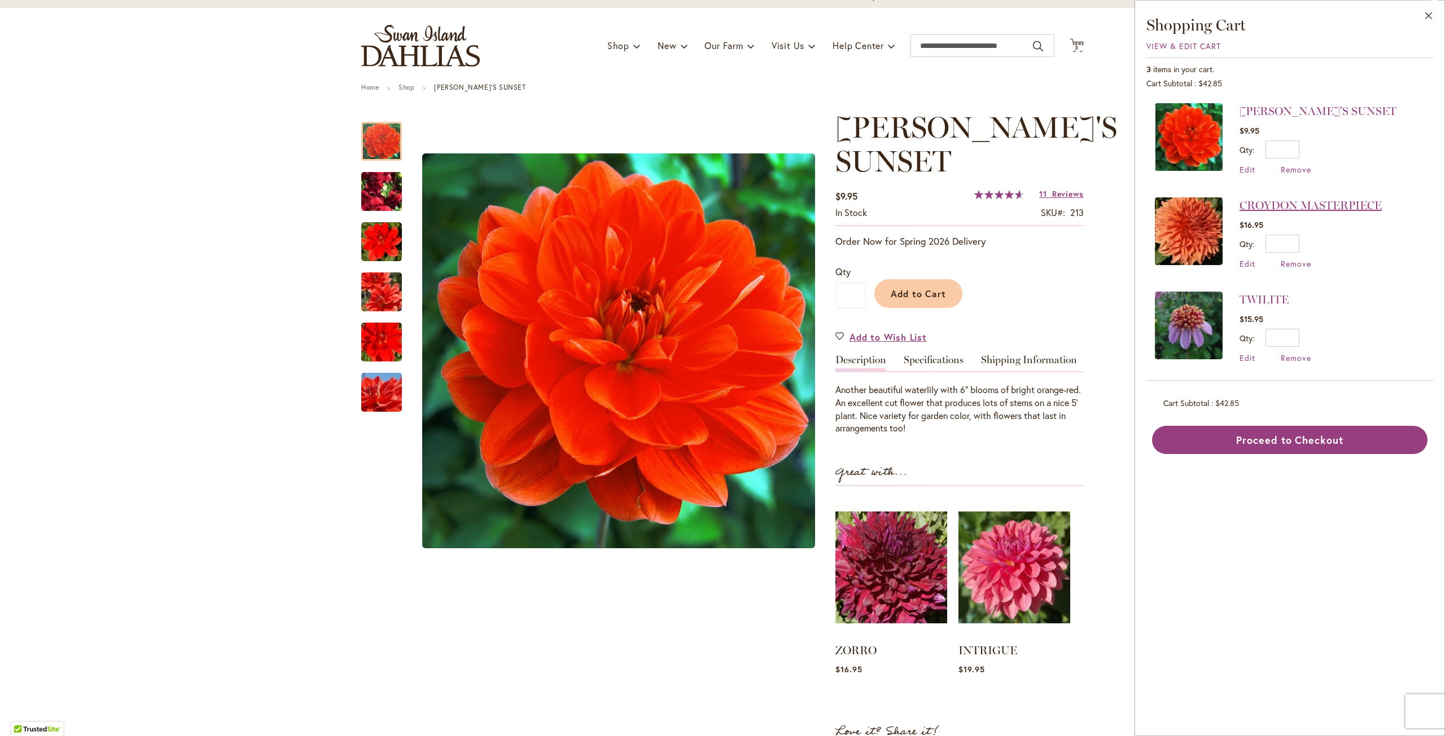
click at [1281, 200] on link "CROYDON MASTERPIECE" at bounding box center [1310, 206] width 142 height 14
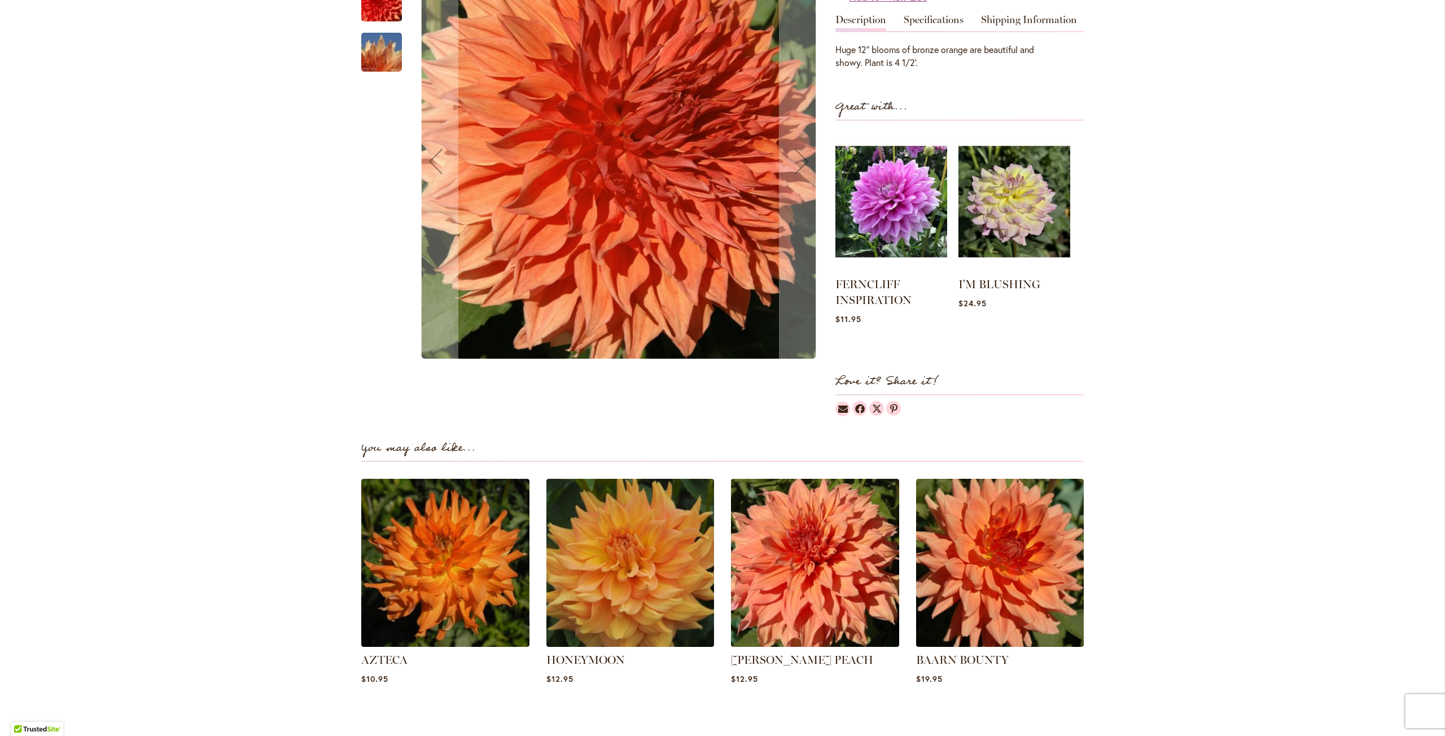
scroll to position [113, 0]
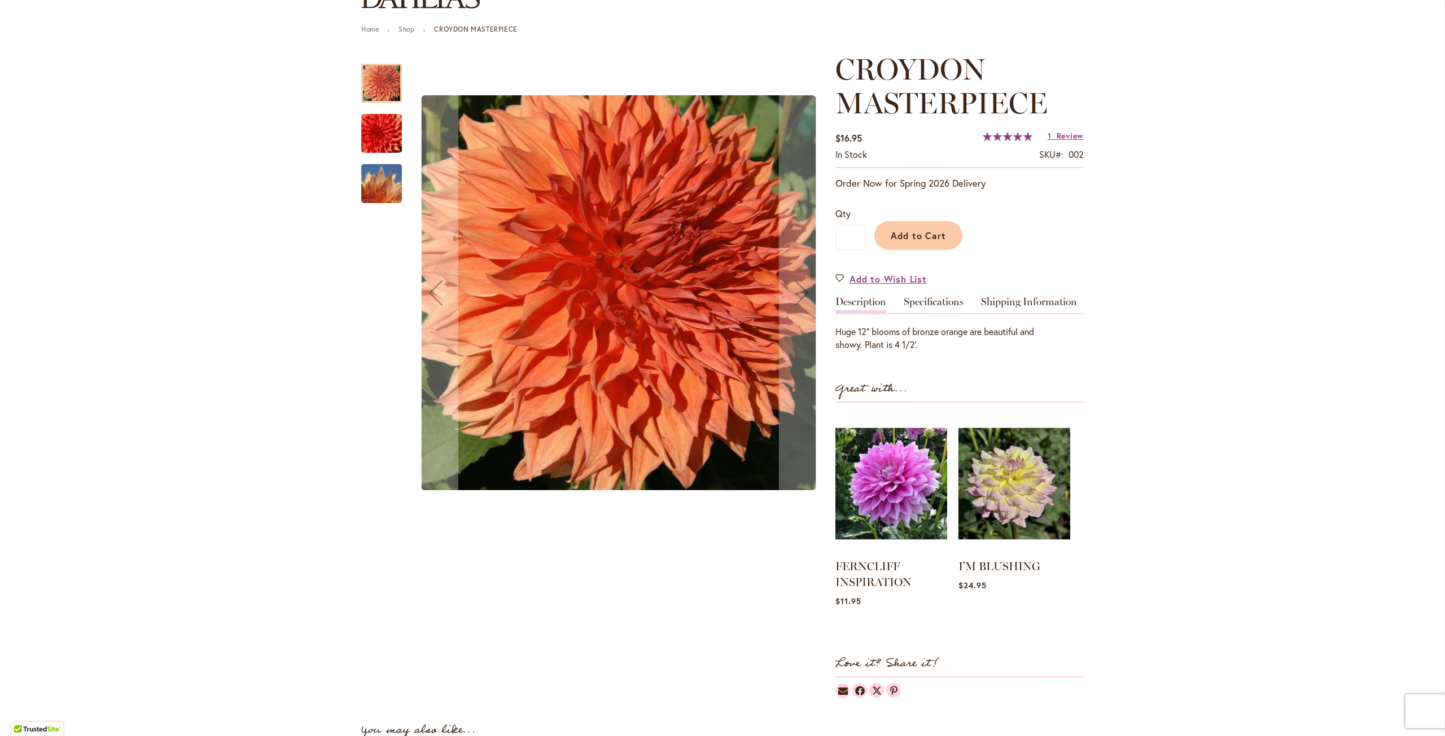
click at [378, 181] on img "CROYDON MASTERPIECE" at bounding box center [381, 184] width 81 height 54
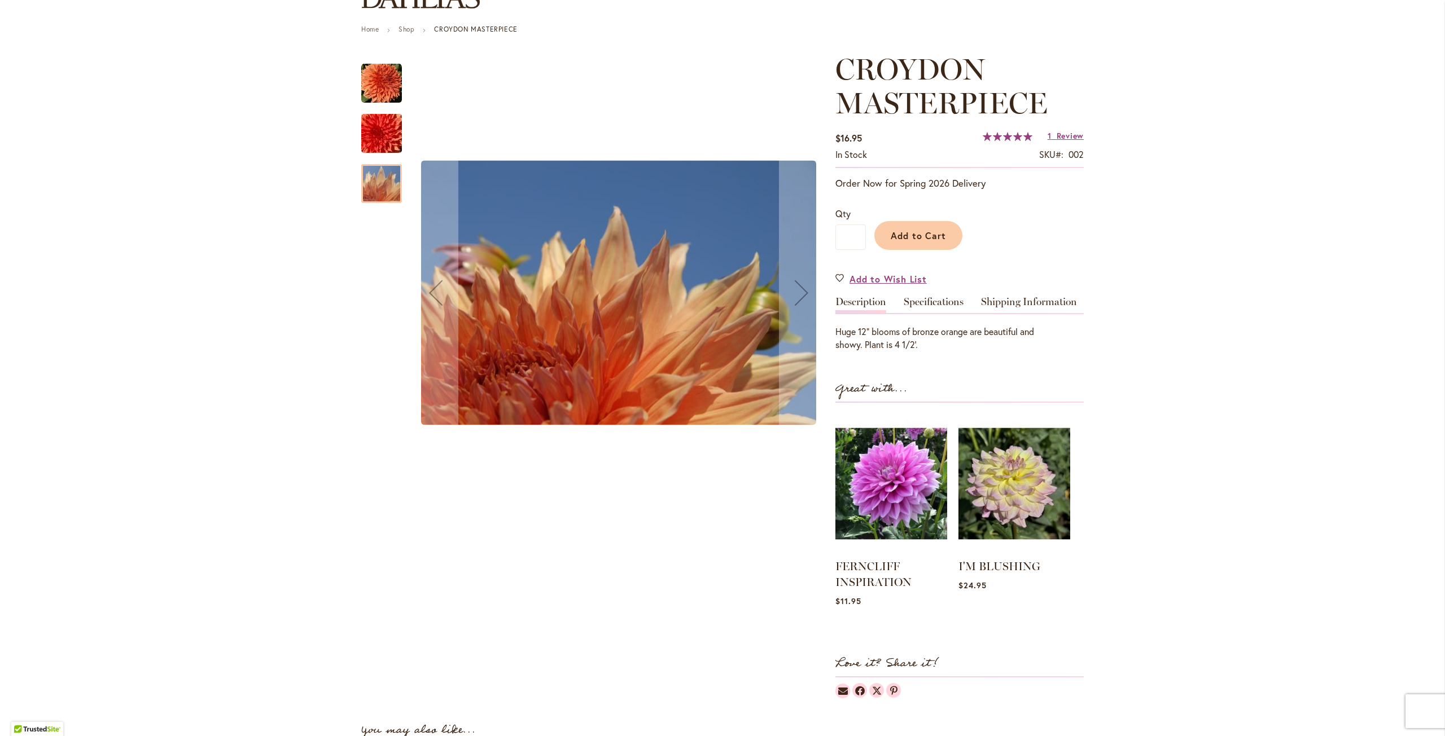
click at [379, 139] on img "CROYDON MASTERPIECE" at bounding box center [381, 134] width 81 height 54
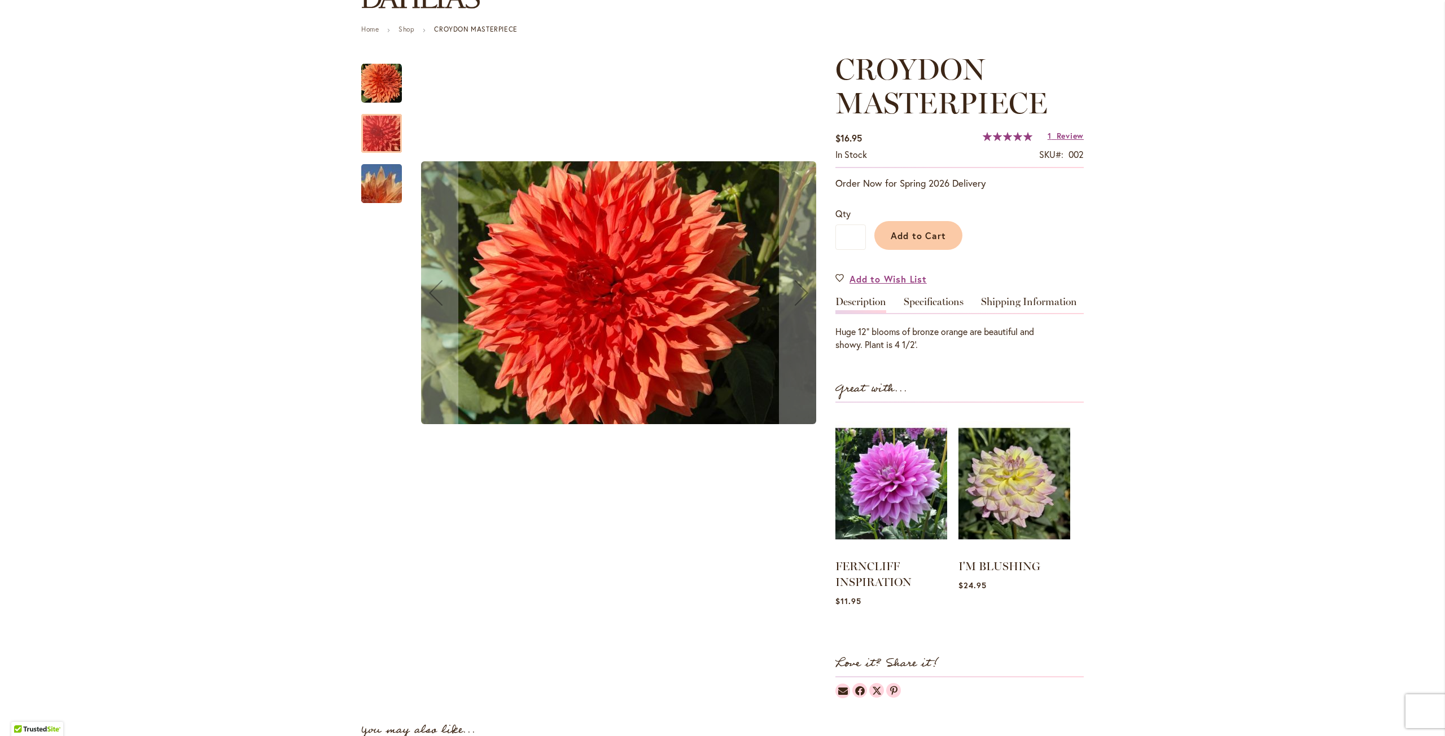
click at [377, 89] on img "CROYDON MASTERPIECE" at bounding box center [381, 83] width 41 height 41
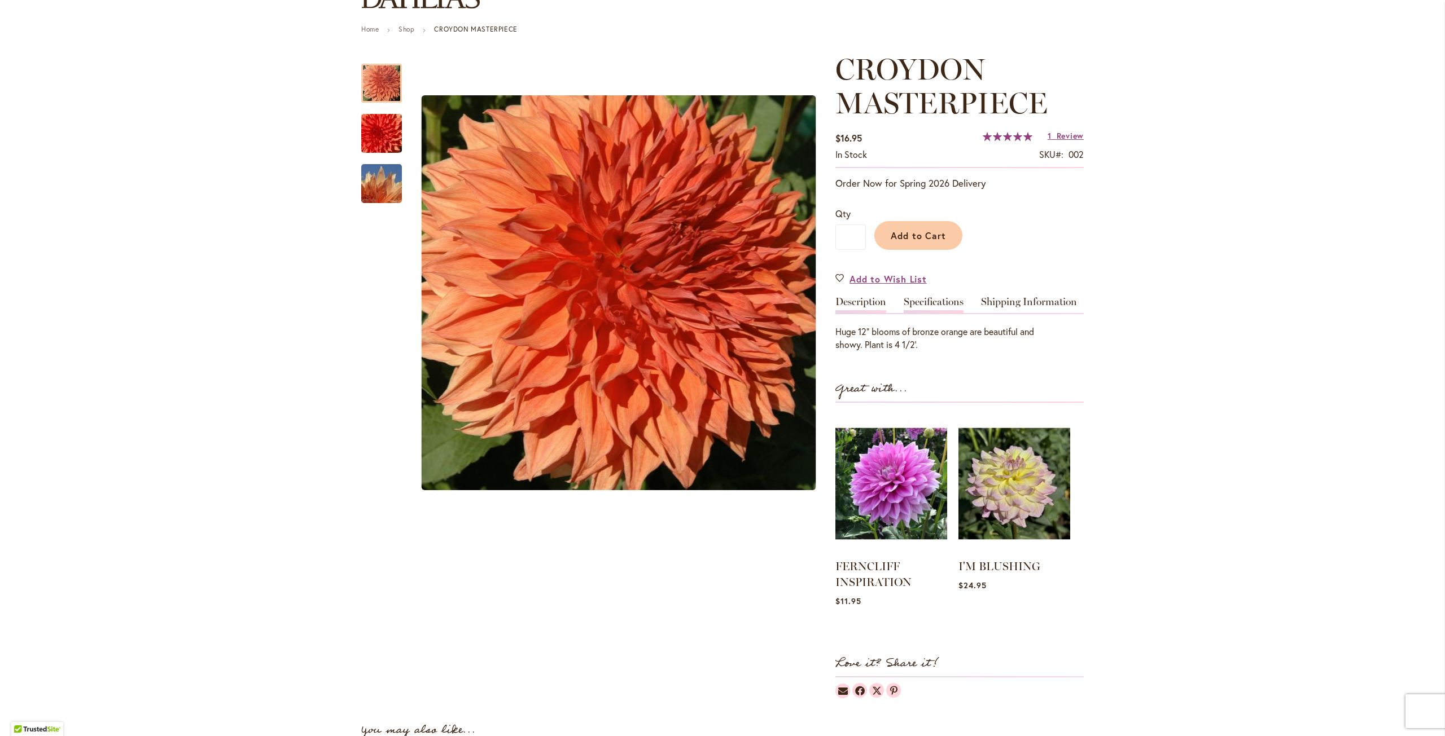
click at [931, 305] on link "Specifications" at bounding box center [934, 305] width 60 height 16
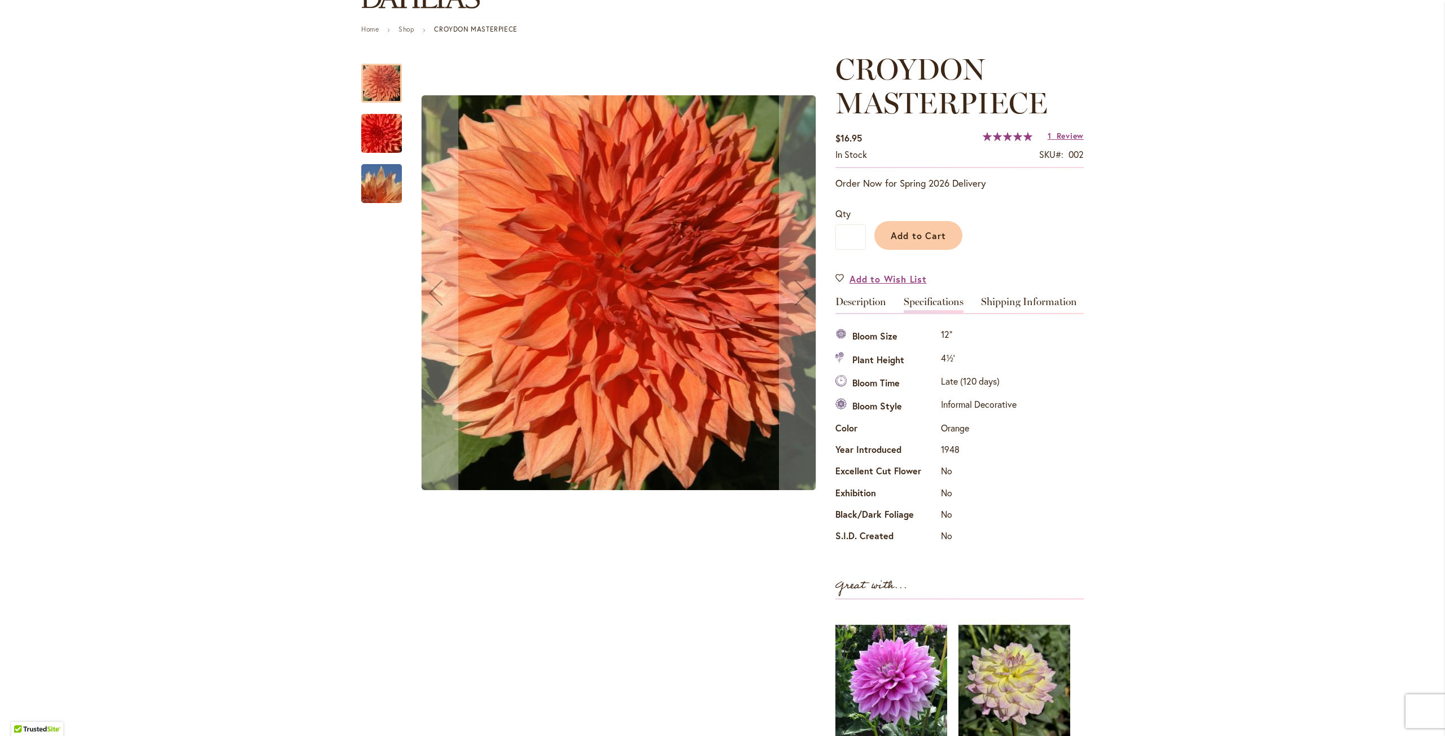
scroll to position [0, 0]
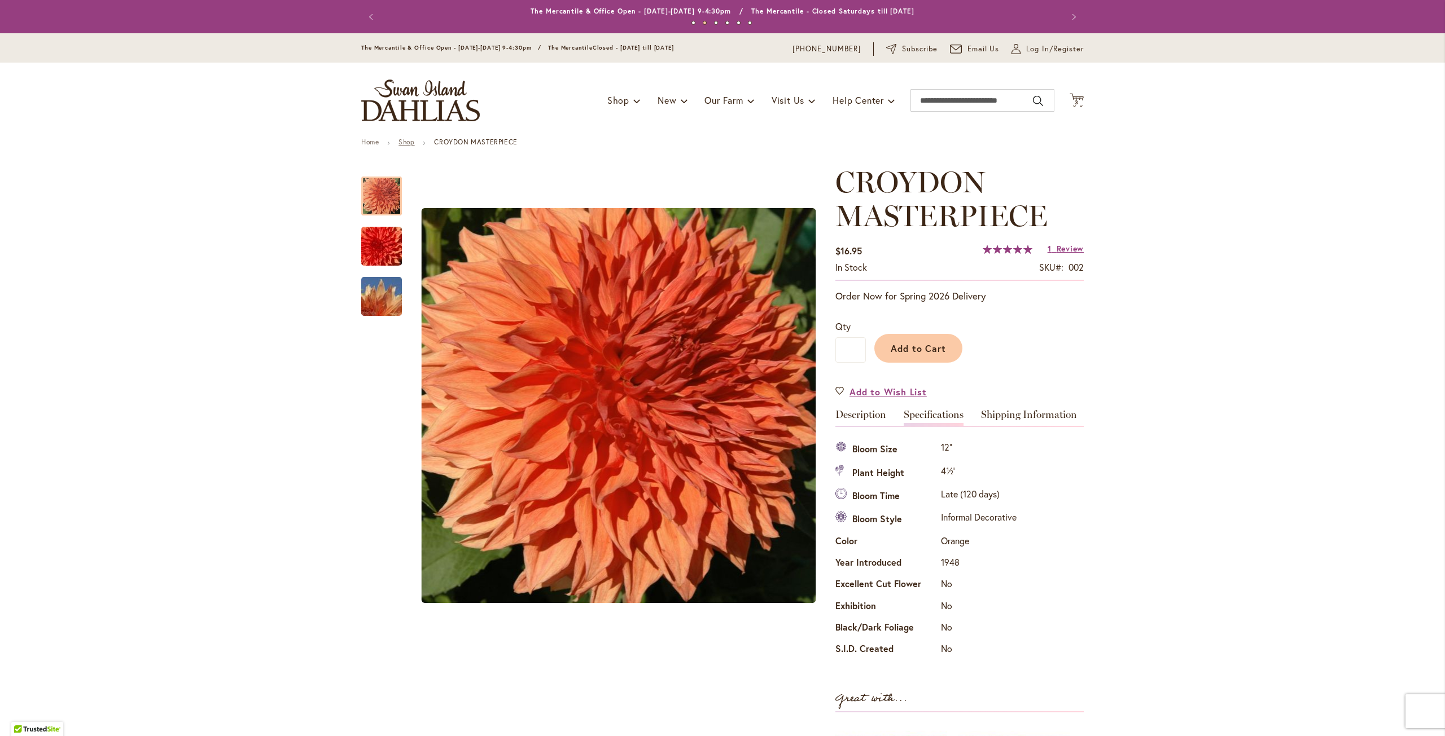
click at [406, 139] on link "Shop" at bounding box center [406, 142] width 16 height 8
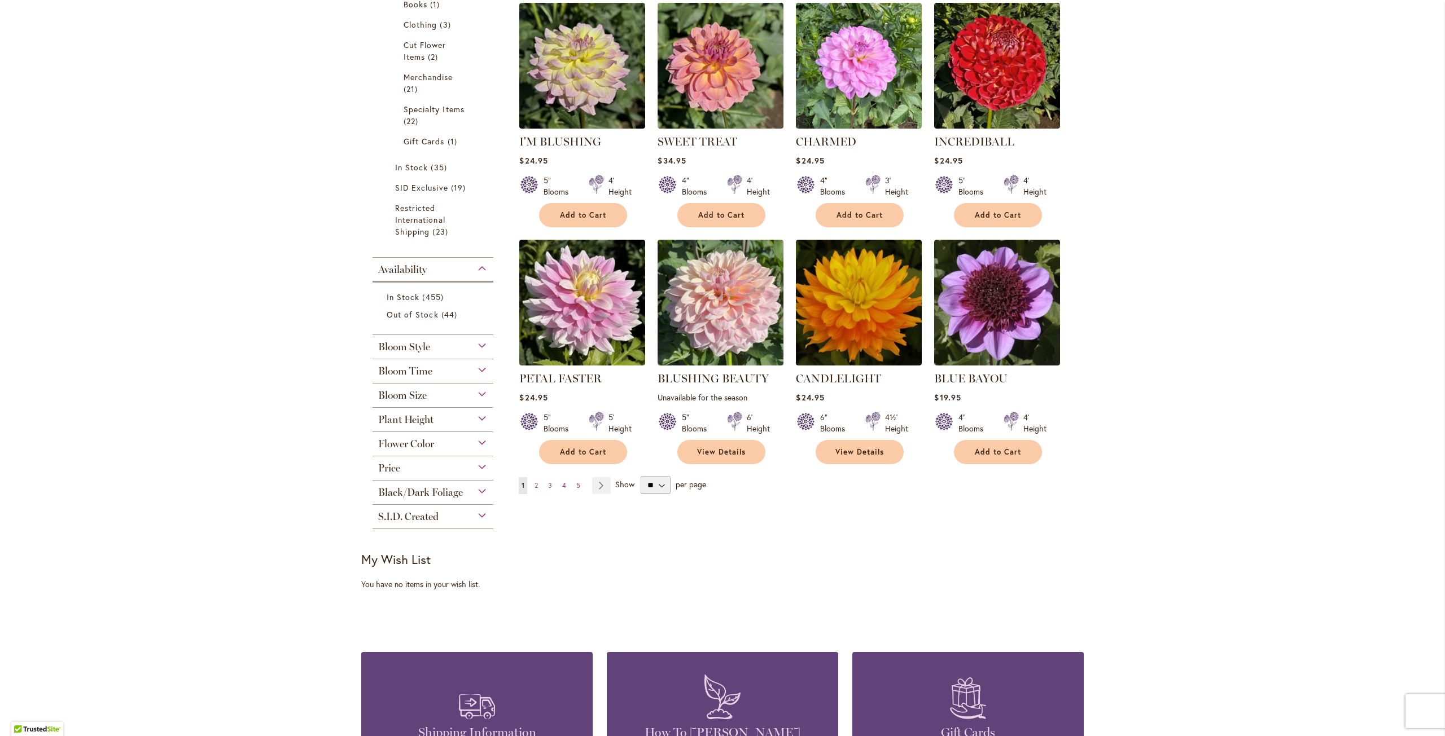
scroll to position [677, 0]
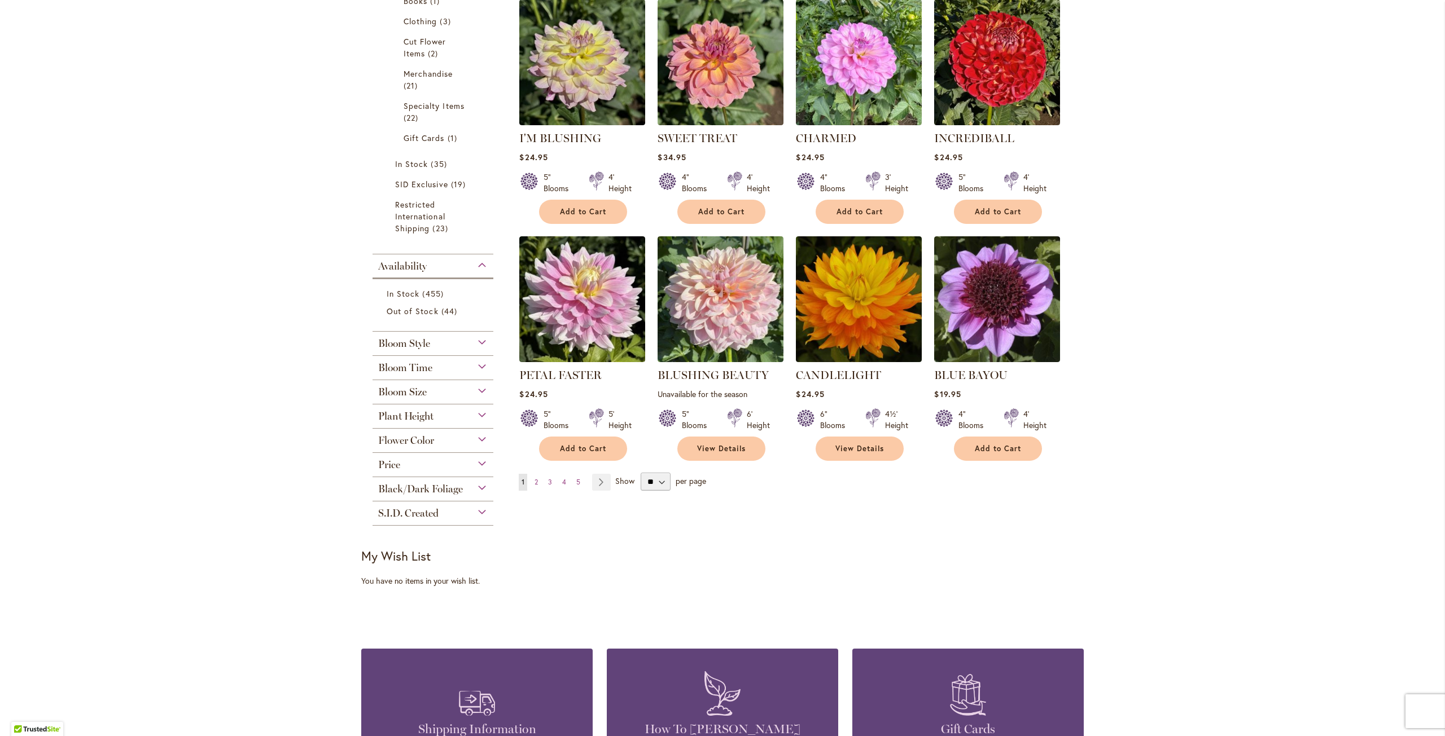
click at [436, 369] on div "Bloom Time" at bounding box center [432, 365] width 121 height 18
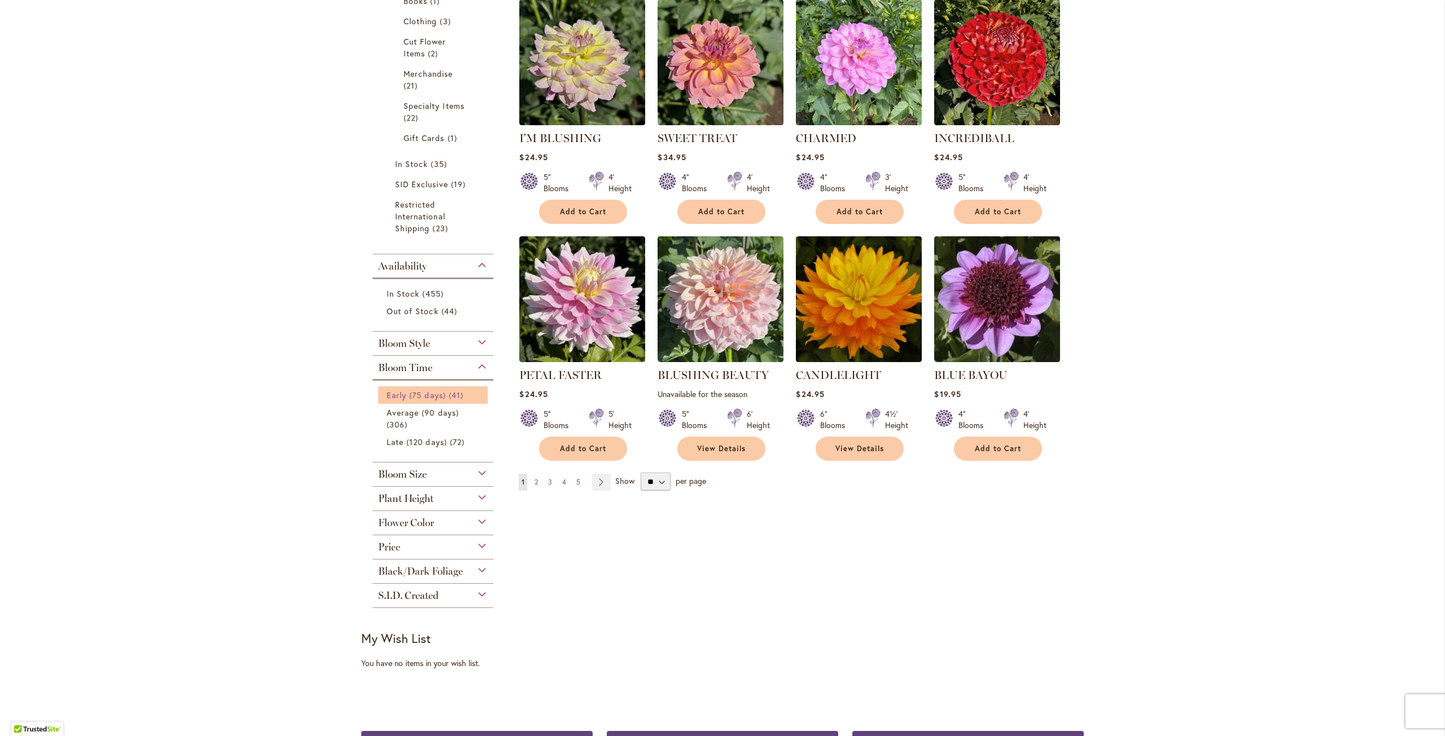
click at [432, 390] on span "Early (75 days)" at bounding box center [416, 395] width 59 height 11
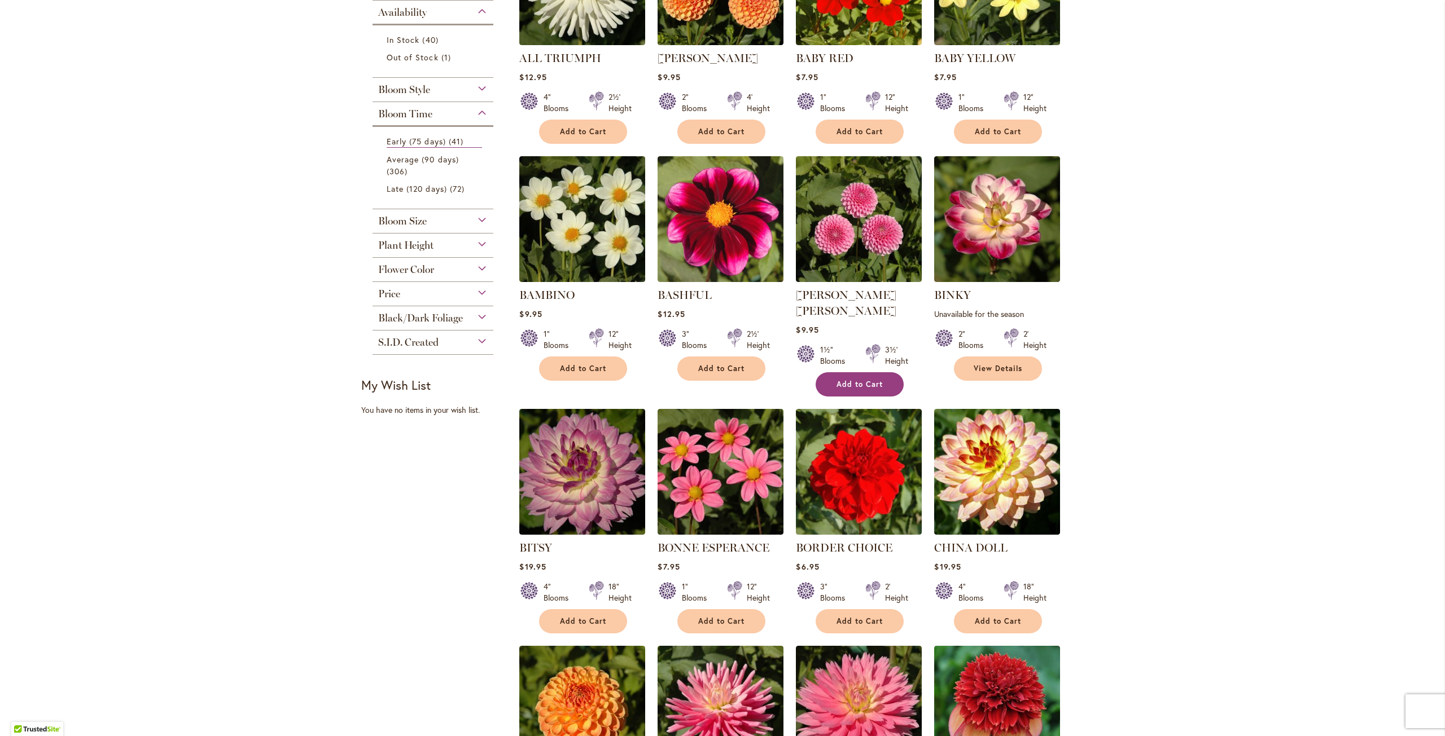
scroll to position [677, 0]
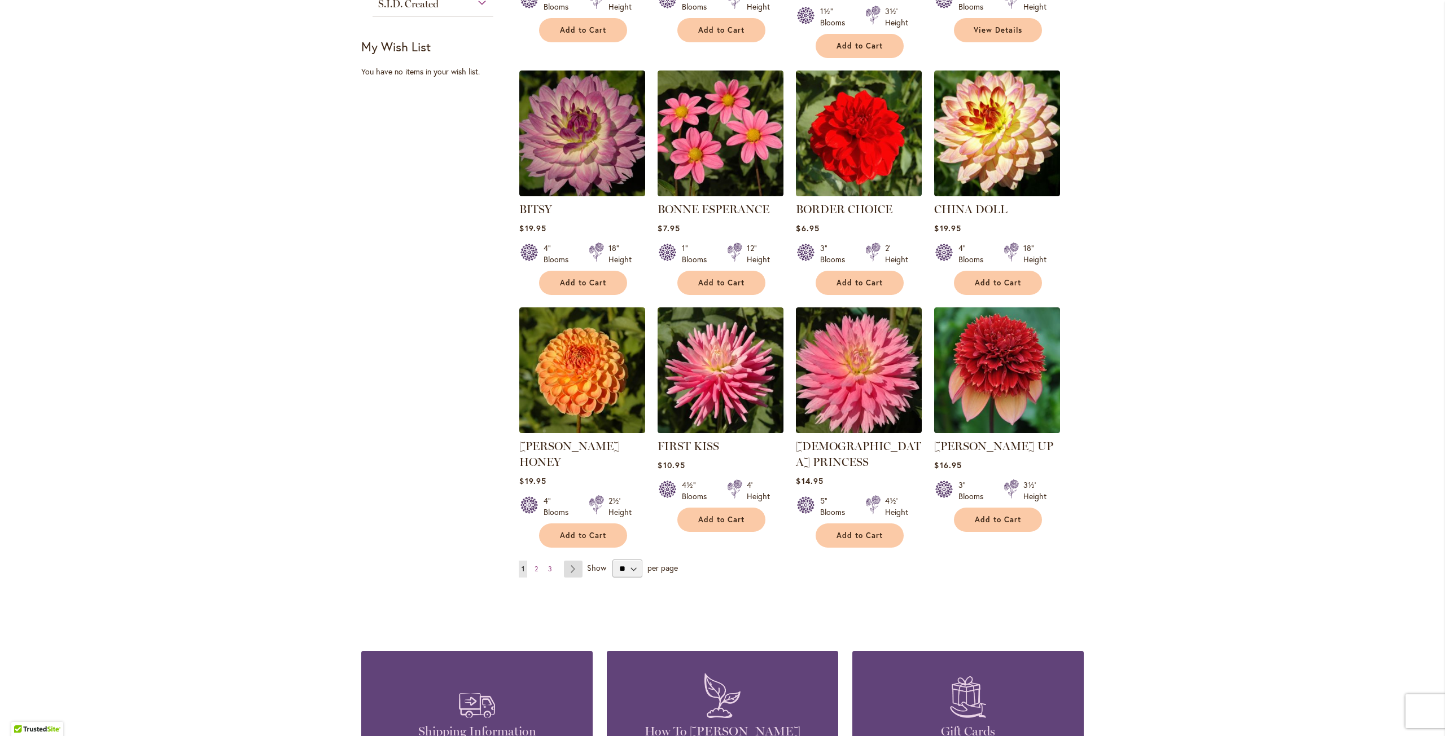
click at [568, 561] on link "Page Next" at bounding box center [573, 569] width 19 height 17
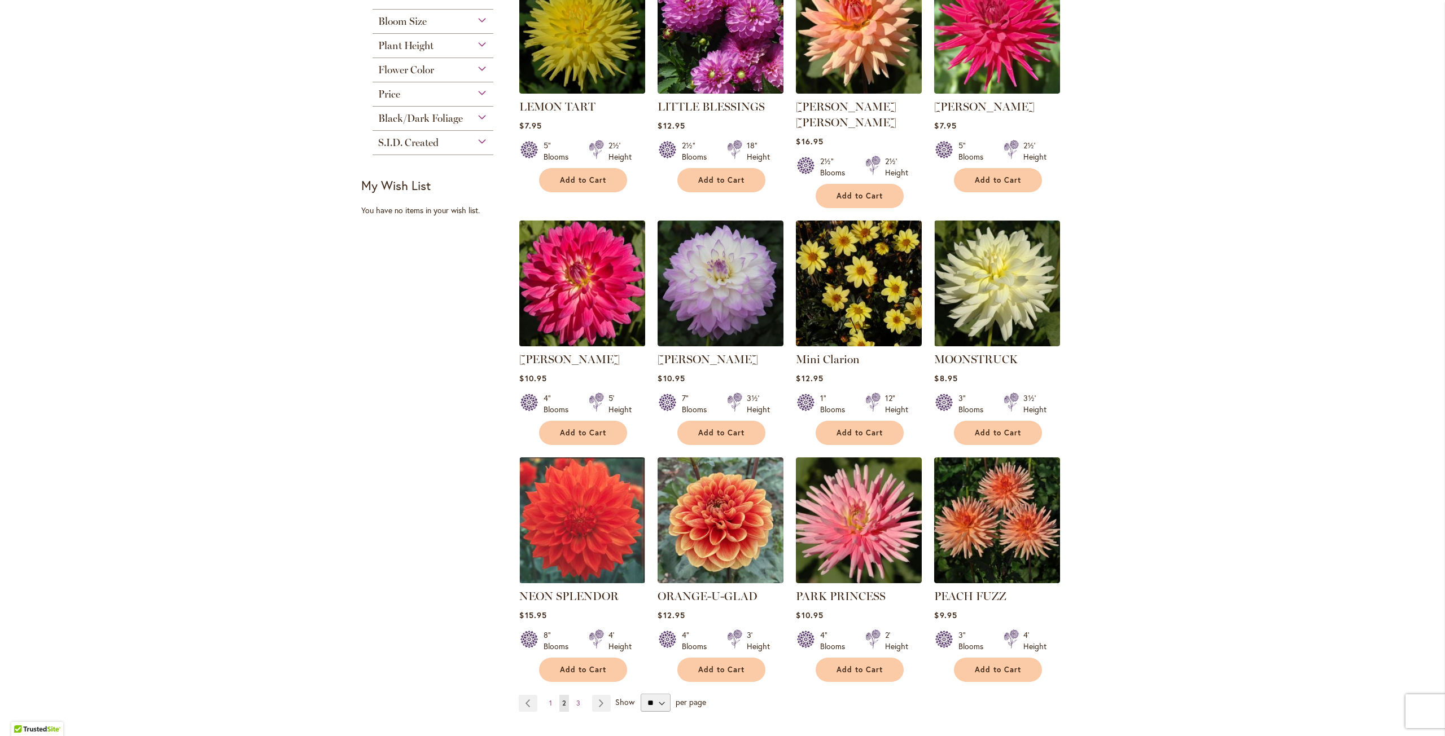
scroll to position [564, 0]
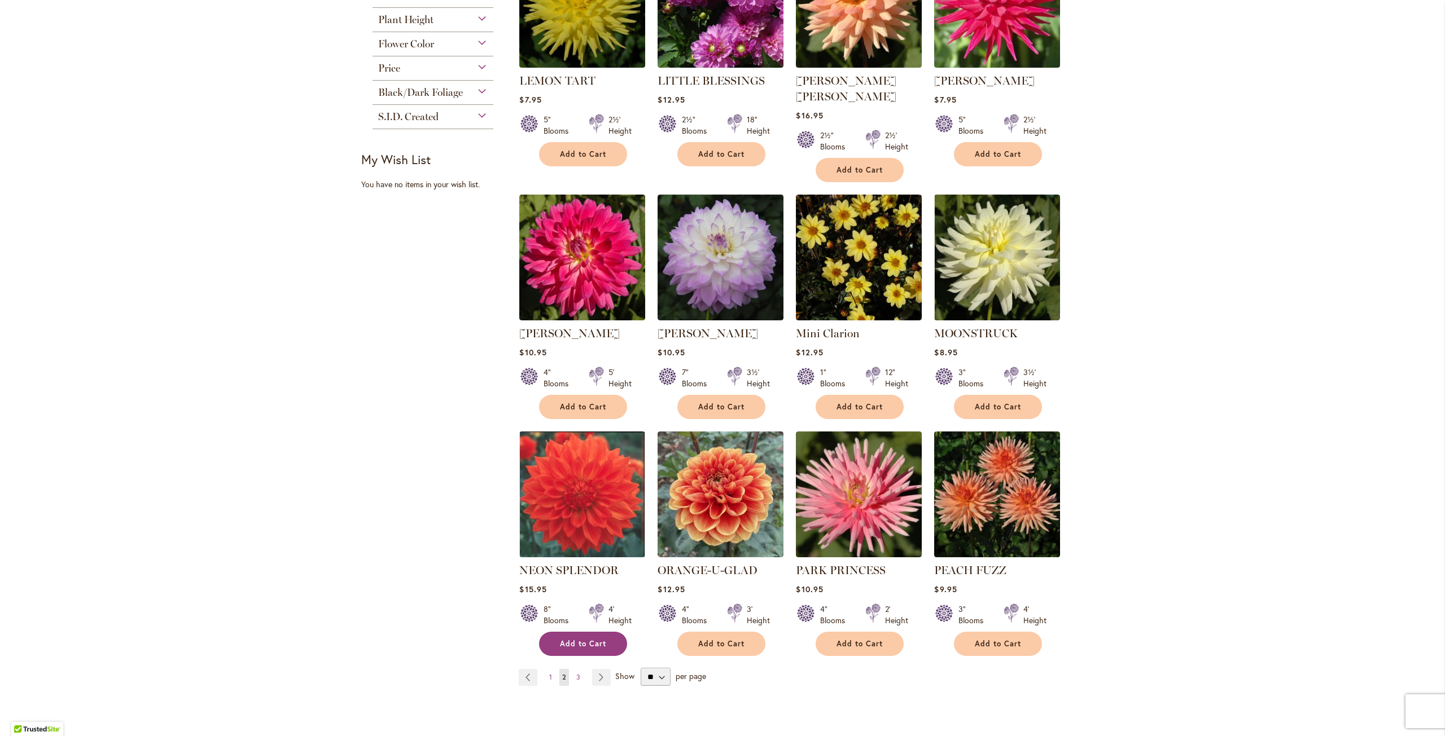
click at [595, 639] on span "Add to Cart" at bounding box center [583, 644] width 46 height 10
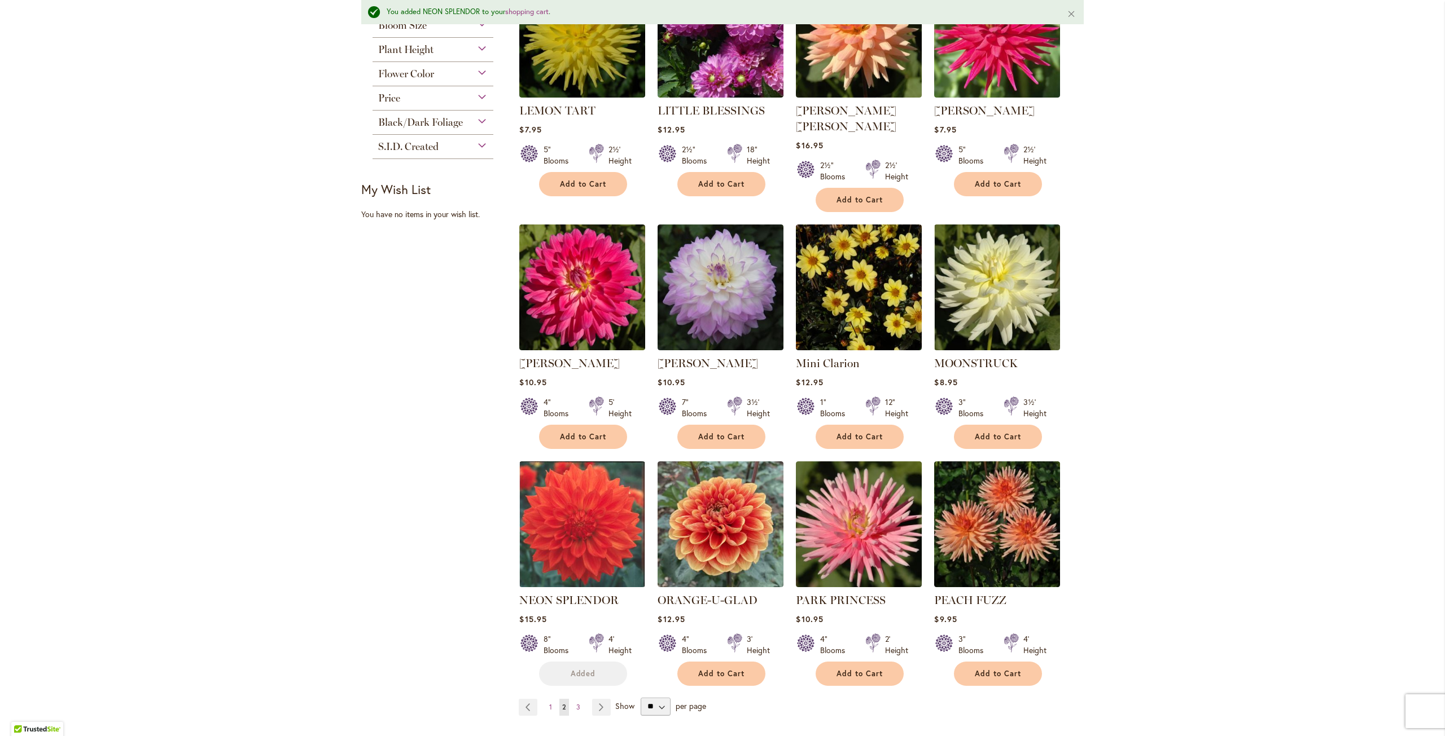
scroll to position [594, 0]
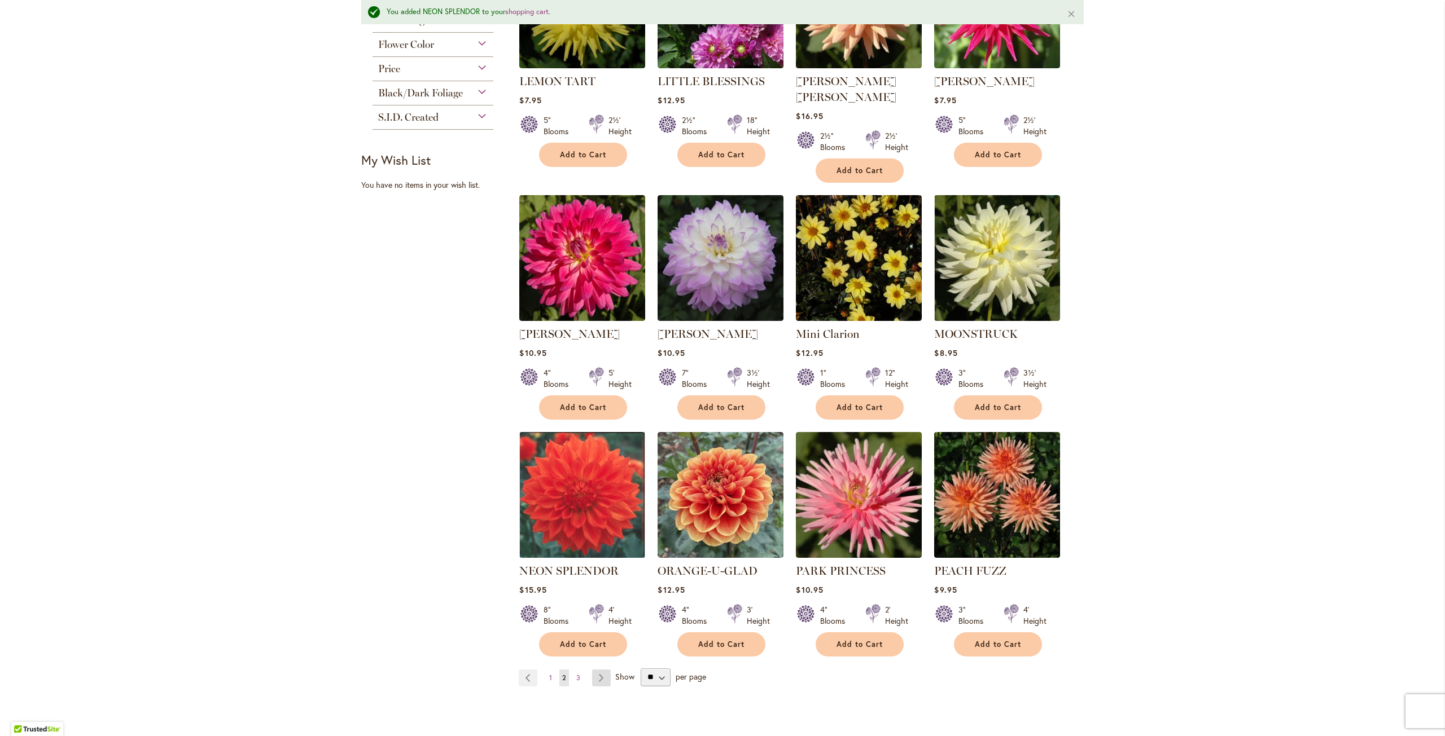
click at [592, 670] on link "Page Next" at bounding box center [601, 678] width 19 height 17
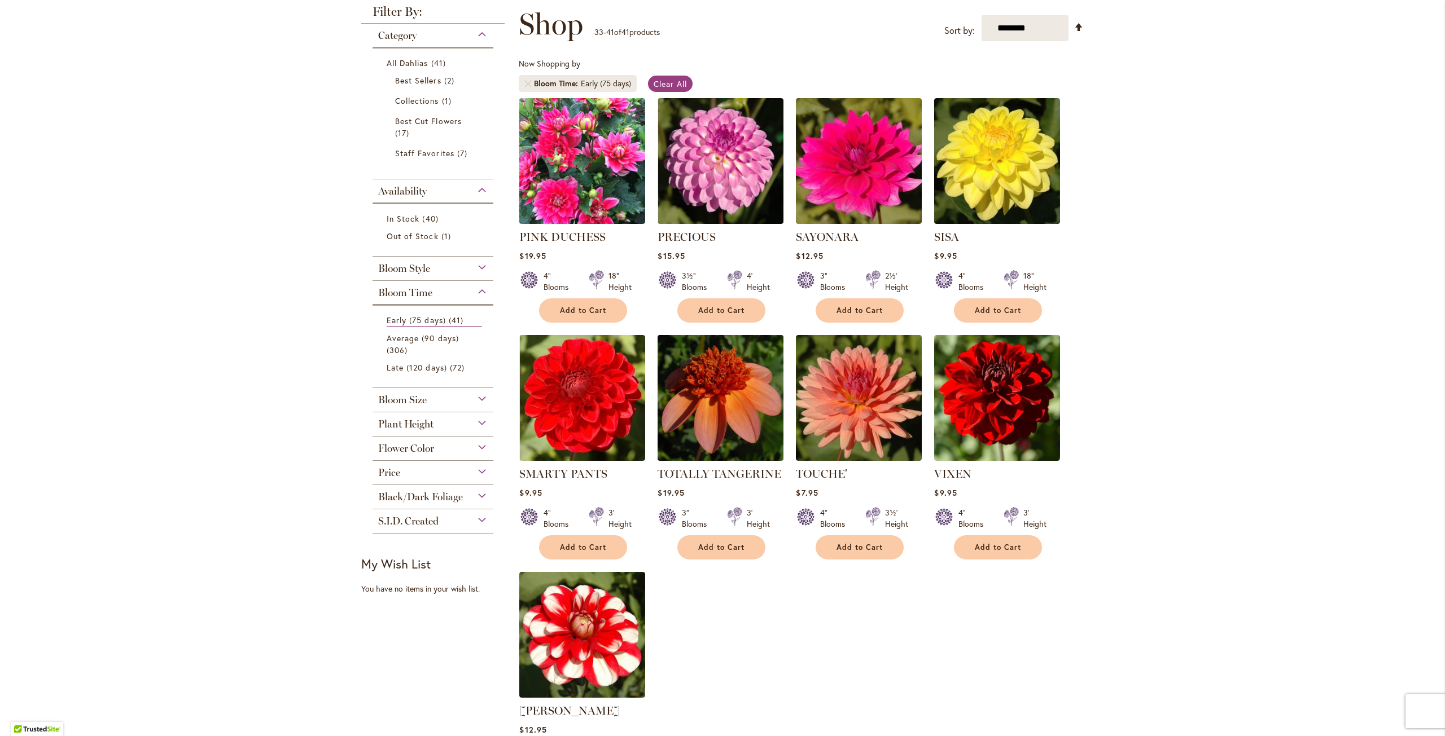
scroll to position [226, 0]
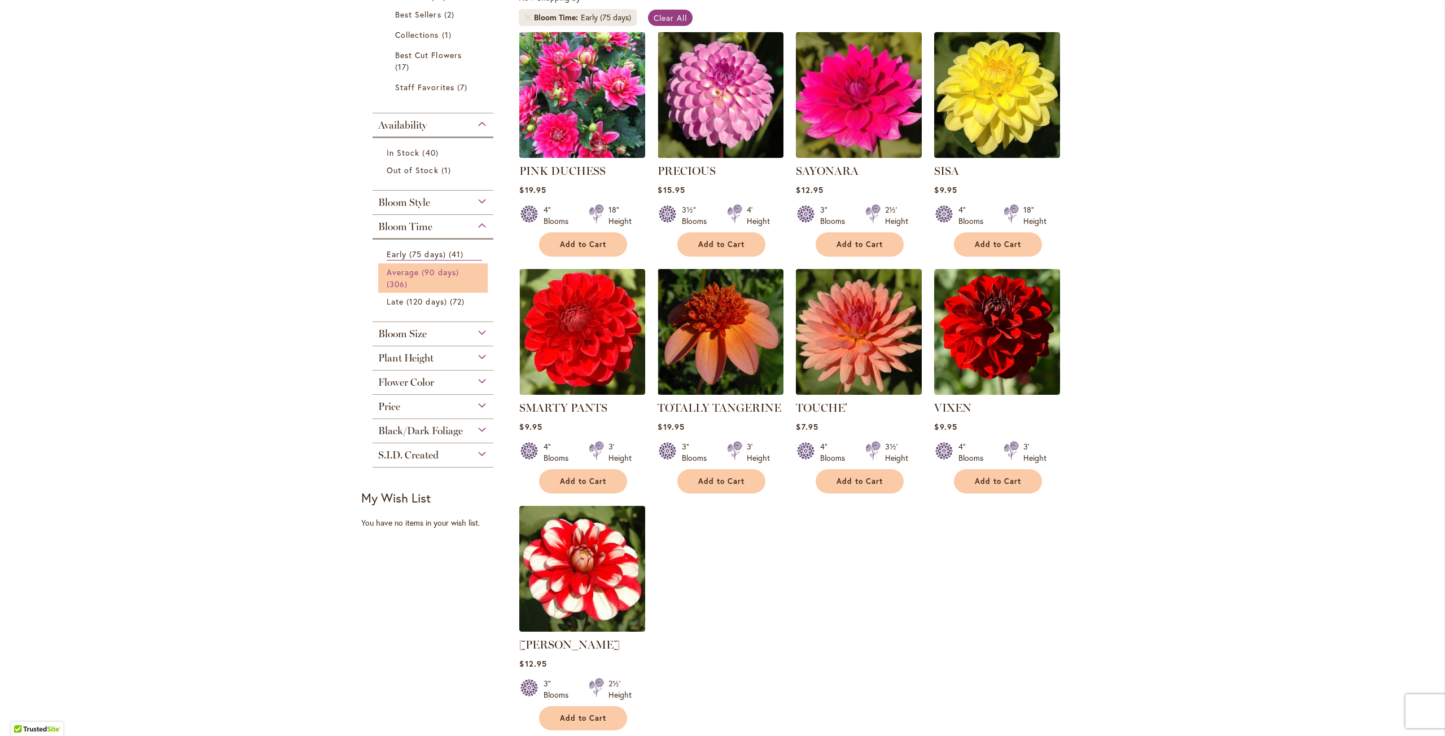
click at [394, 269] on span "Average (90 days)" at bounding box center [423, 272] width 72 height 11
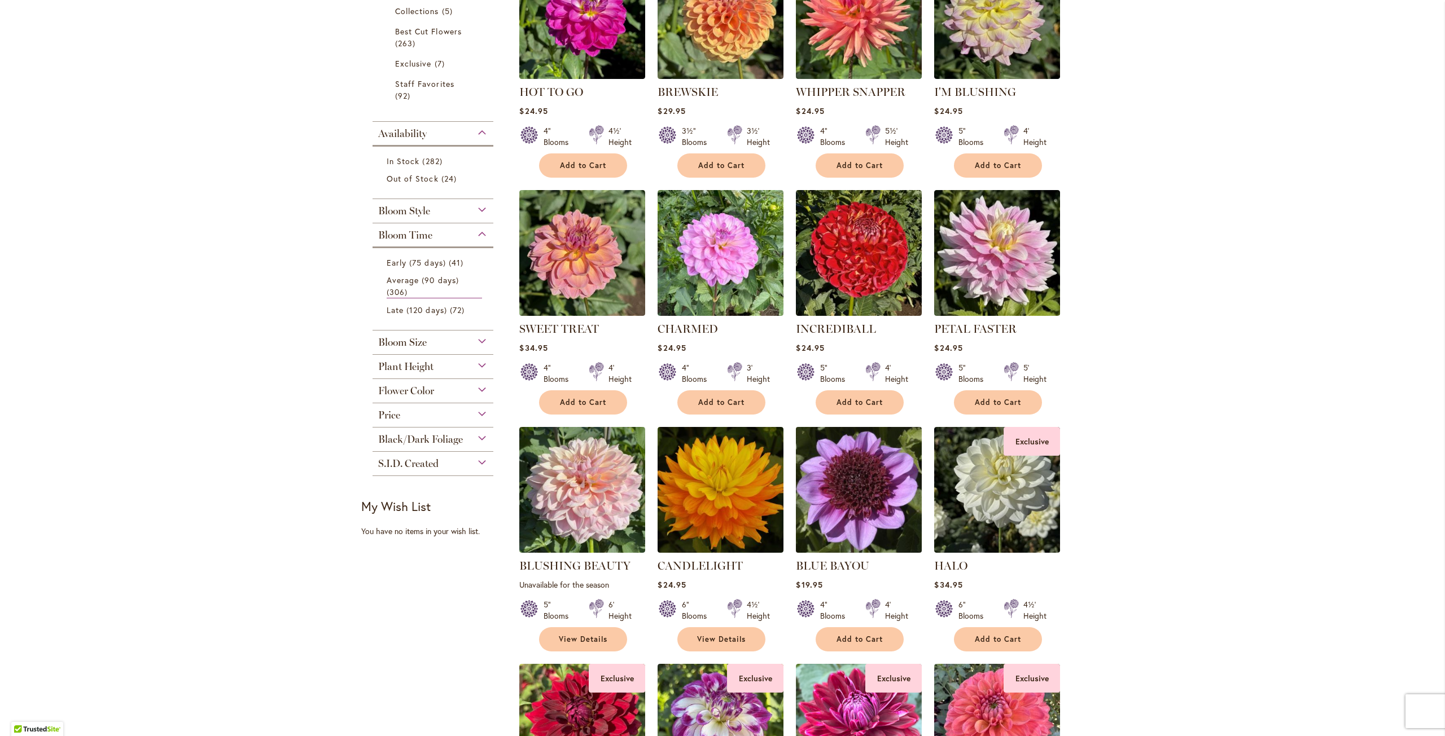
scroll to position [451, 0]
